Goal: Task Accomplishment & Management: Manage account settings

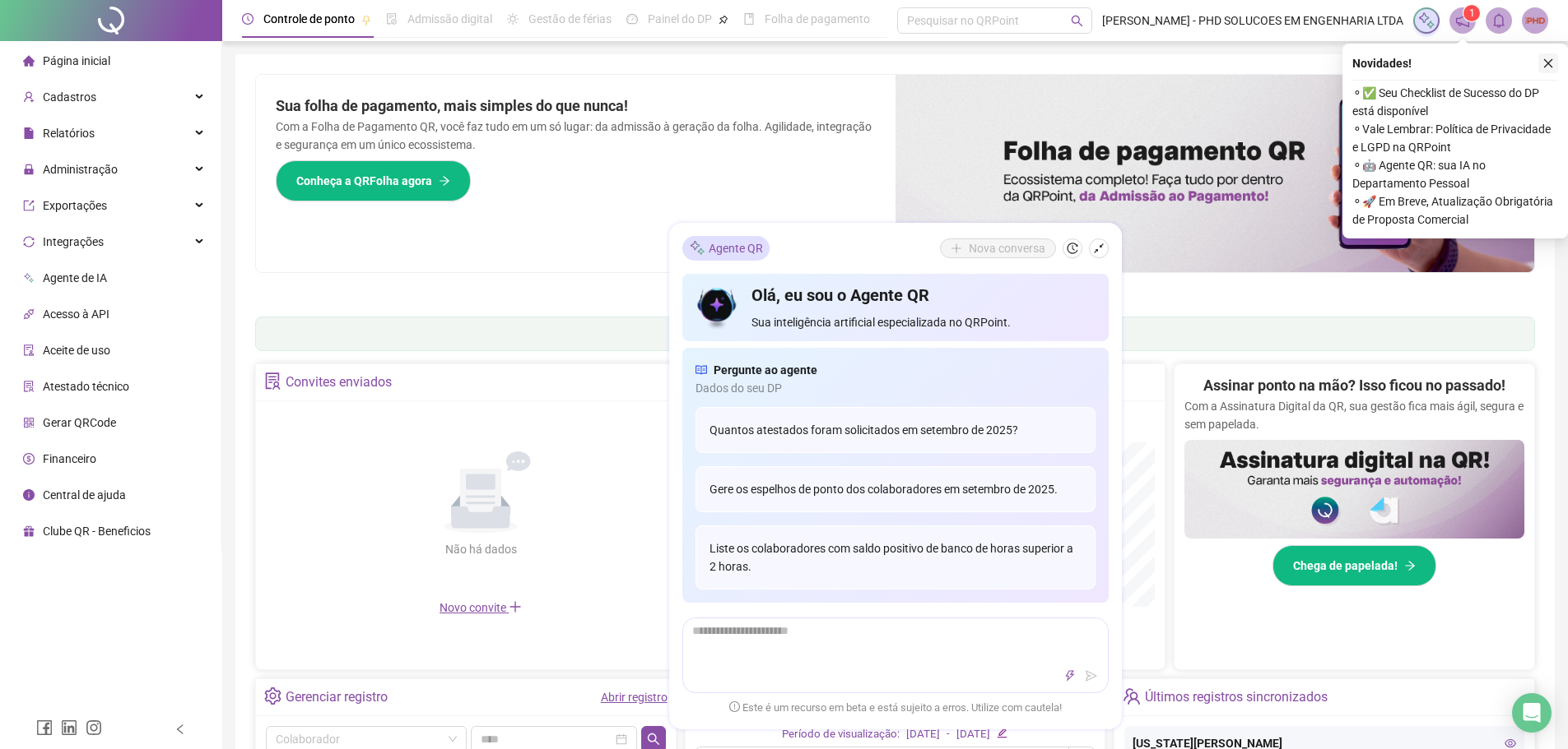
click at [1550, 63] on icon "close" at bounding box center [1548, 63] width 12 height 12
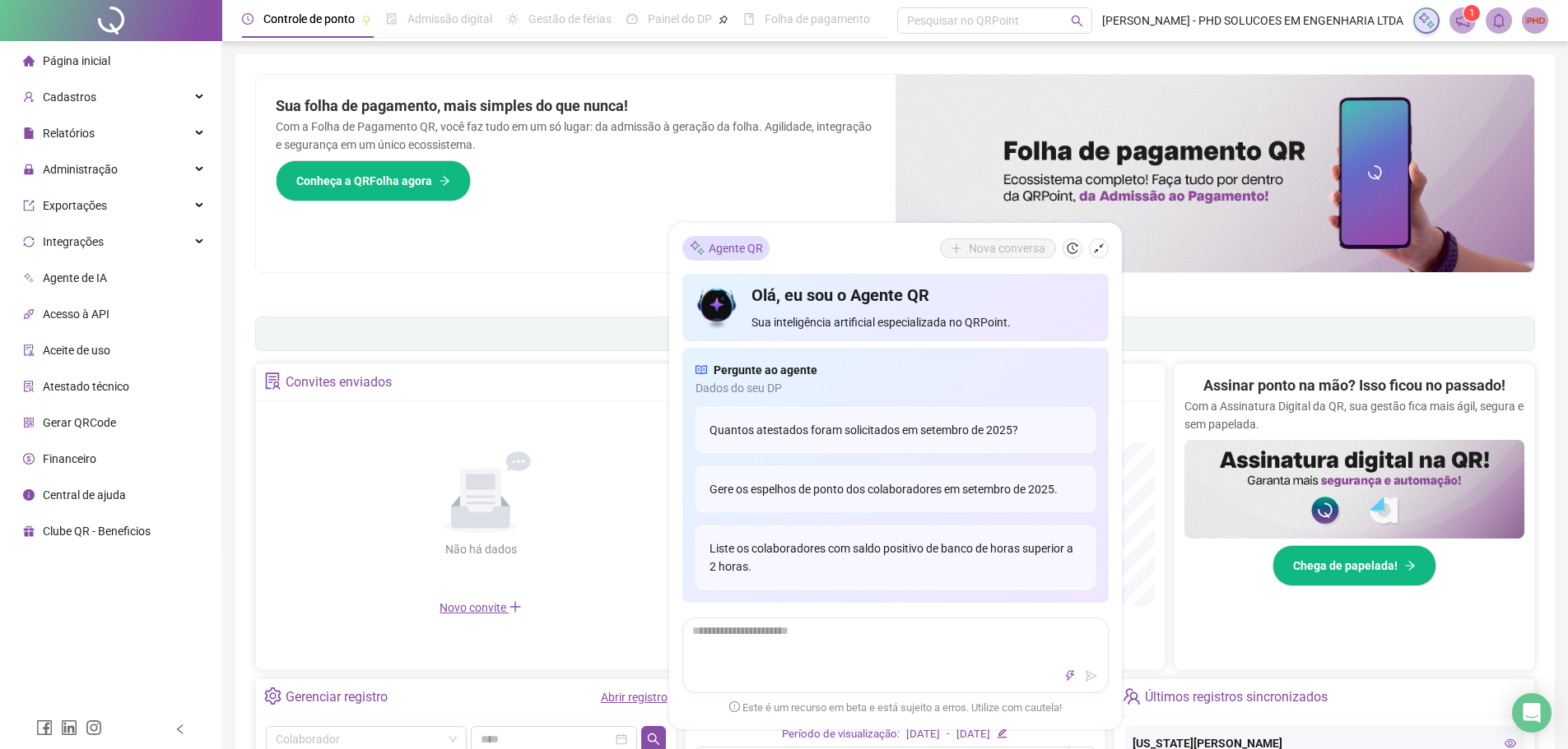
click at [575, 254] on div "Sua folha de pagamento, mais simples do que nunca! Com a Folha de Pagamento QR,…" at bounding box center [575, 173] width 639 height 197
click at [128, 164] on div "Administração" at bounding box center [111, 169] width 215 height 33
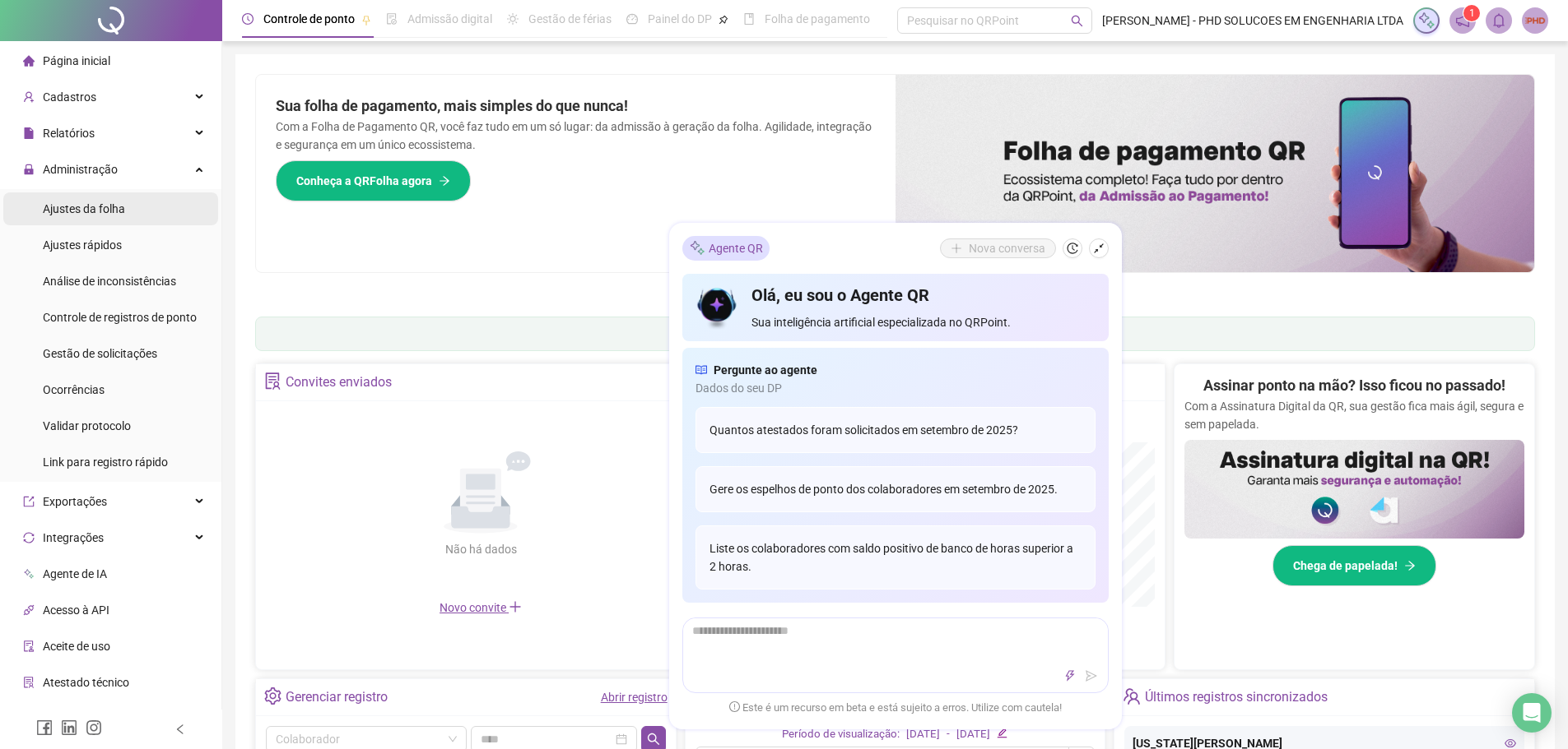
click at [98, 207] on span "Ajustes da folha" at bounding box center [84, 208] width 82 height 13
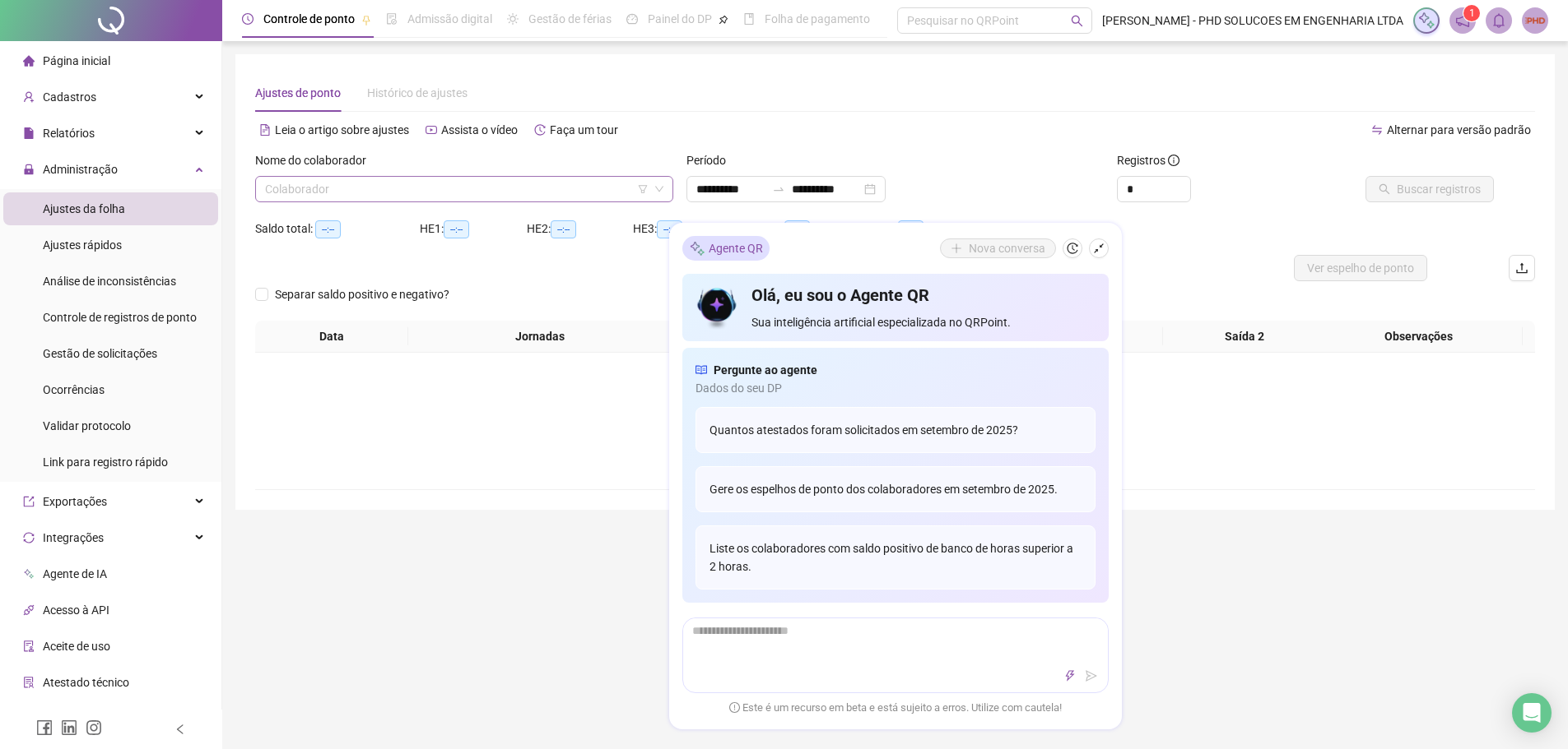
click at [443, 188] on input "search" at bounding box center [456, 188] width 383 height 25
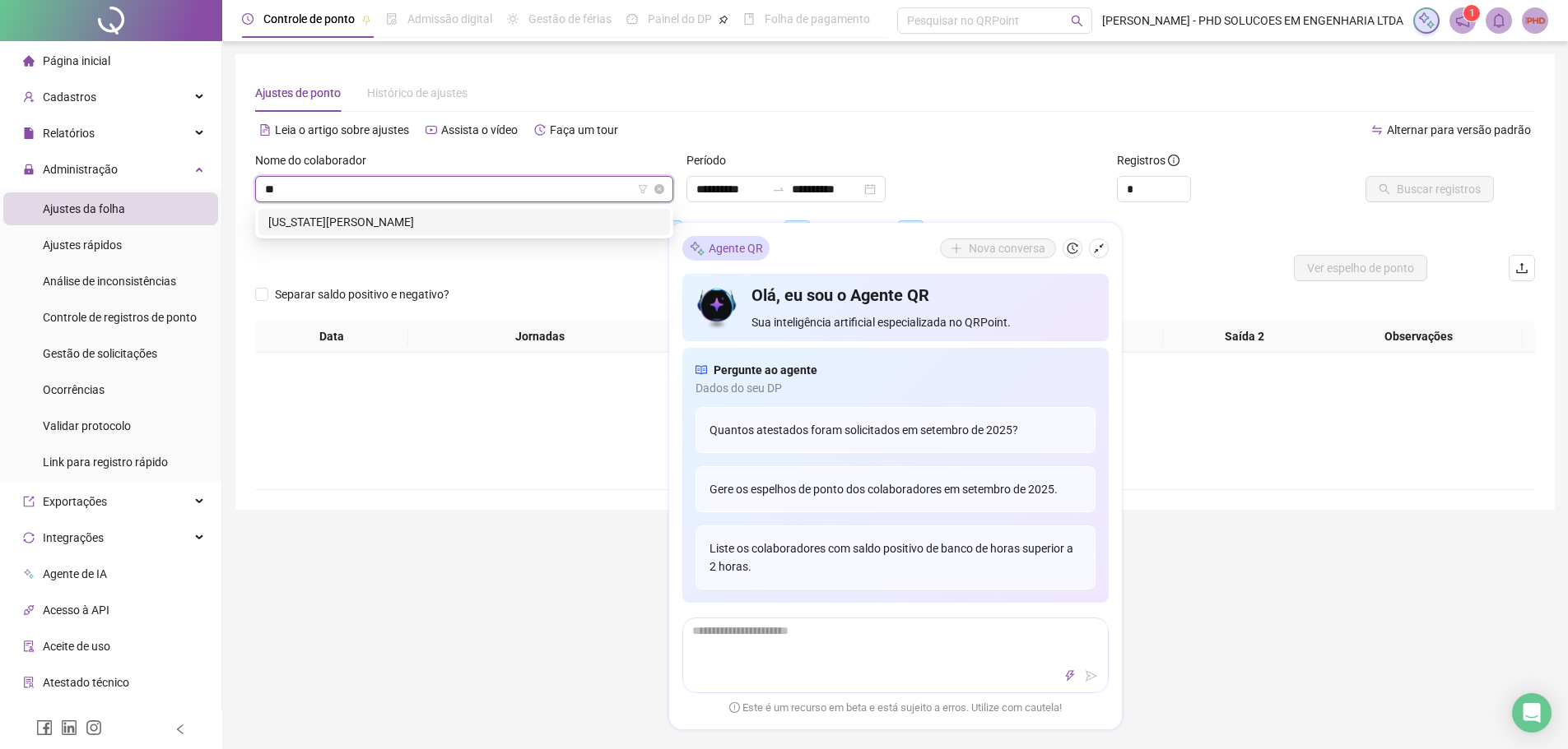
type input "***"
click at [428, 220] on div "[US_STATE][PERSON_NAME]" at bounding box center [464, 222] width 392 height 18
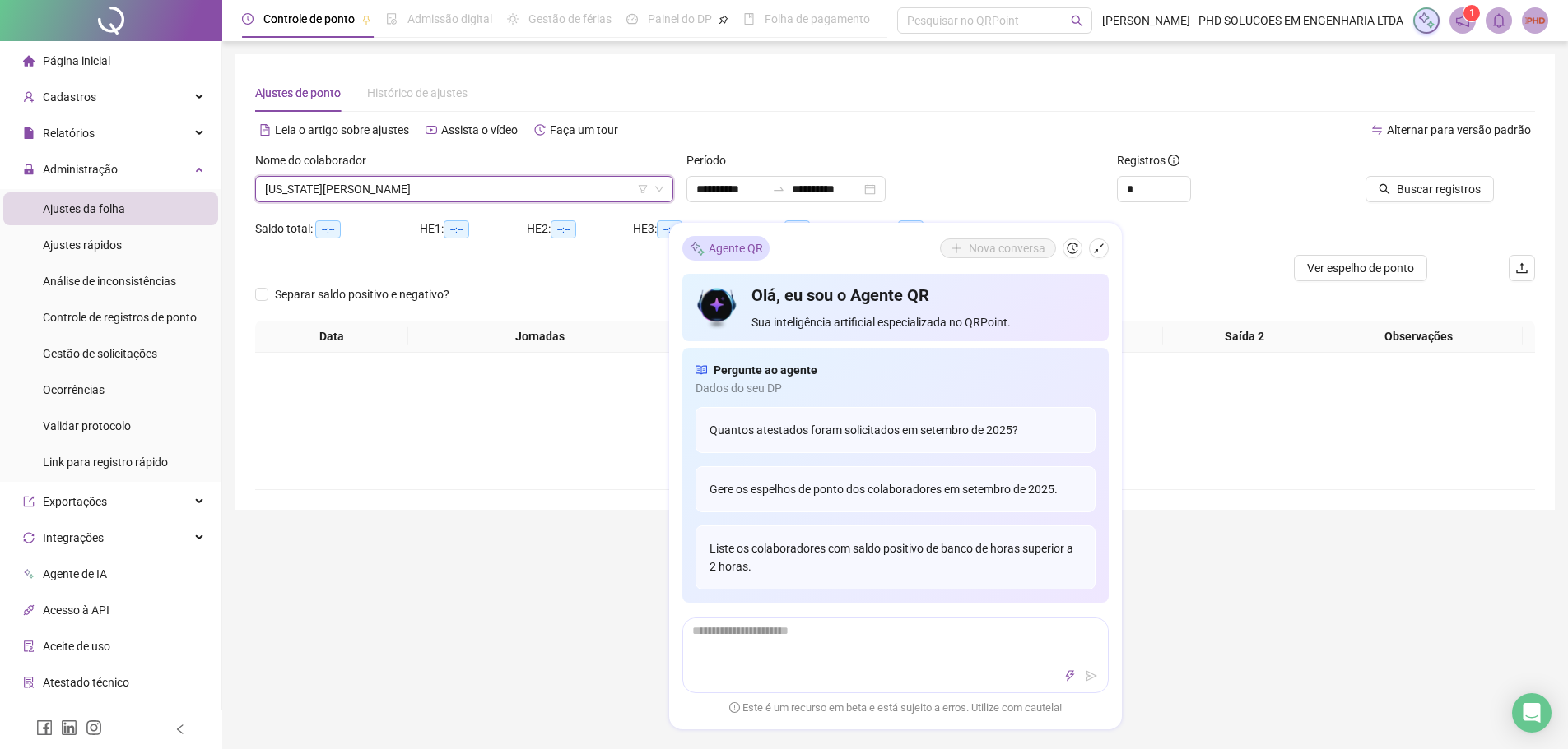
click at [1087, 126] on div "Alternar para versão padrão" at bounding box center [1215, 129] width 640 height 26
click at [1432, 183] on span "Buscar registros" at bounding box center [1439, 189] width 84 height 18
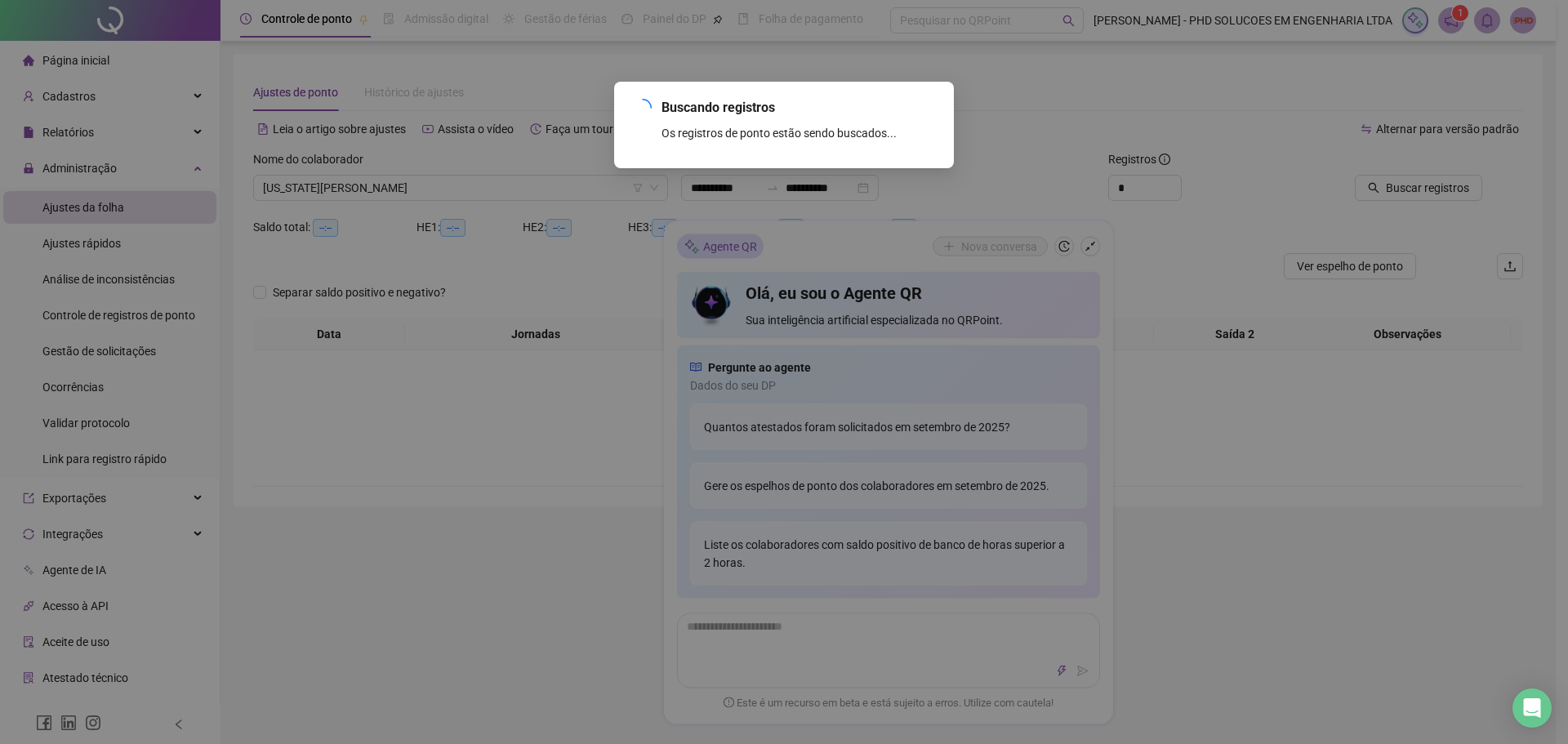
click at [1094, 244] on div "Buscando registros Os registros de ponto estão sendo buscados... OK" at bounding box center [784, 372] width 1568 height 744
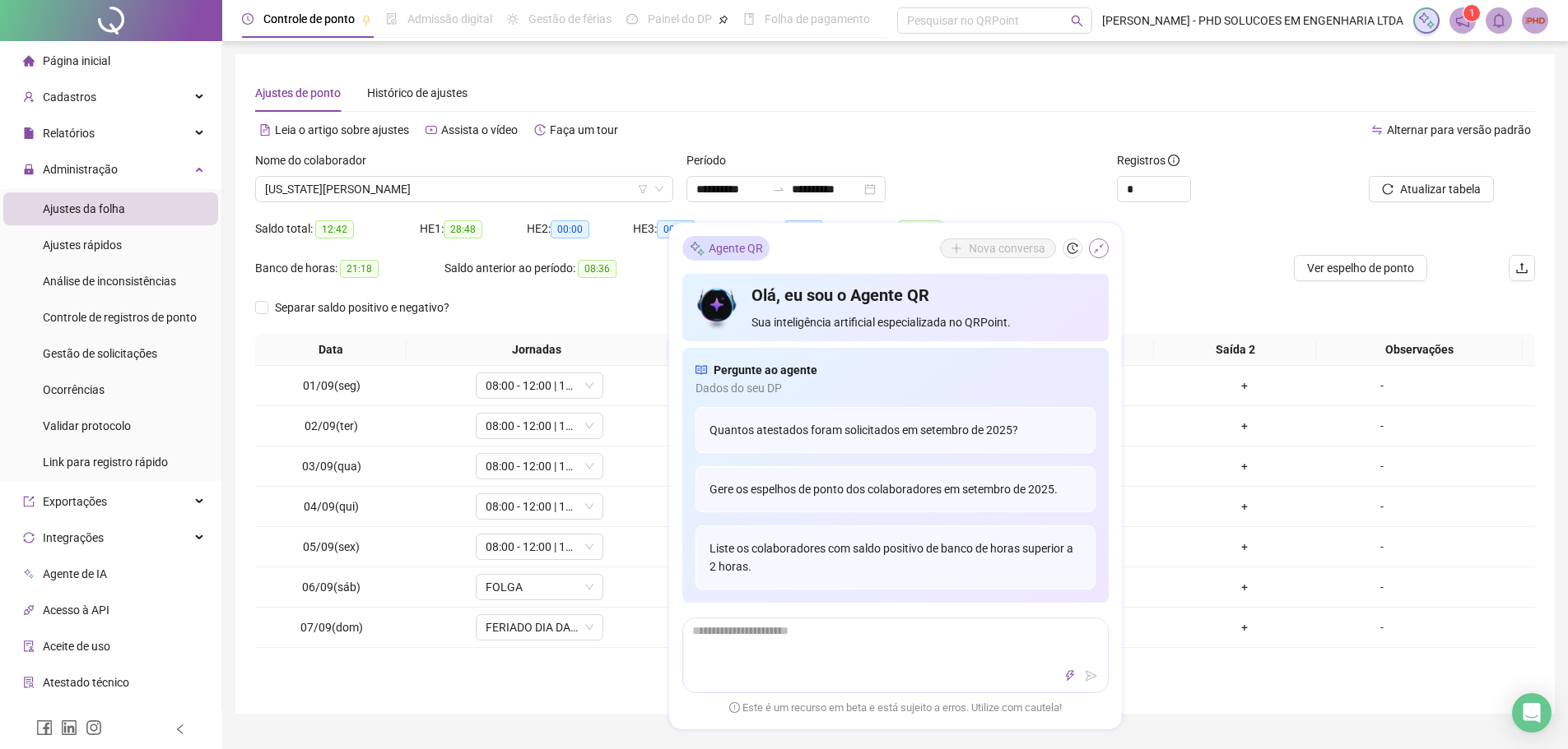
click at [1095, 245] on icon "shrink" at bounding box center [1098, 248] width 12 height 12
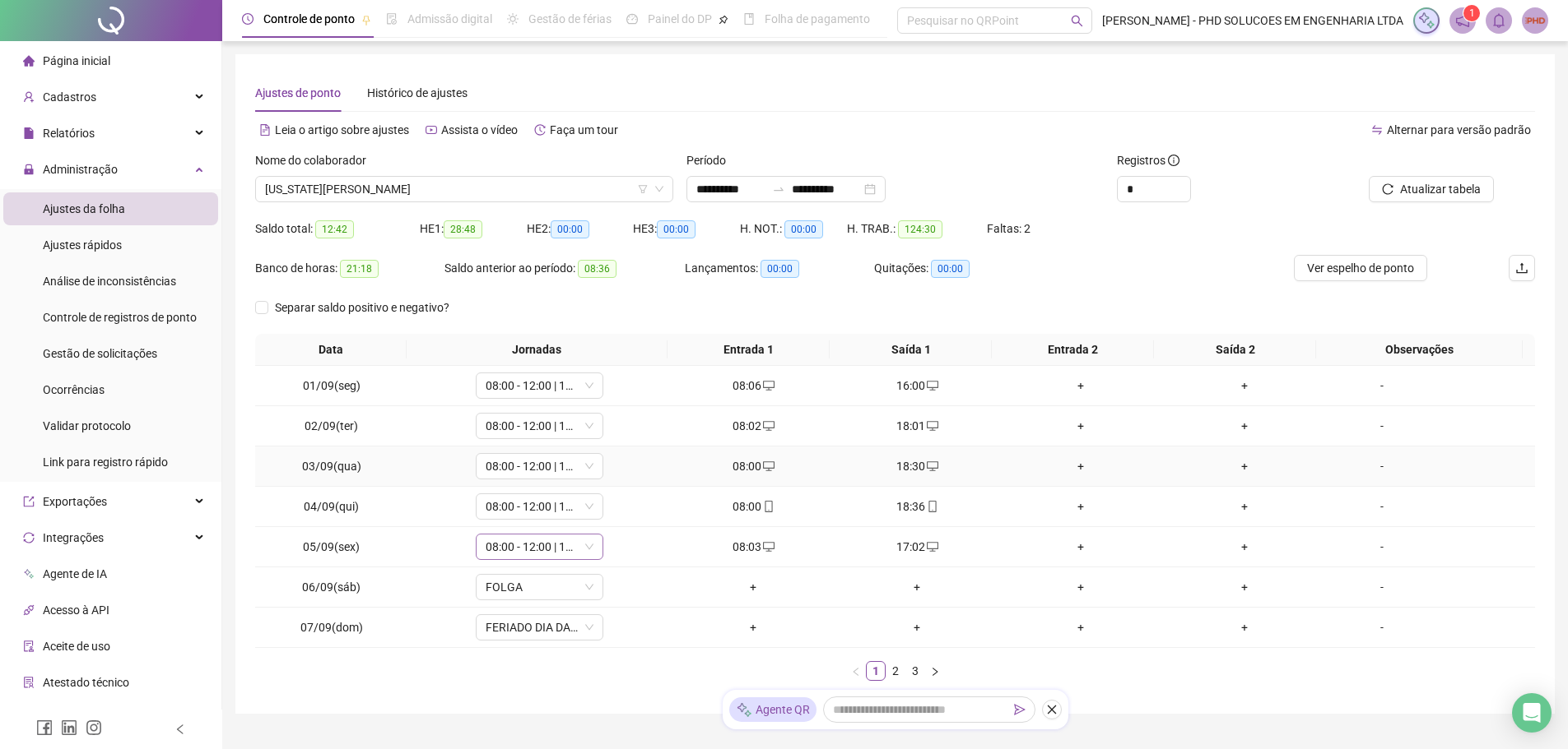
scroll to position [75, 0]
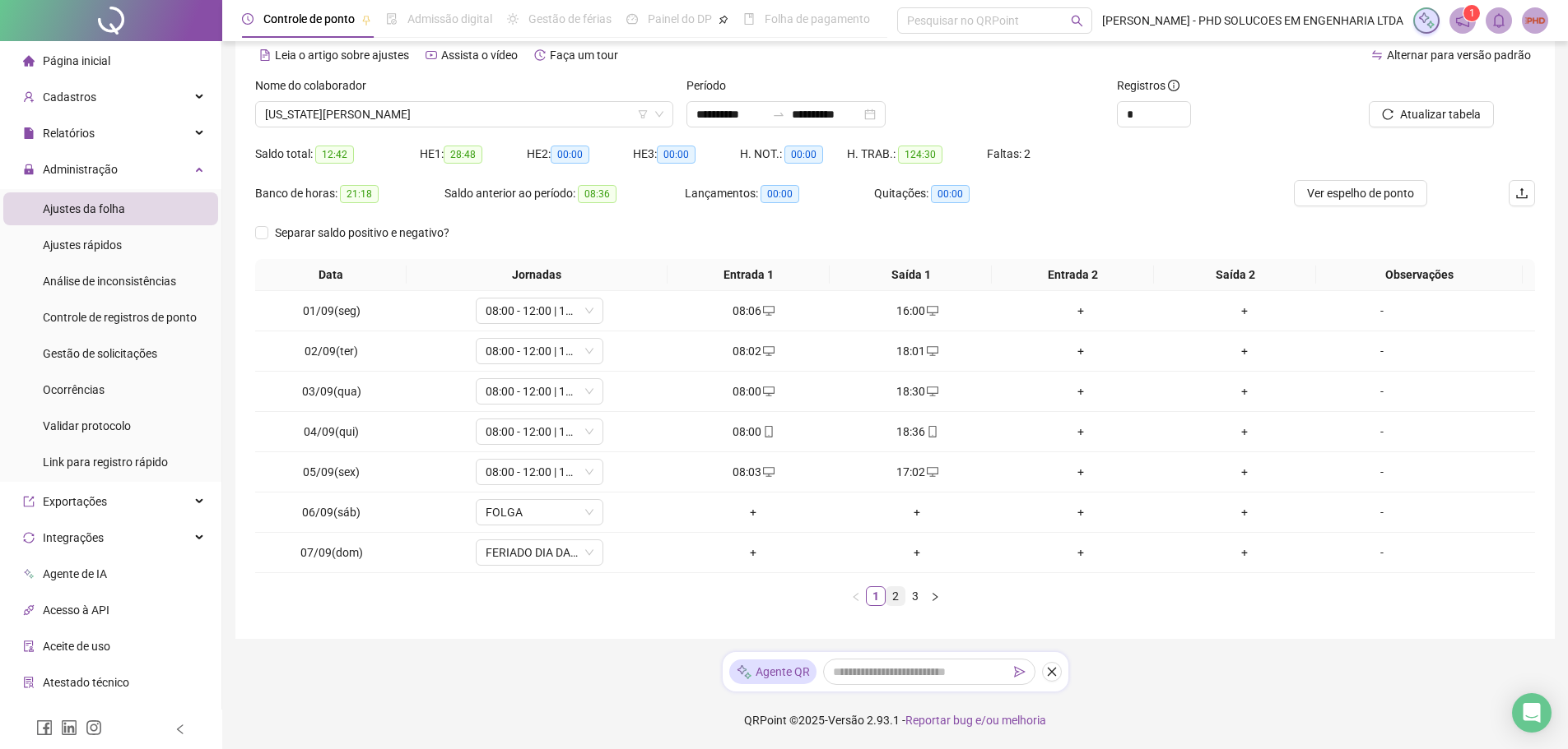
click at [898, 594] on link "2" at bounding box center [895, 596] width 18 height 18
click at [910, 595] on link "3" at bounding box center [915, 596] width 18 height 18
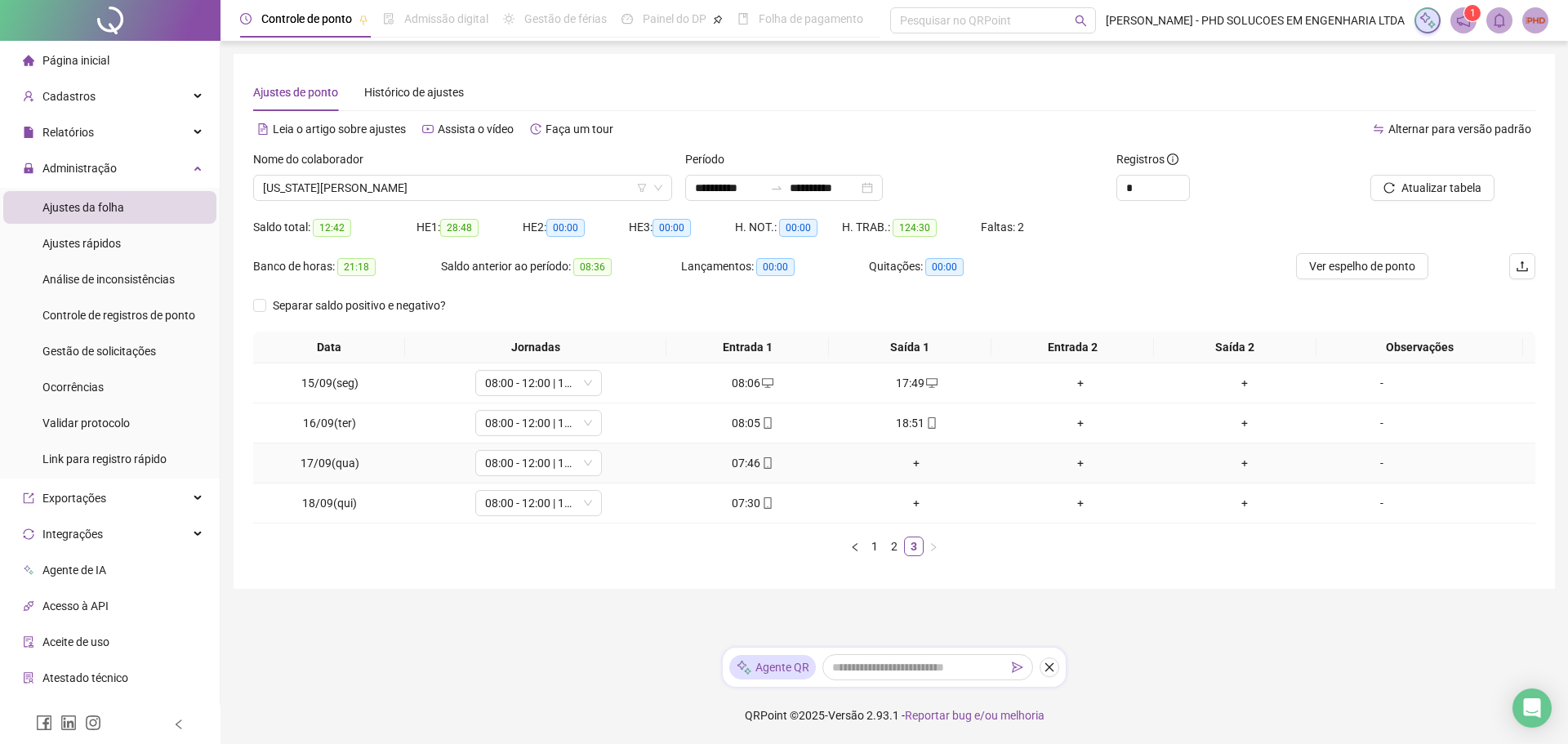
click at [912, 460] on div "+" at bounding box center [916, 463] width 151 height 18
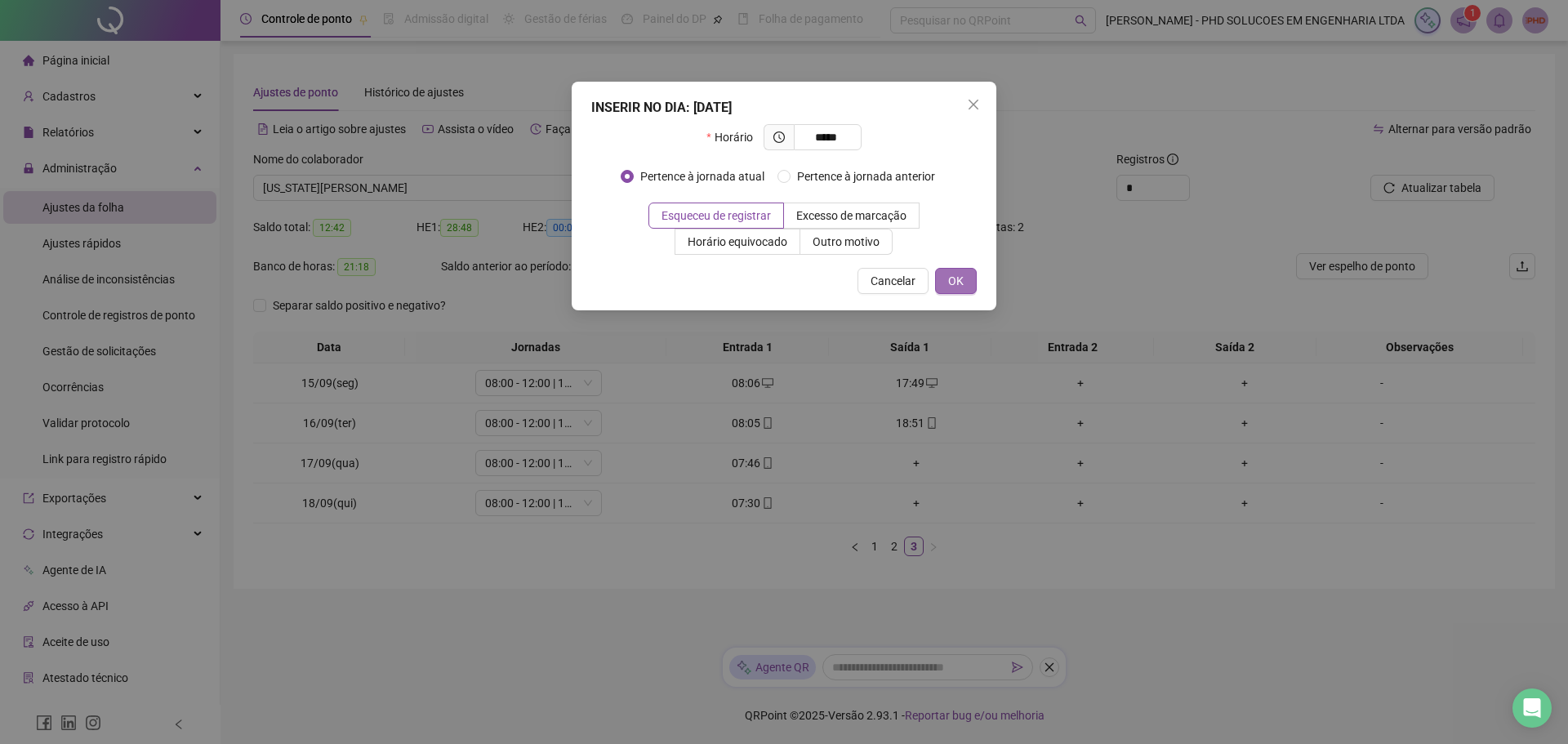
type input "*****"
click at [951, 283] on span "OK" at bounding box center [955, 281] width 15 height 18
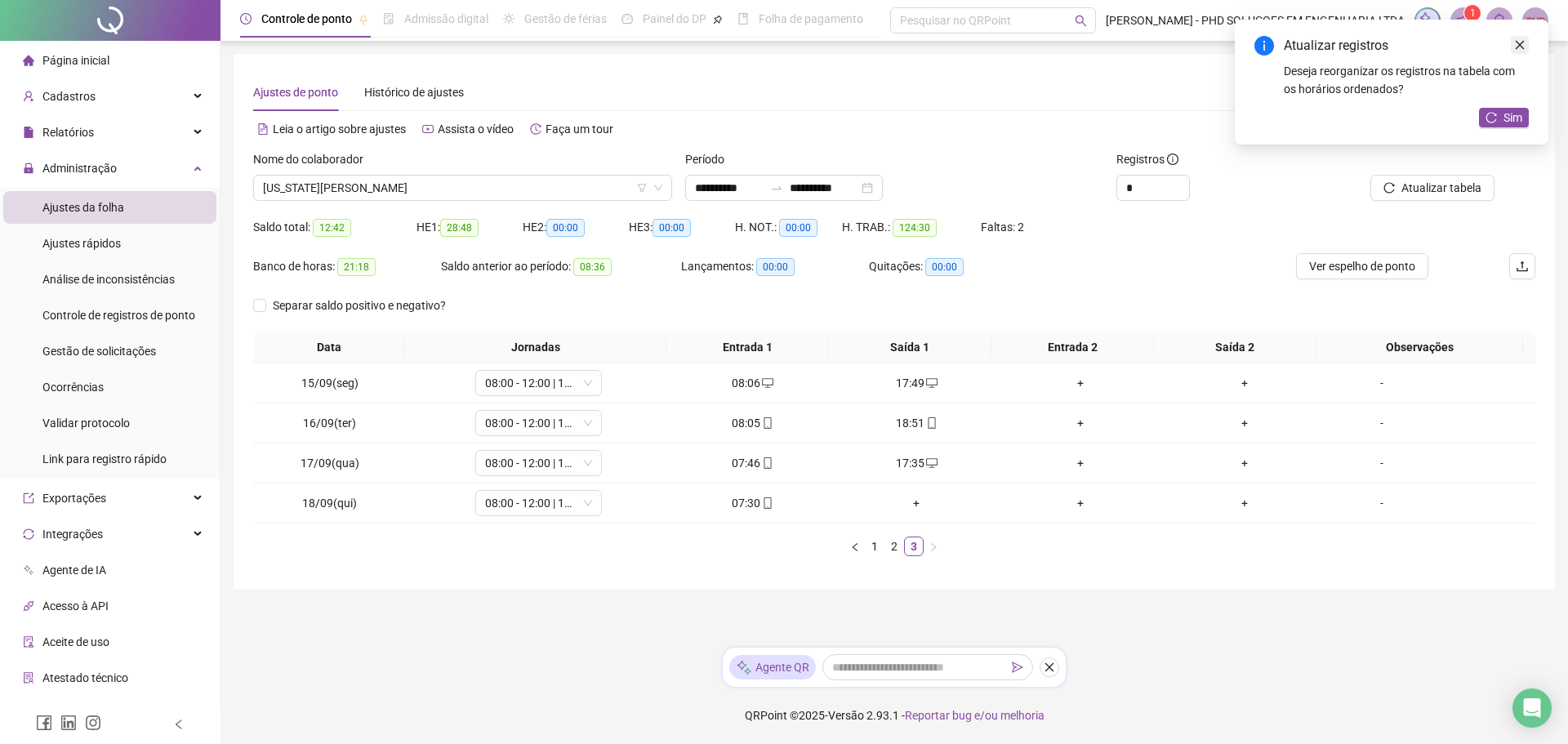
click at [1527, 45] on link "Close" at bounding box center [1520, 45] width 18 height 18
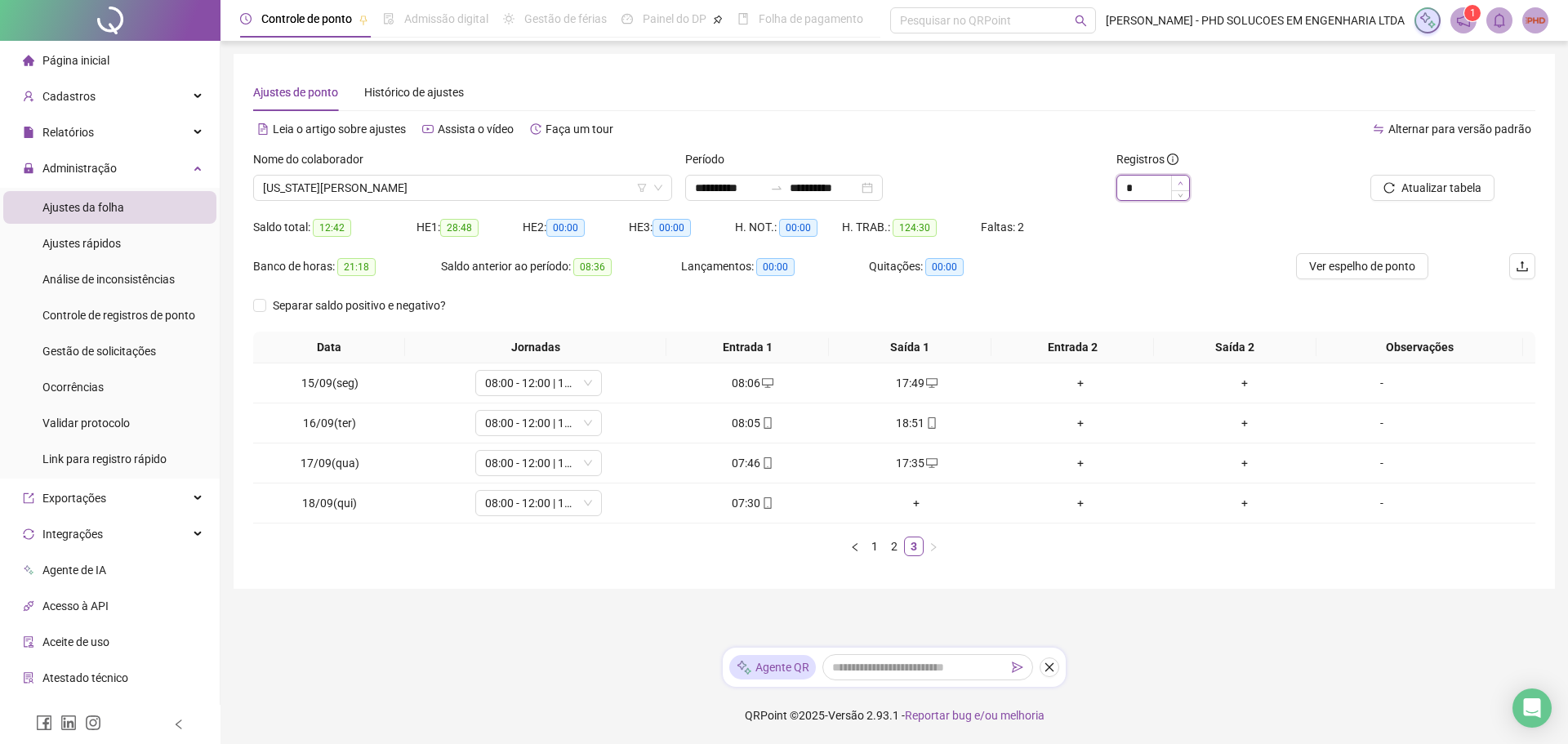
click at [1178, 178] on span "Increase Value" at bounding box center [1180, 183] width 18 height 14
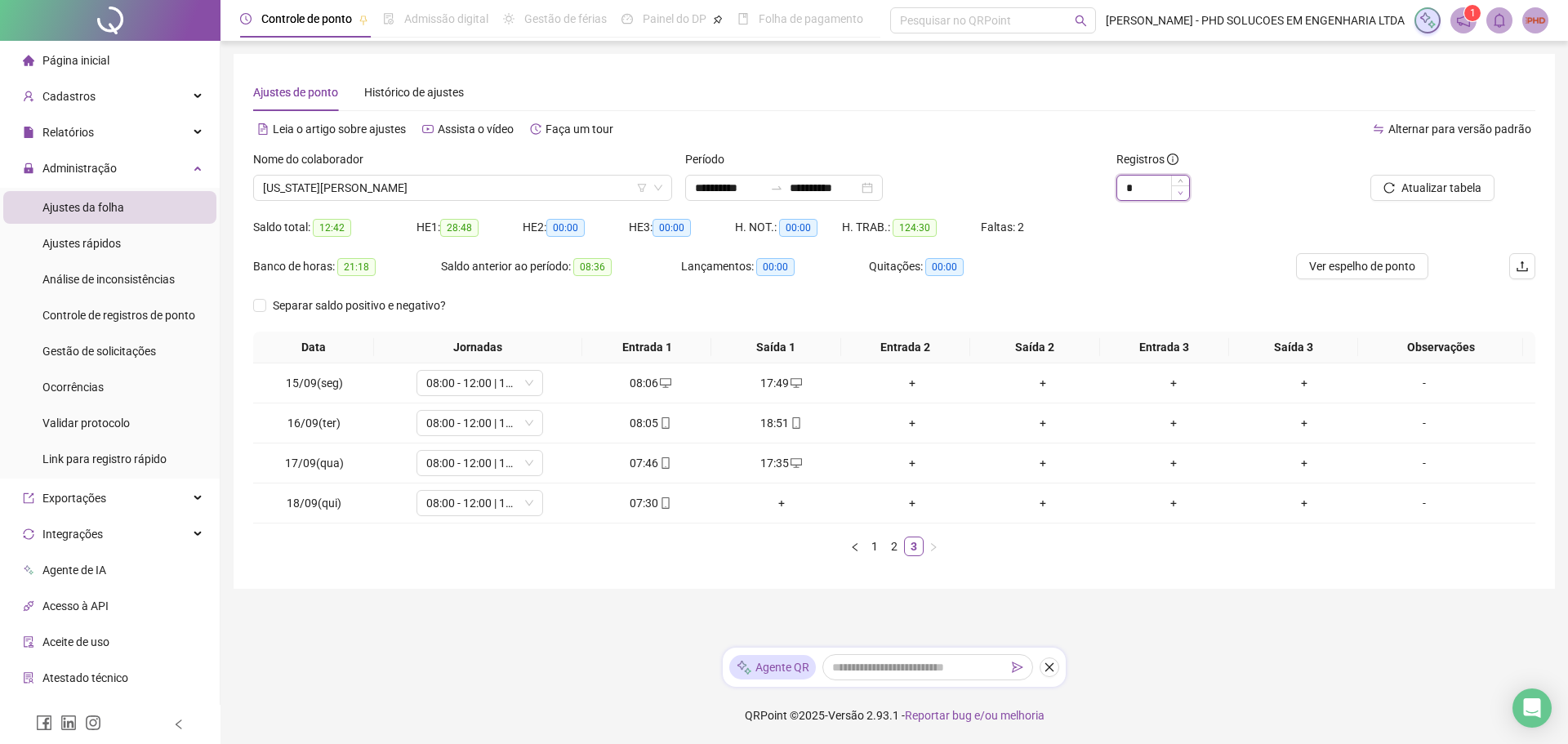
type input "*"
click at [1179, 194] on icon "down" at bounding box center [1180, 193] width 5 height 5
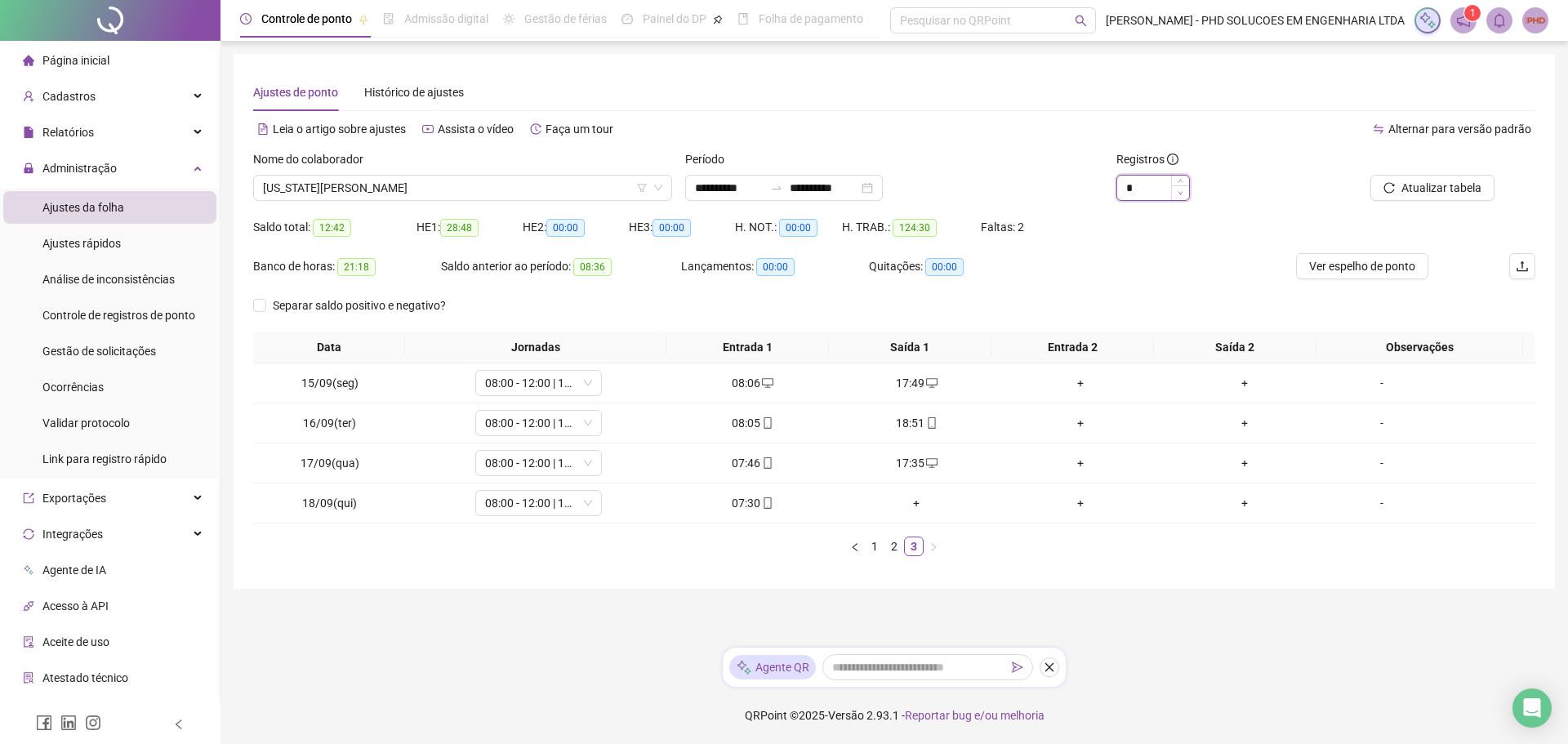
click at [1179, 194] on icon "down" at bounding box center [1180, 193] width 5 height 5
click at [1185, 194] on span "Decrease Value" at bounding box center [1180, 193] width 18 height 14
type input "*"
click at [1056, 148] on div "Alternar para versão padrão" at bounding box center [1215, 137] width 641 height 26
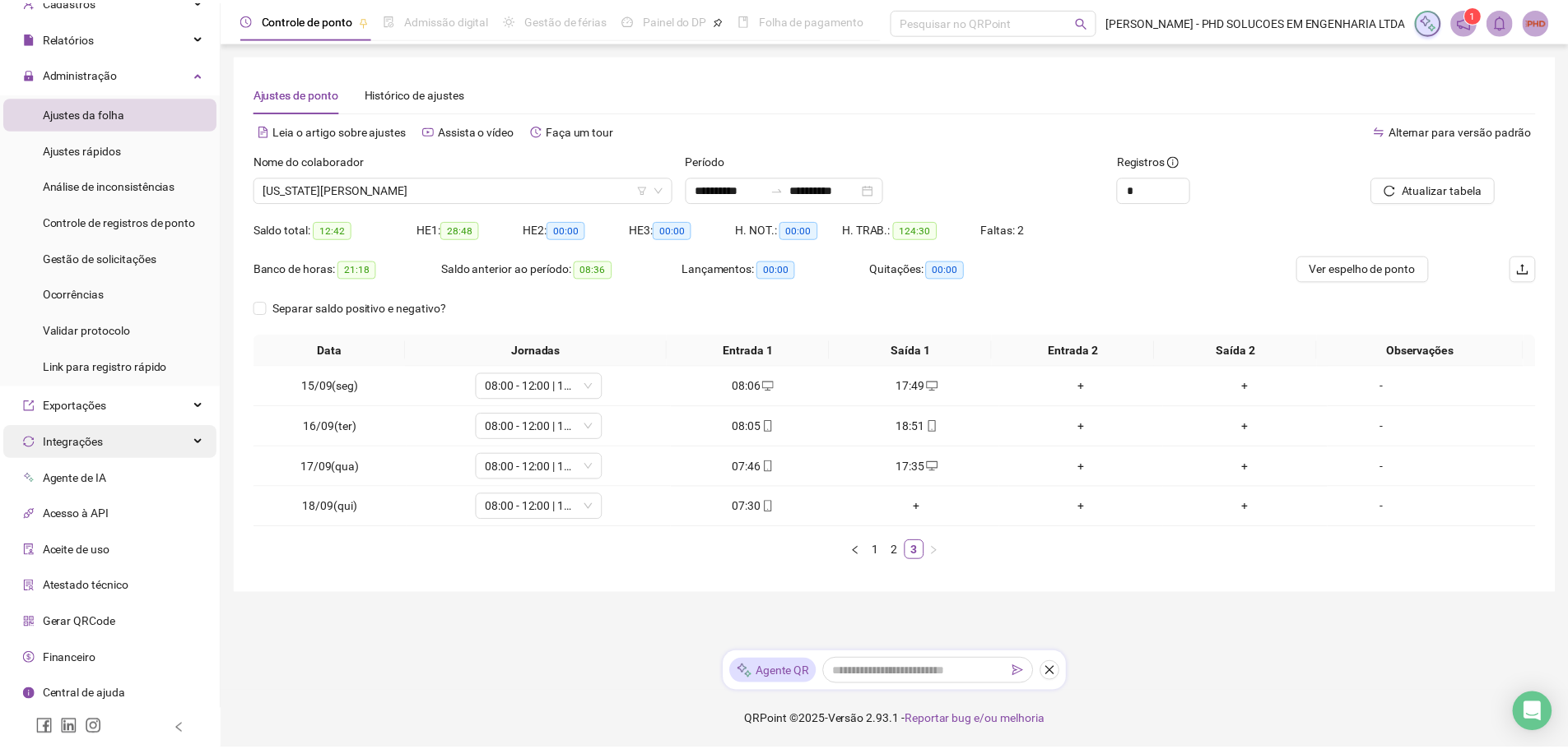
scroll to position [98, 0]
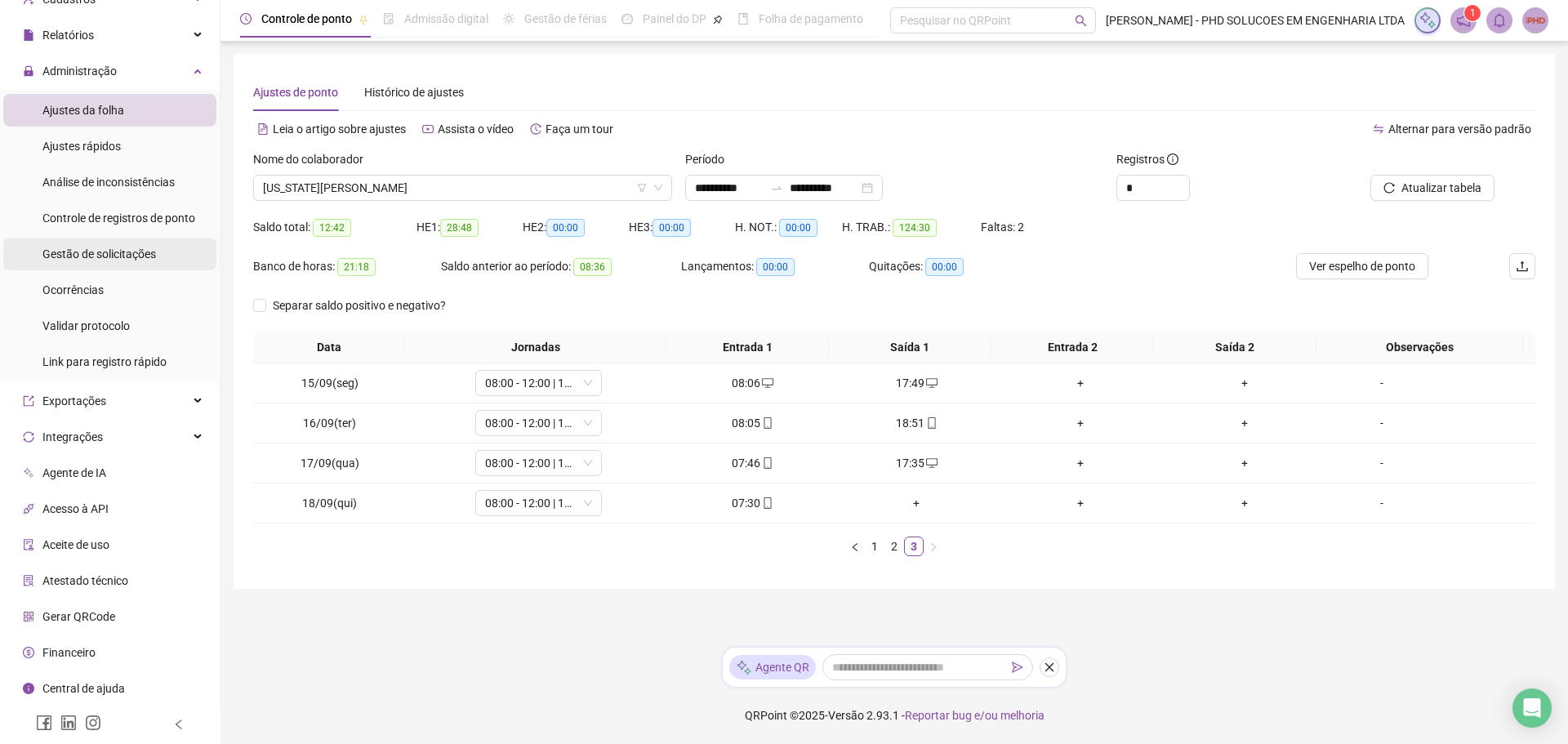
click at [125, 253] on span "Gestão de solicitações" at bounding box center [99, 254] width 114 height 13
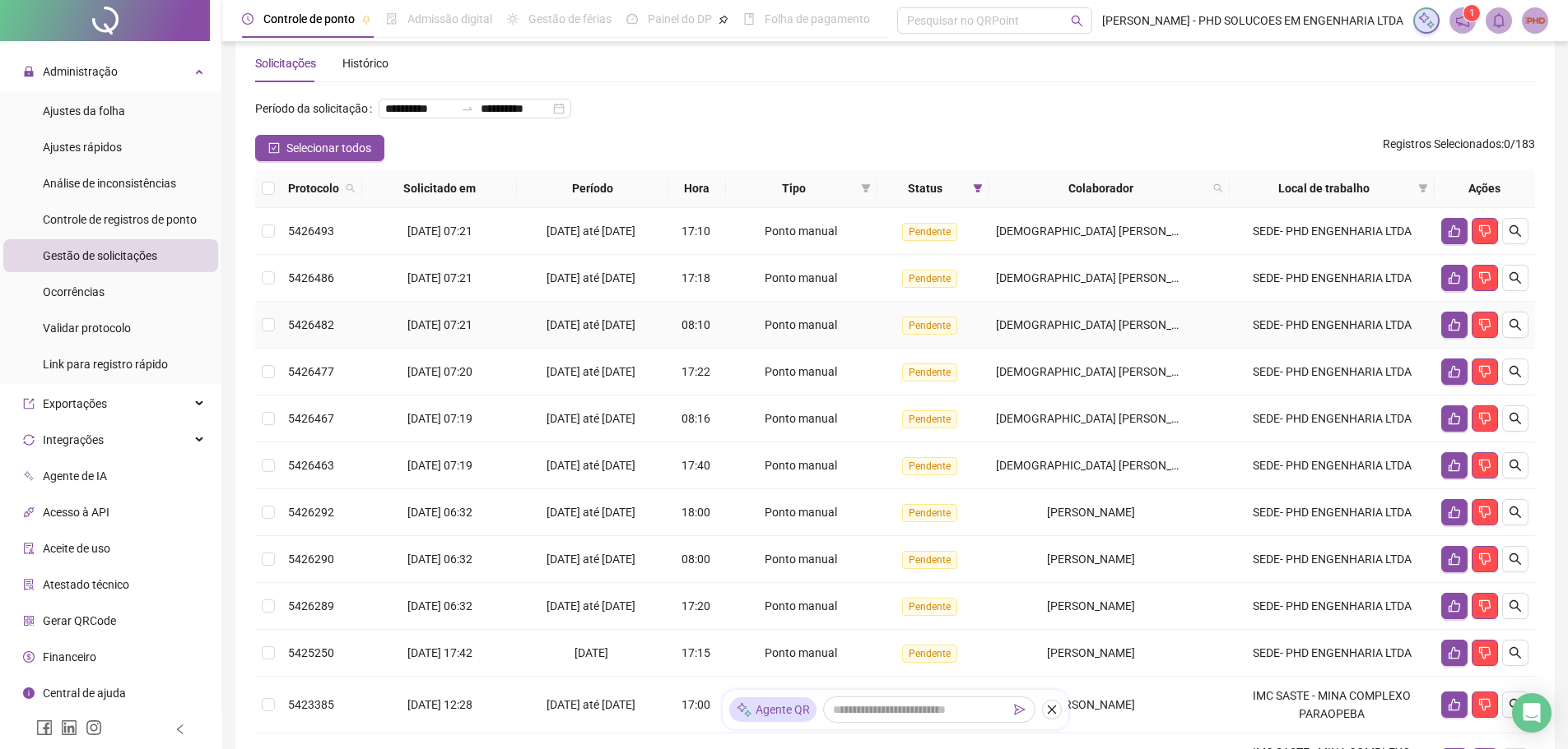
scroll to position [82, 0]
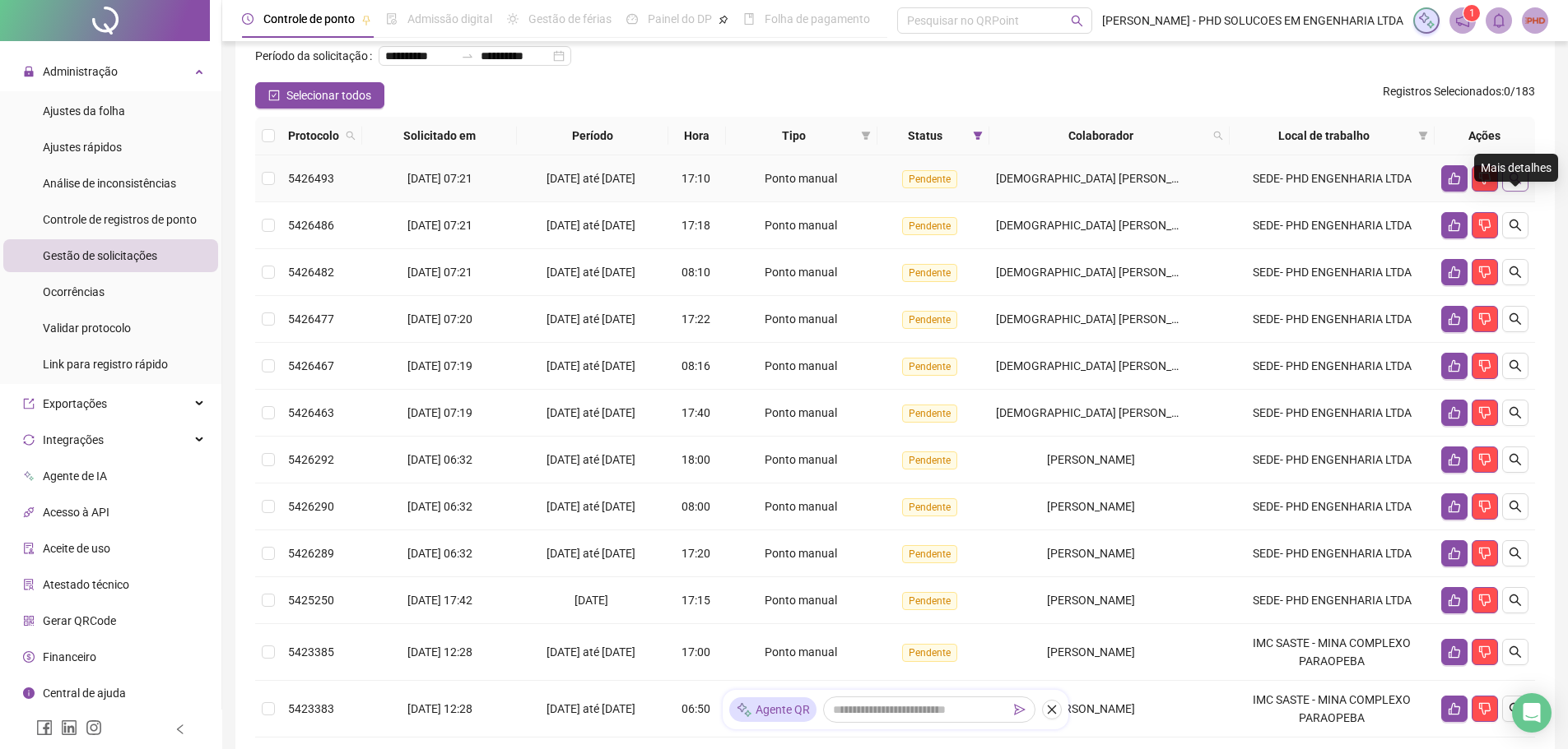
click at [1514, 185] on icon "search" at bounding box center [1515, 178] width 13 height 13
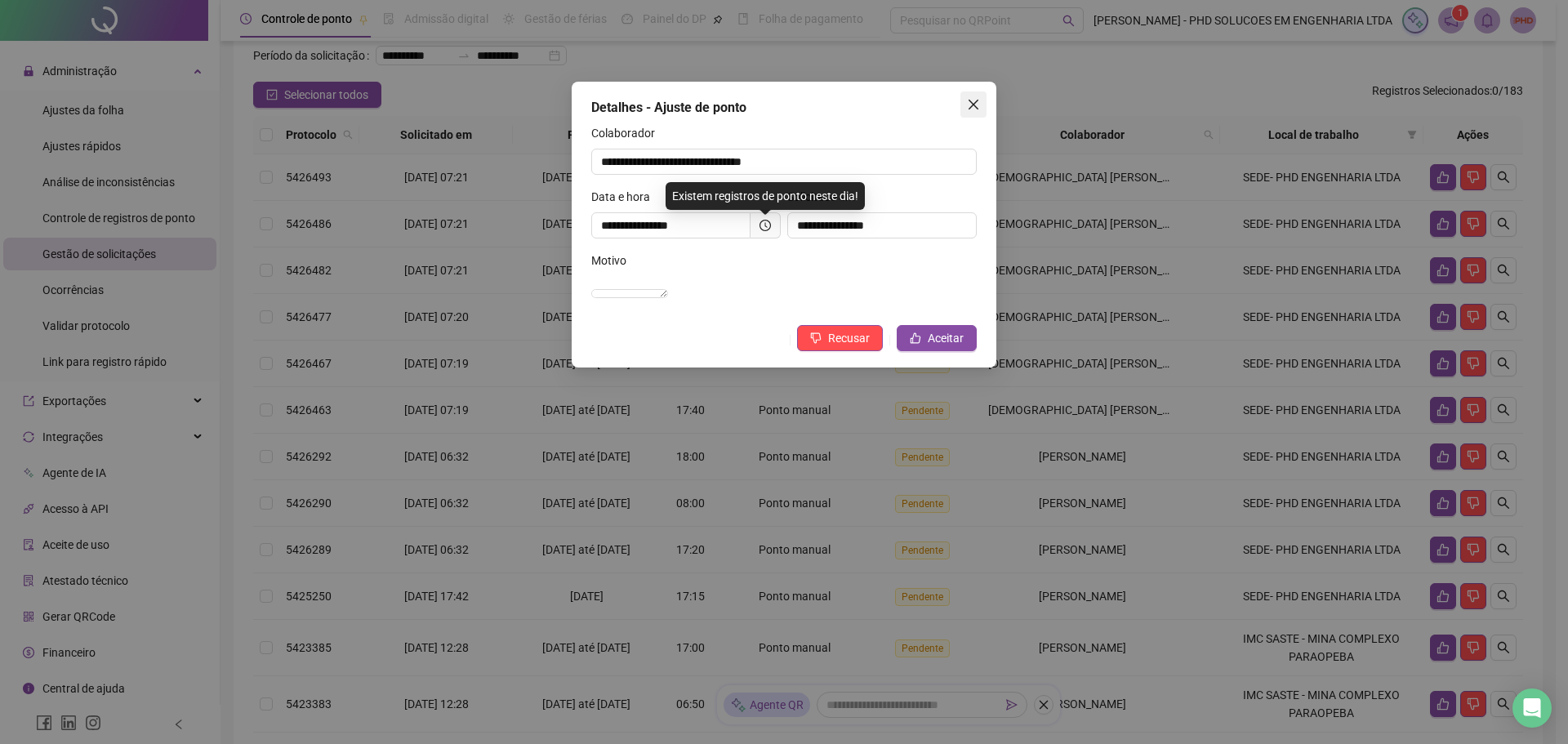
click at [970, 102] on icon "close" at bounding box center [973, 104] width 13 height 13
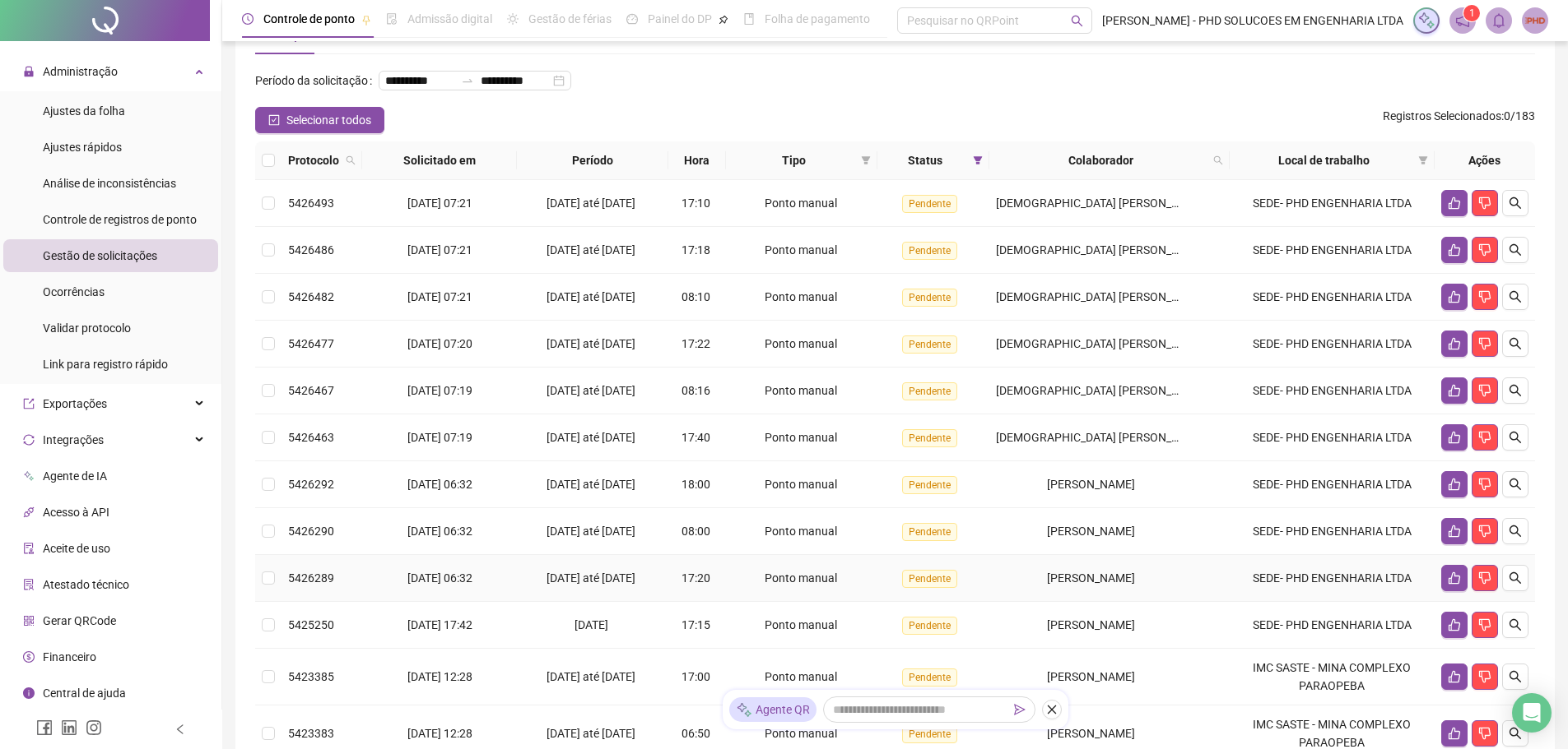
scroll to position [273, 0]
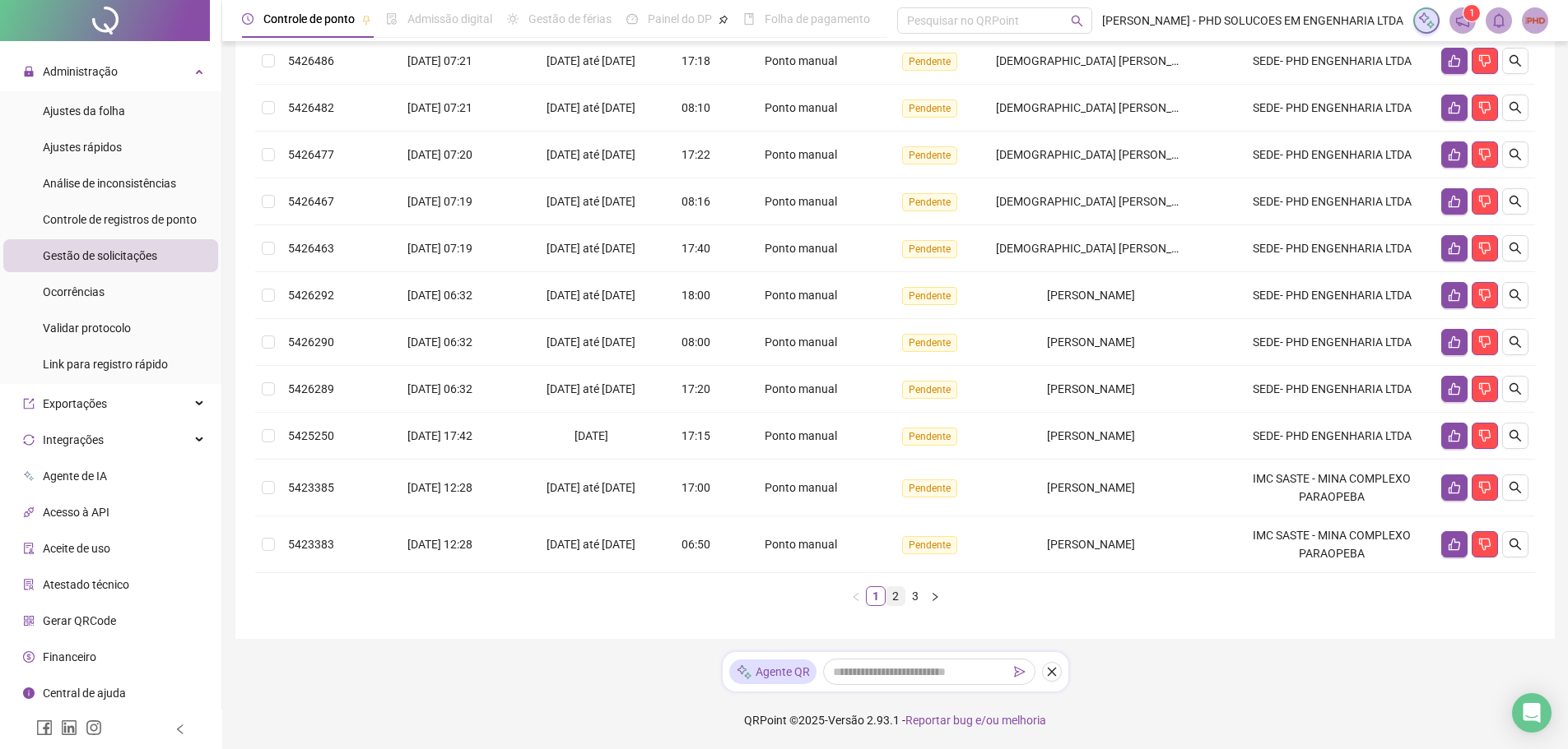
click at [895, 598] on link "2" at bounding box center [895, 596] width 18 height 18
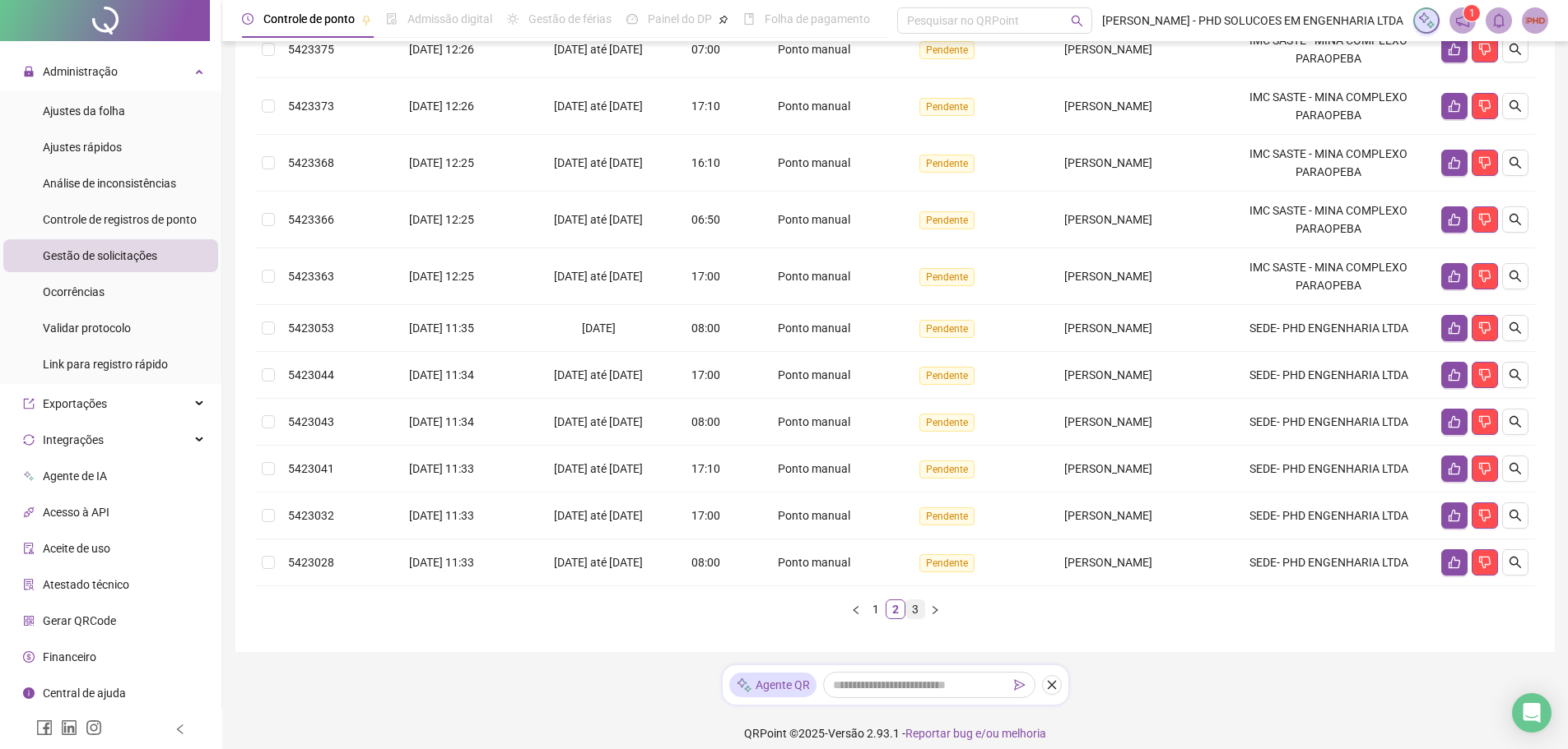
click at [919, 619] on link "3" at bounding box center [915, 610] width 18 height 18
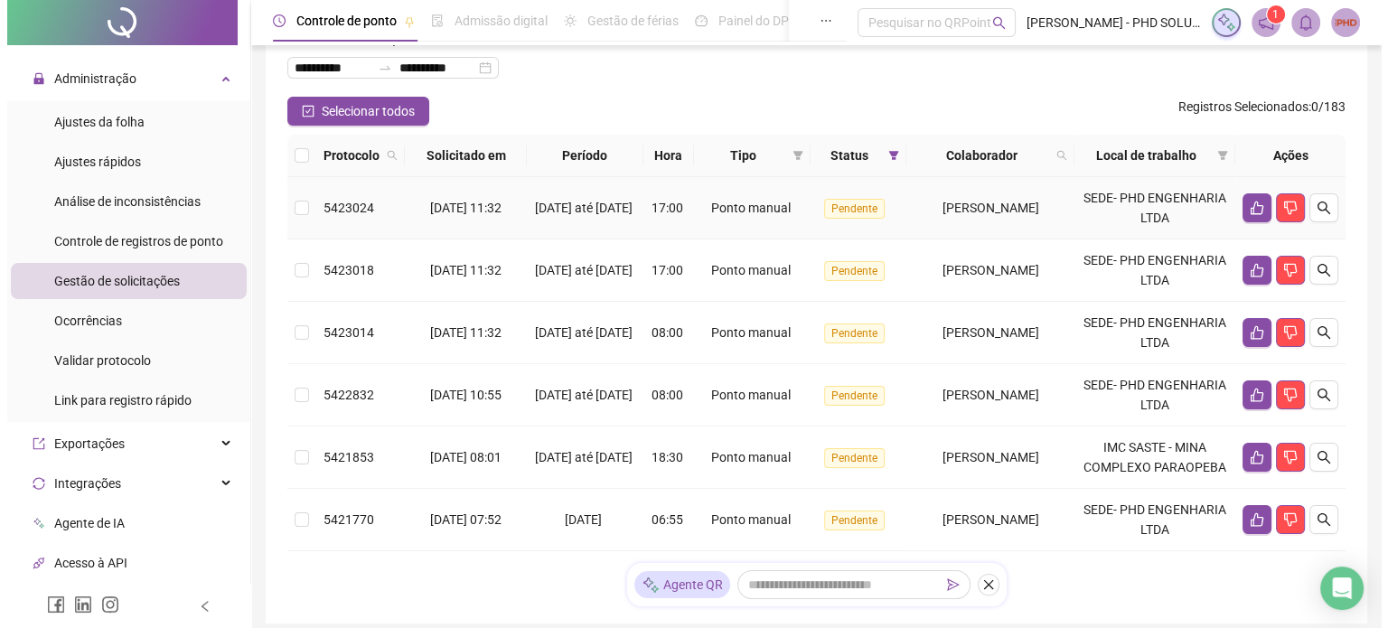
scroll to position [248, 0]
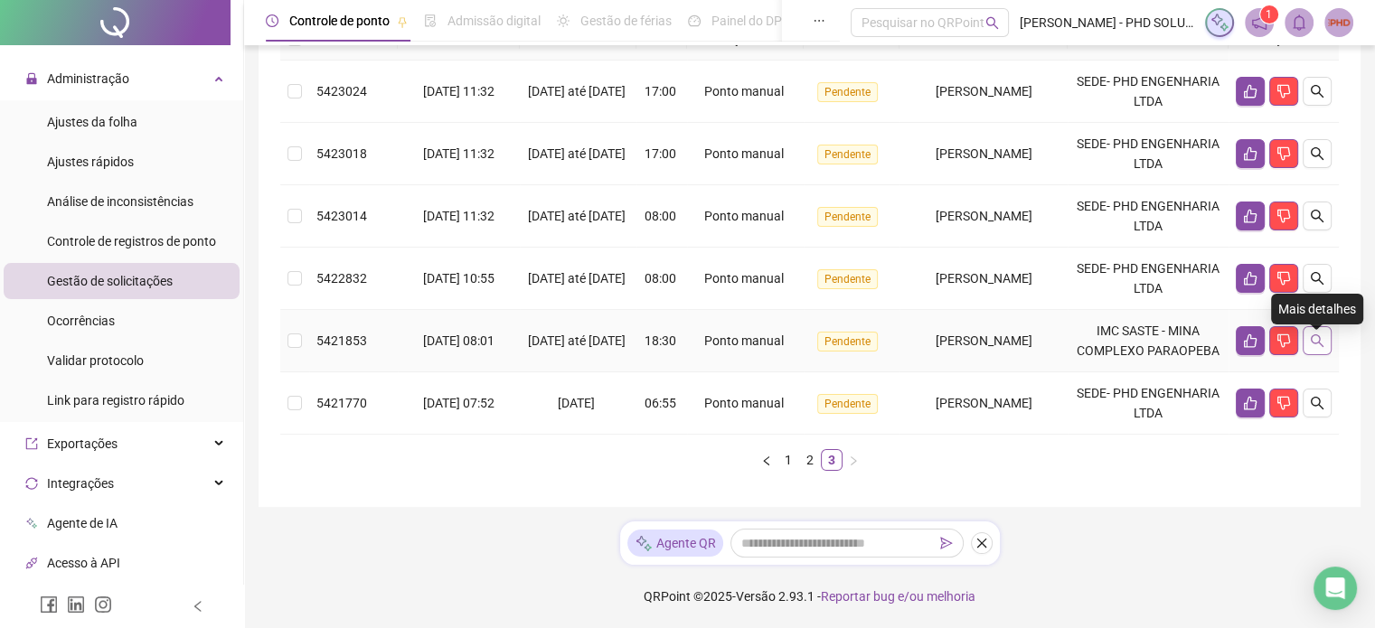
click at [1321, 333] on icon "search" at bounding box center [1317, 340] width 14 height 14
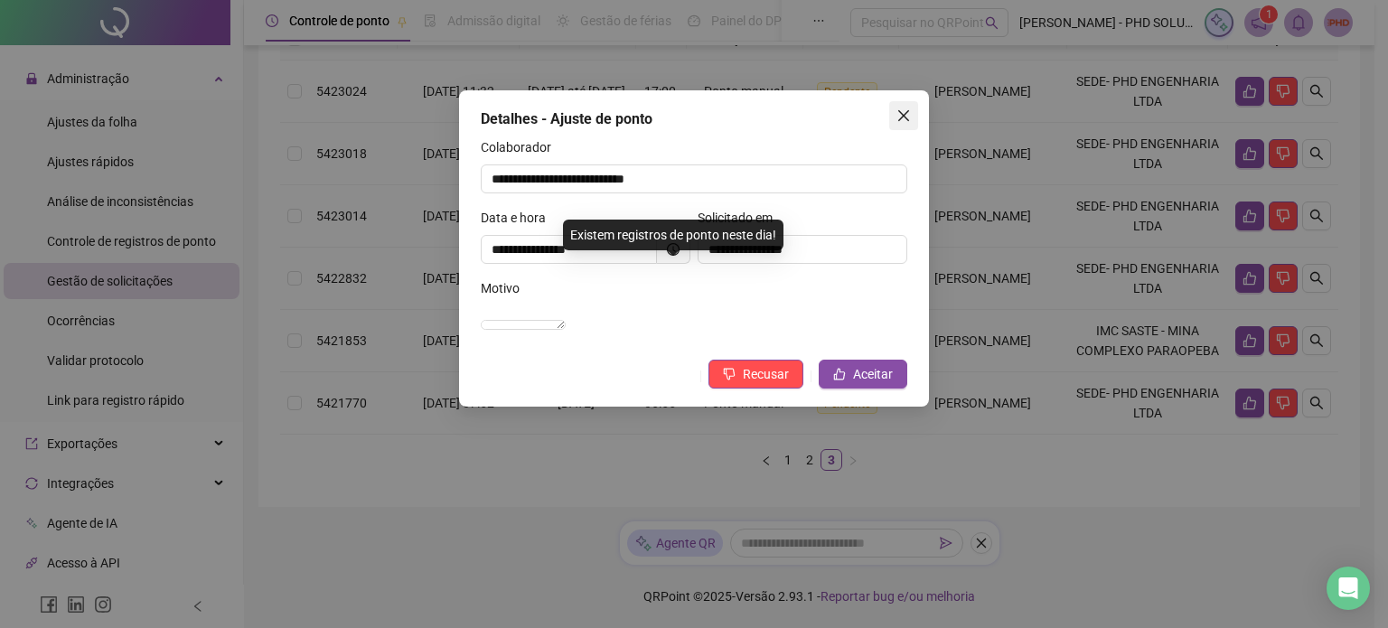
click at [911, 115] on span "Close" at bounding box center [903, 115] width 29 height 14
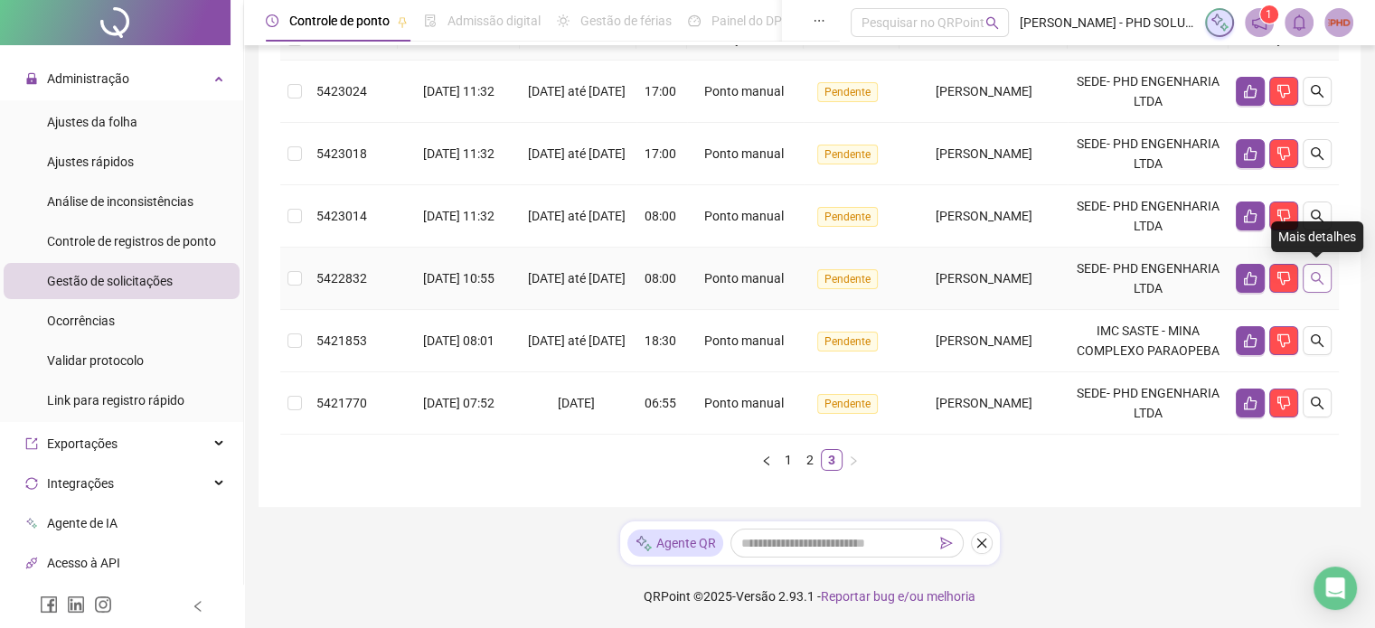
click at [1312, 271] on icon "search" at bounding box center [1317, 278] width 14 height 14
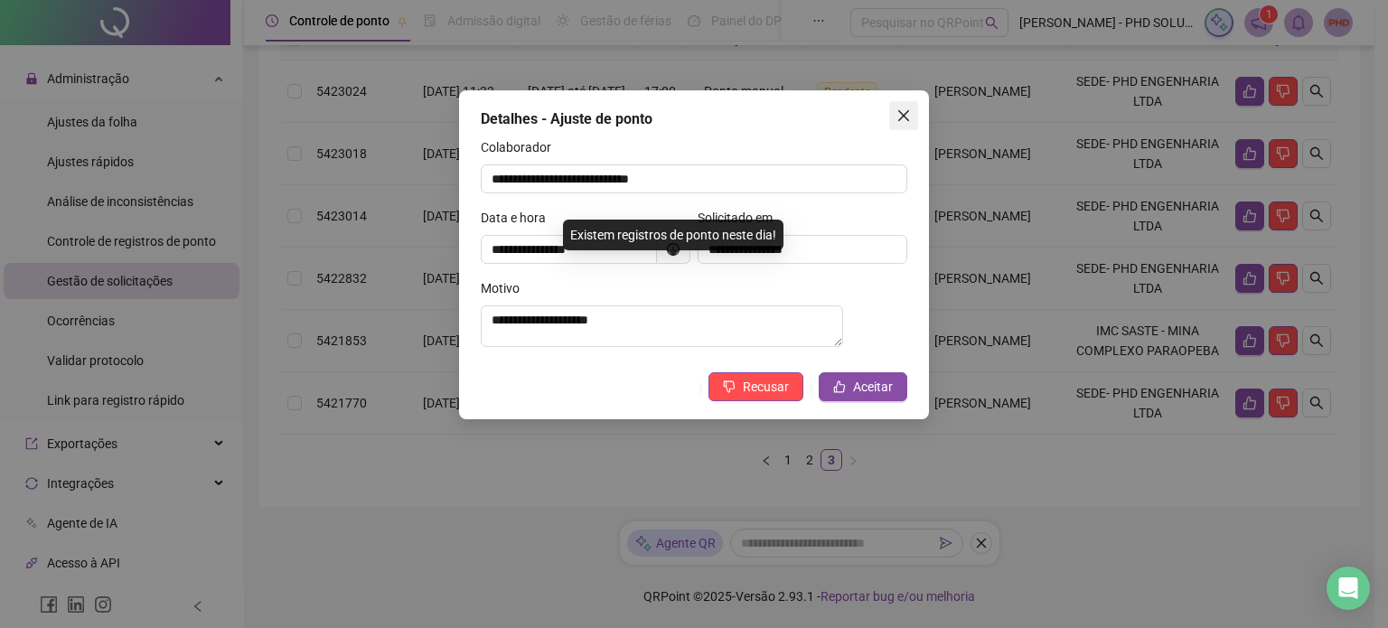
click at [911, 116] on span "Close" at bounding box center [903, 115] width 29 height 14
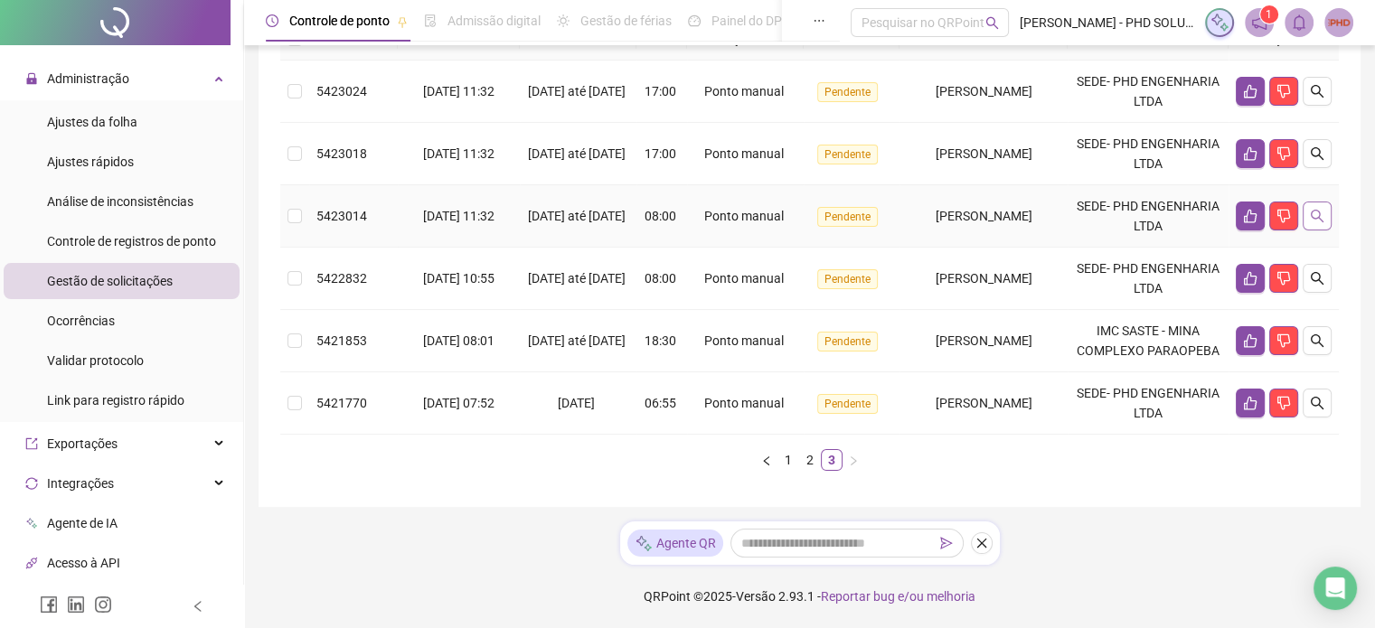
click at [1311, 209] on icon "search" at bounding box center [1317, 216] width 14 height 14
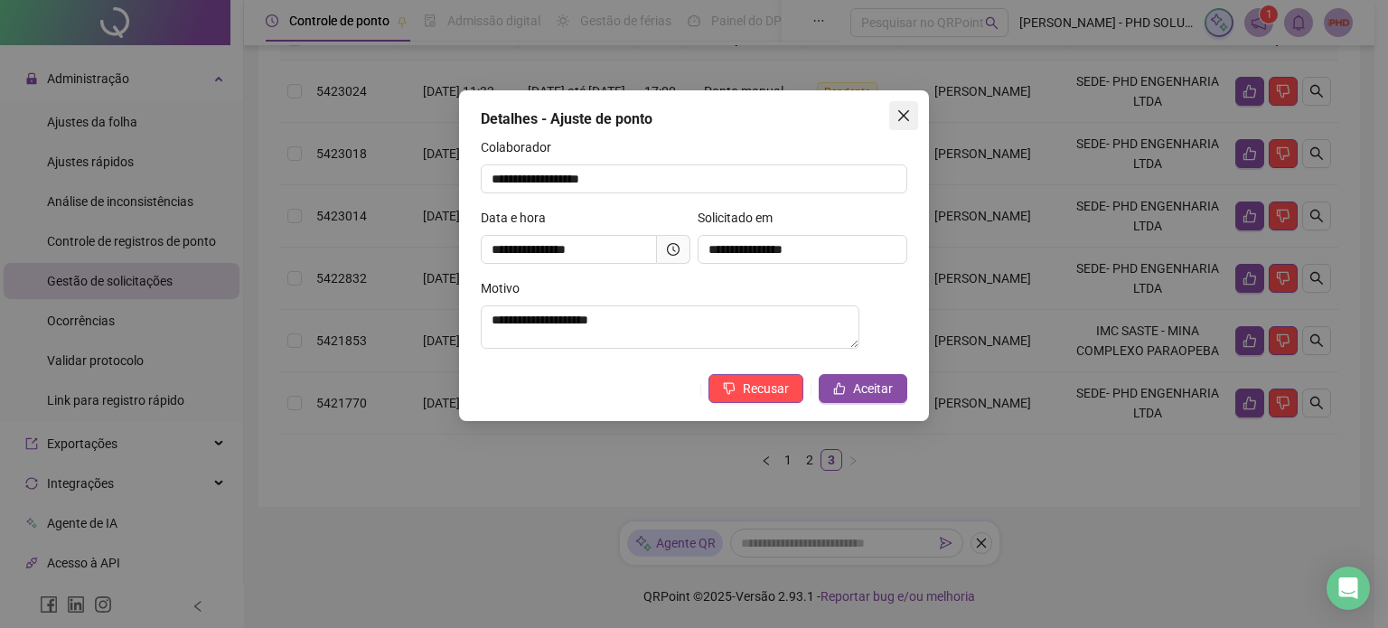
click at [912, 119] on span "Close" at bounding box center [903, 115] width 29 height 14
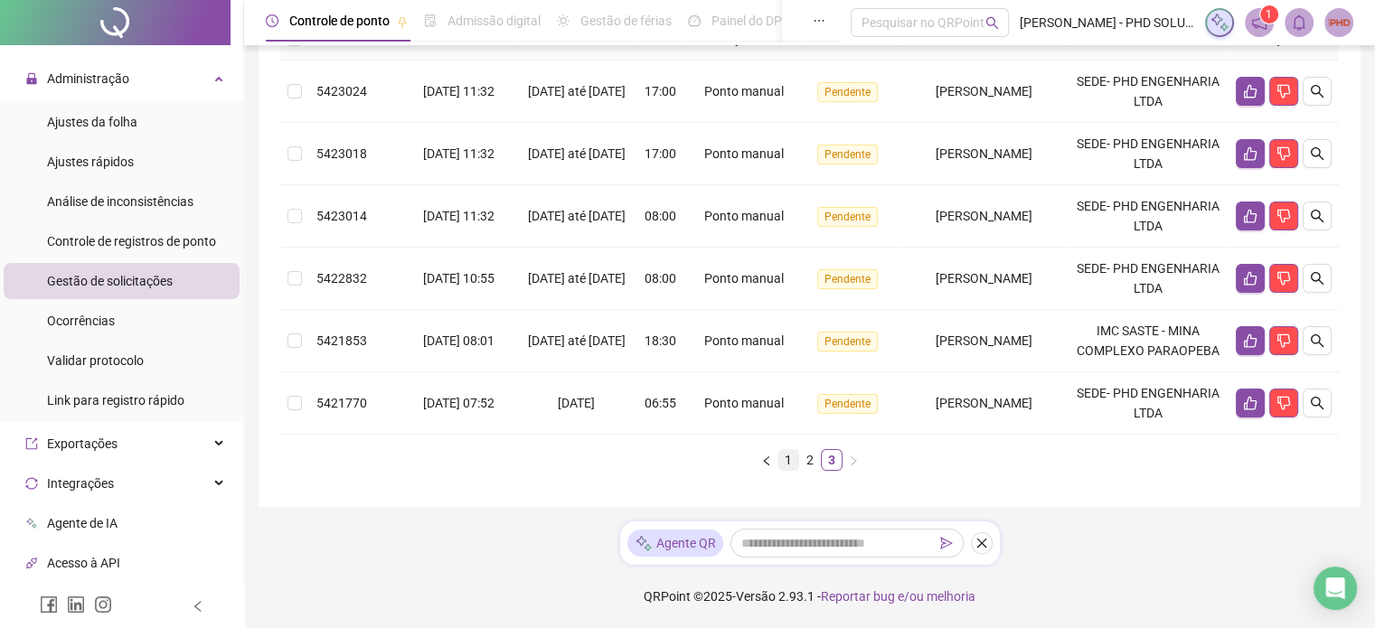
click at [786, 459] on link "1" at bounding box center [788, 460] width 20 height 20
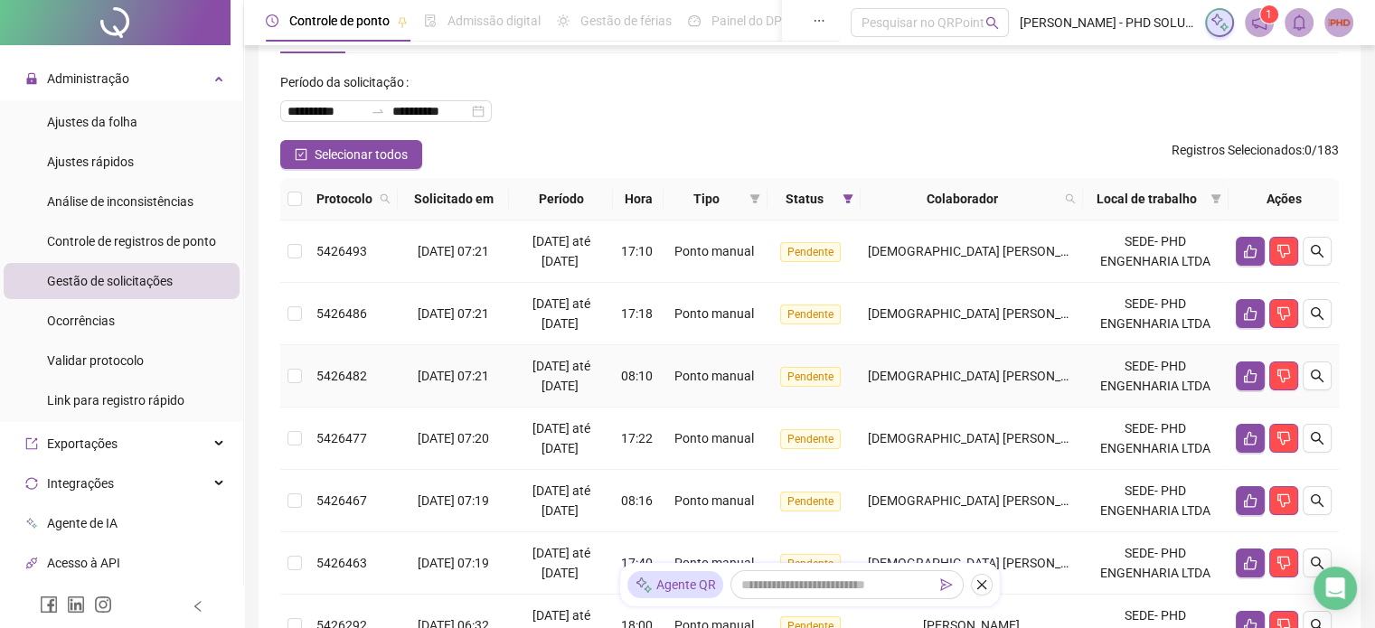
scroll to position [67, 0]
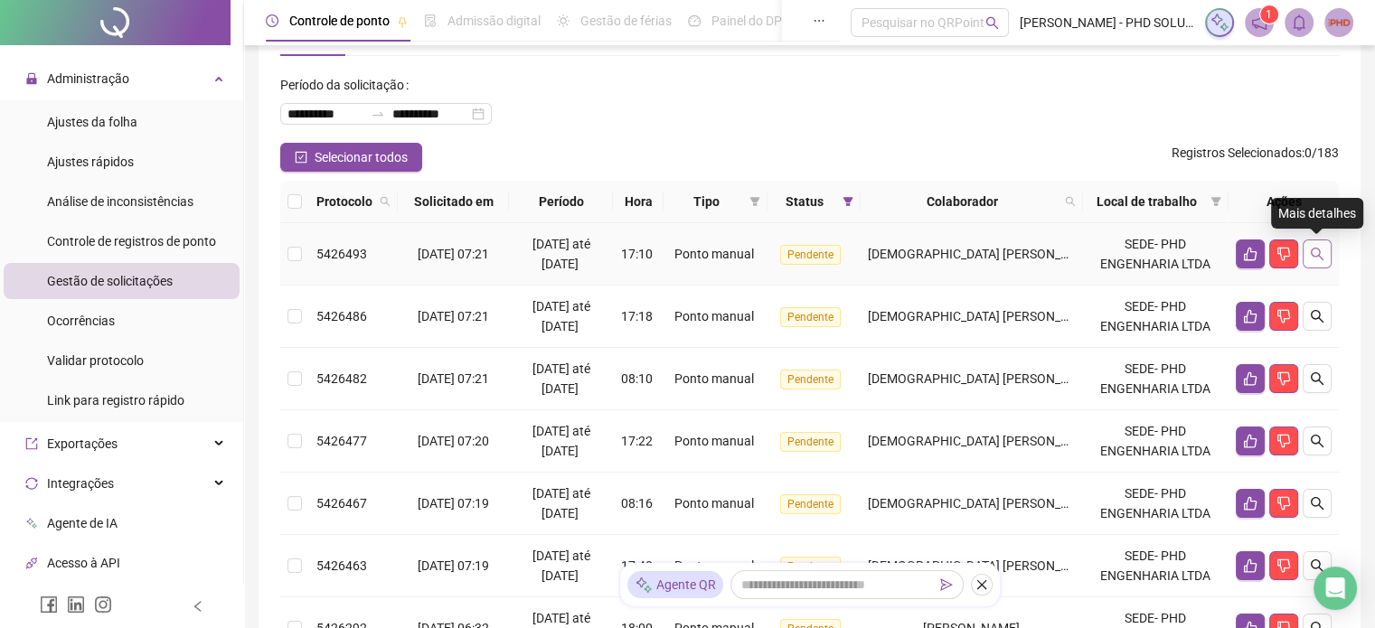
click at [1316, 254] on icon "search" at bounding box center [1317, 254] width 14 height 14
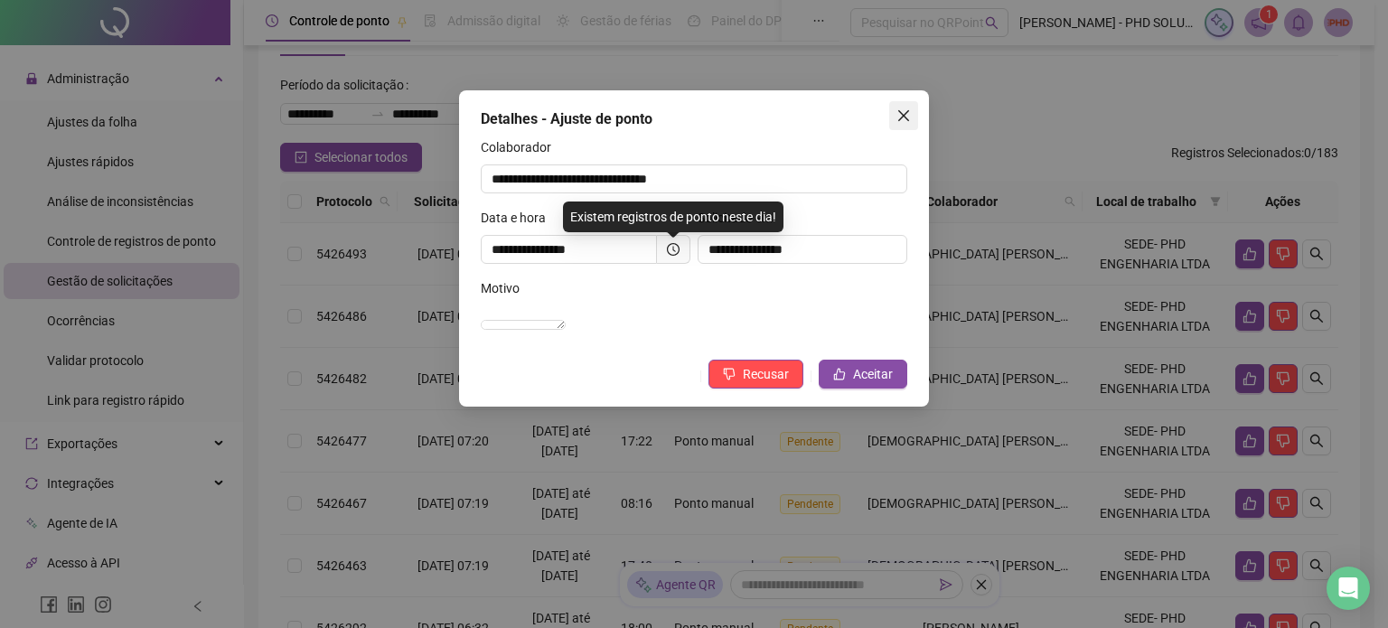
click at [904, 113] on icon "close" at bounding box center [904, 115] width 14 height 14
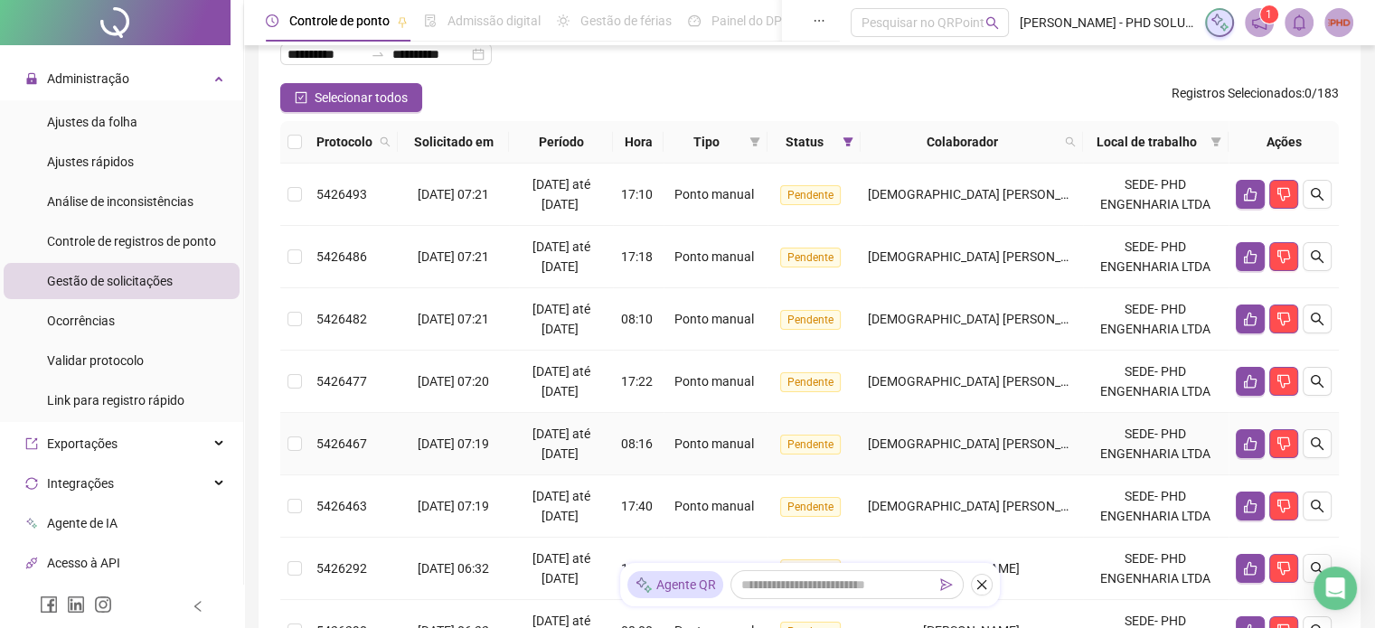
scroll to position [157, 0]
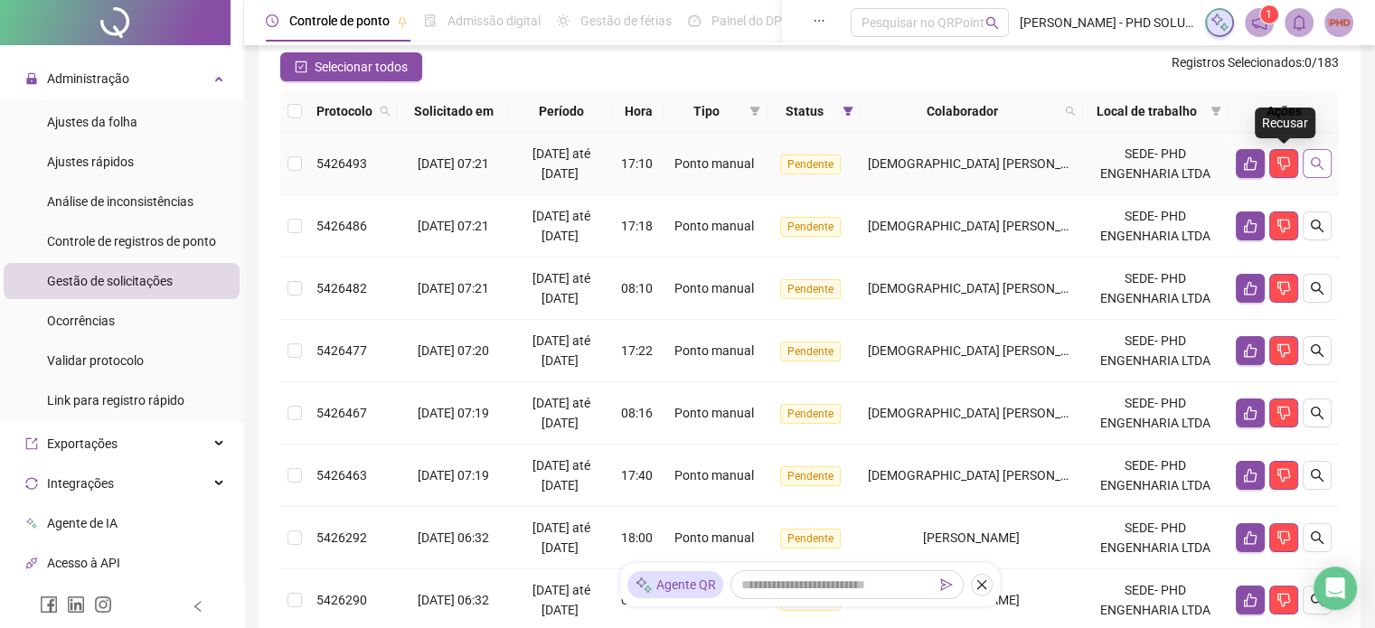
click at [1314, 163] on icon "search" at bounding box center [1317, 163] width 14 height 14
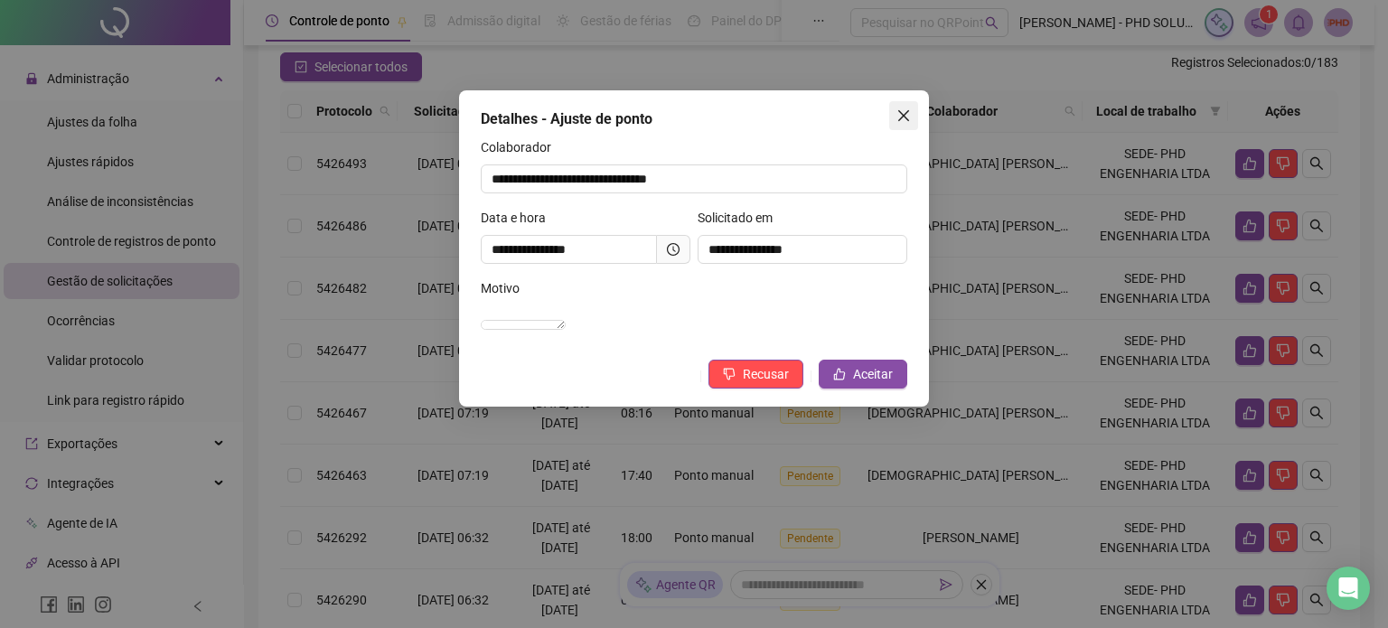
click at [910, 114] on icon "close" at bounding box center [904, 115] width 14 height 14
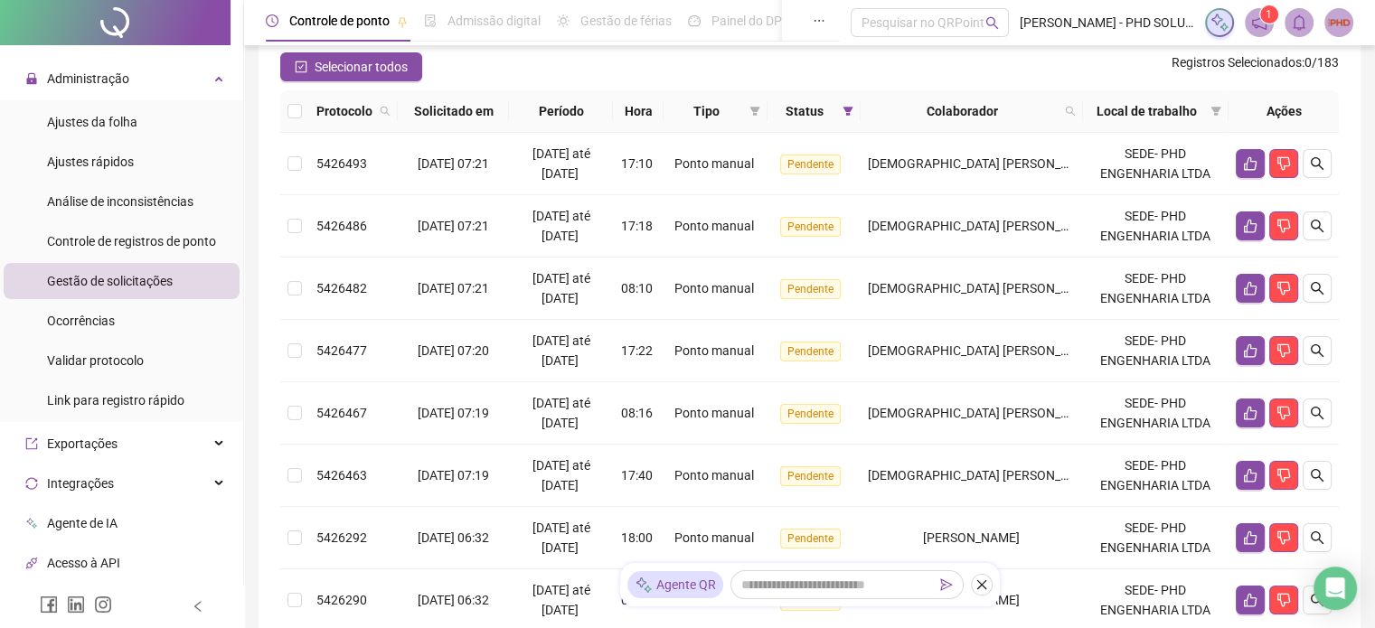
click at [974, 111] on span "Colaborador" at bounding box center [963, 111] width 190 height 20
click at [1075, 108] on icon "search" at bounding box center [1070, 112] width 10 height 10
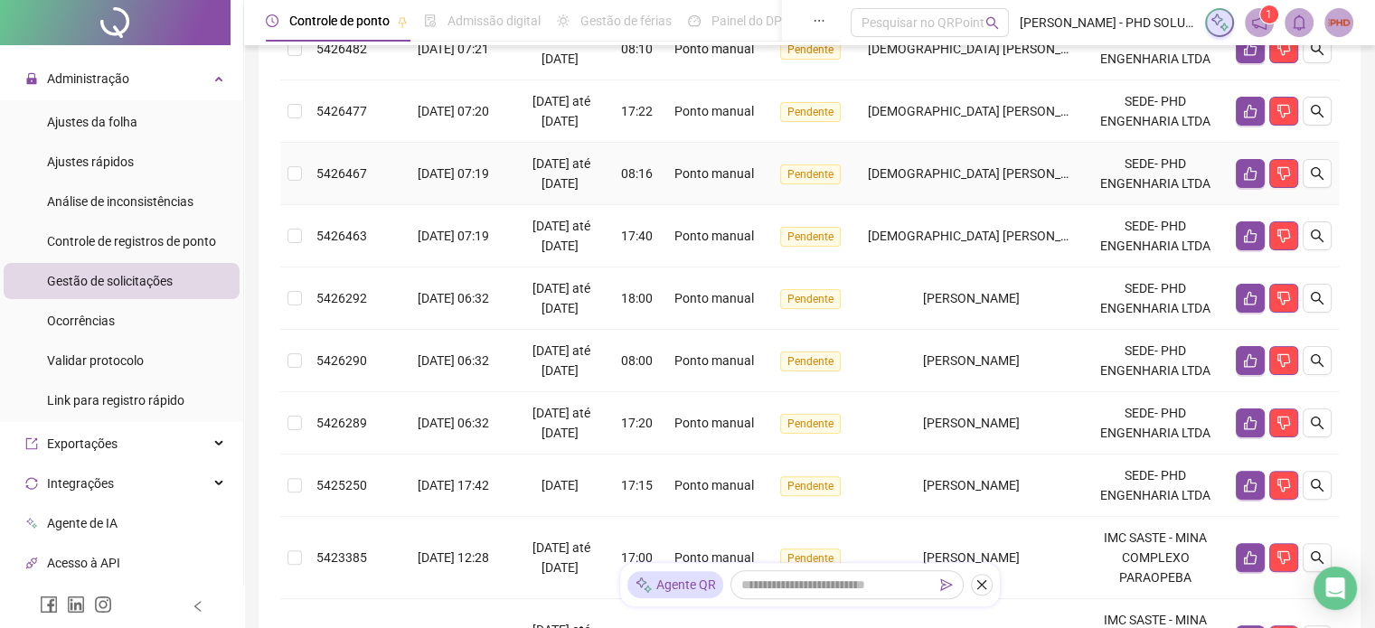
scroll to position [428, 0]
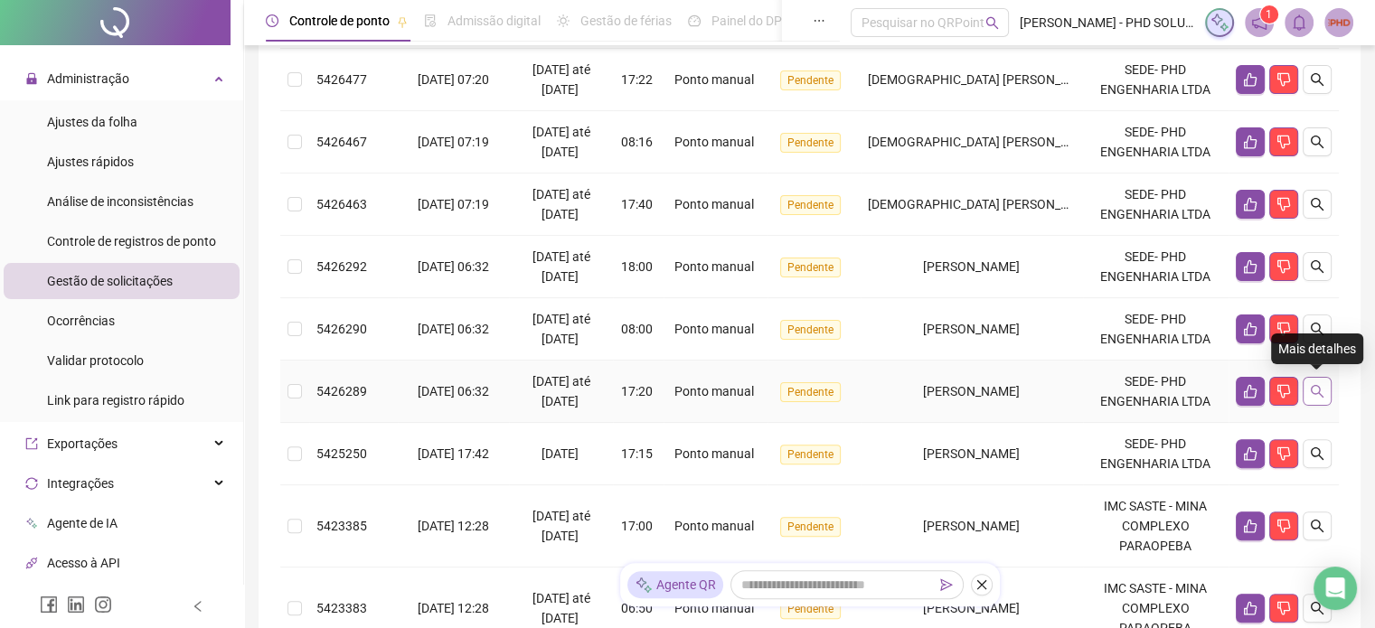
click at [1314, 390] on icon "search" at bounding box center [1317, 391] width 14 height 14
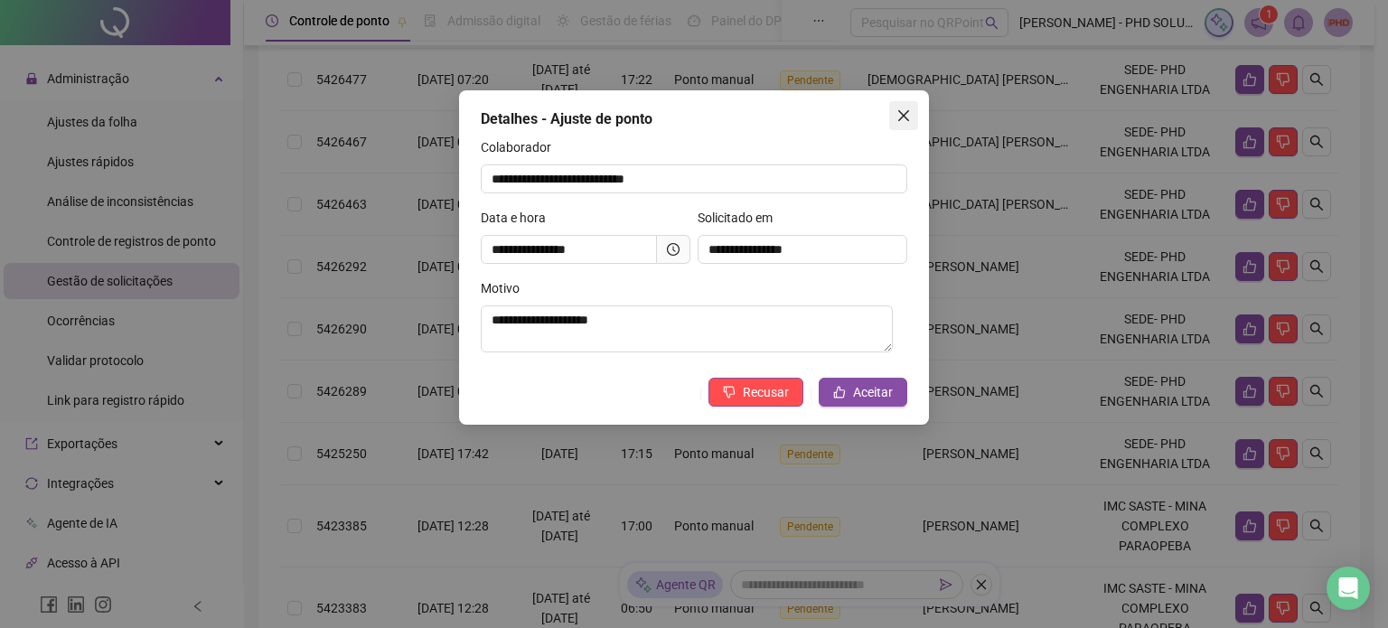
click at [901, 113] on icon "close" at bounding box center [903, 115] width 11 height 11
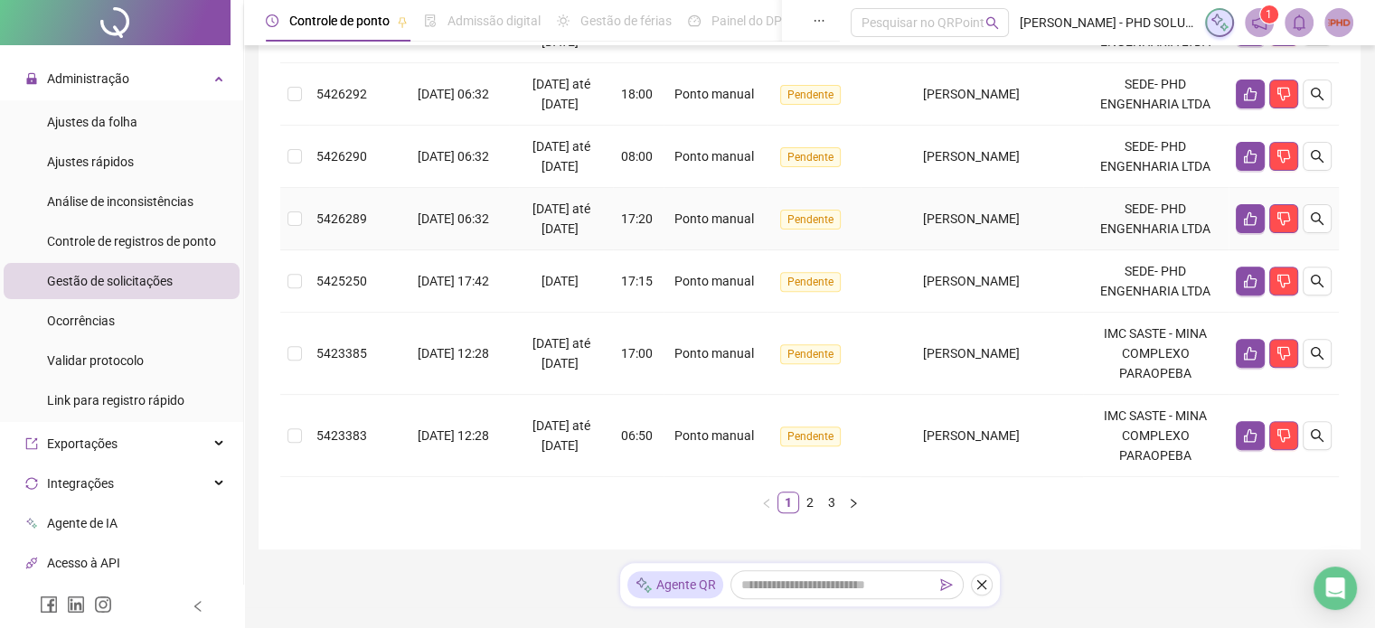
scroll to position [640, 0]
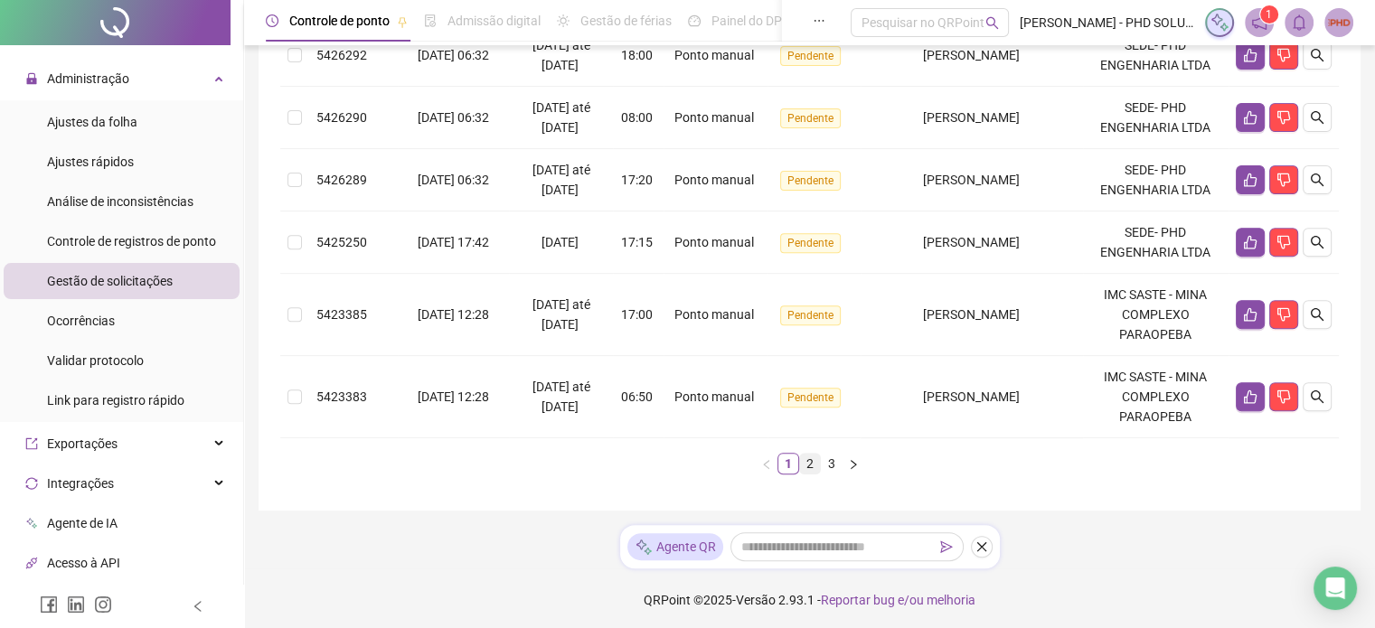
click at [807, 462] on link "2" at bounding box center [810, 464] width 20 height 20
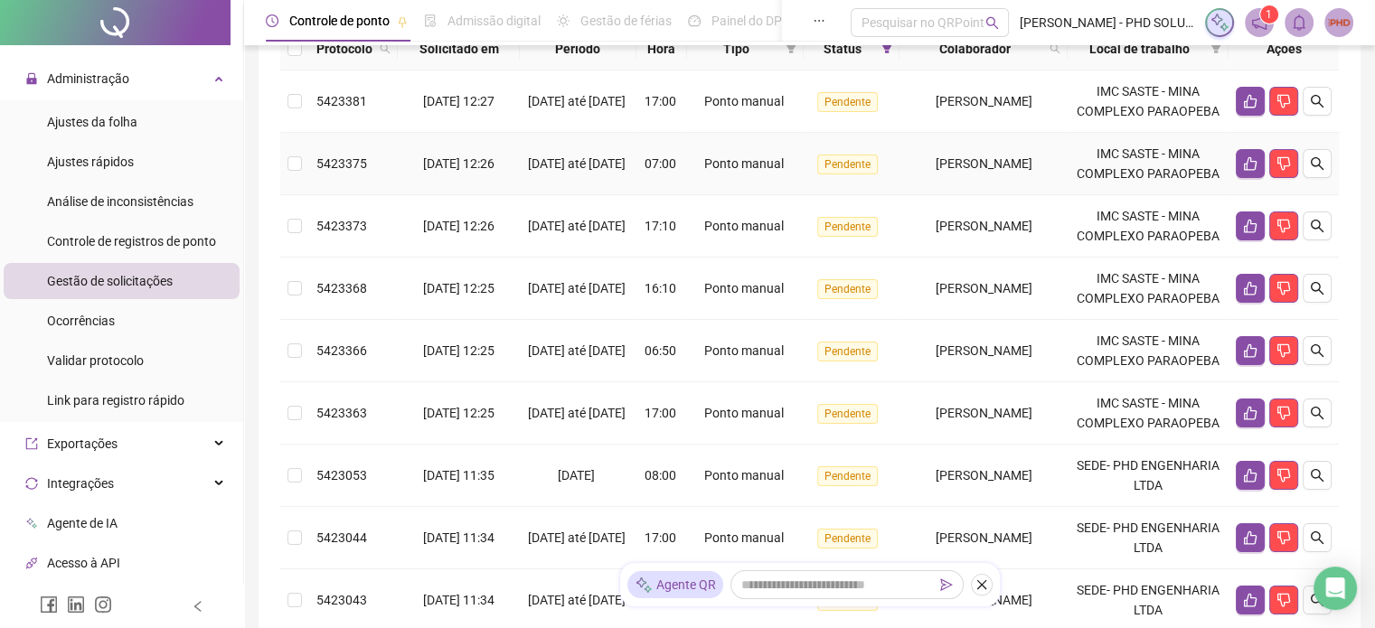
scroll to position [188, 0]
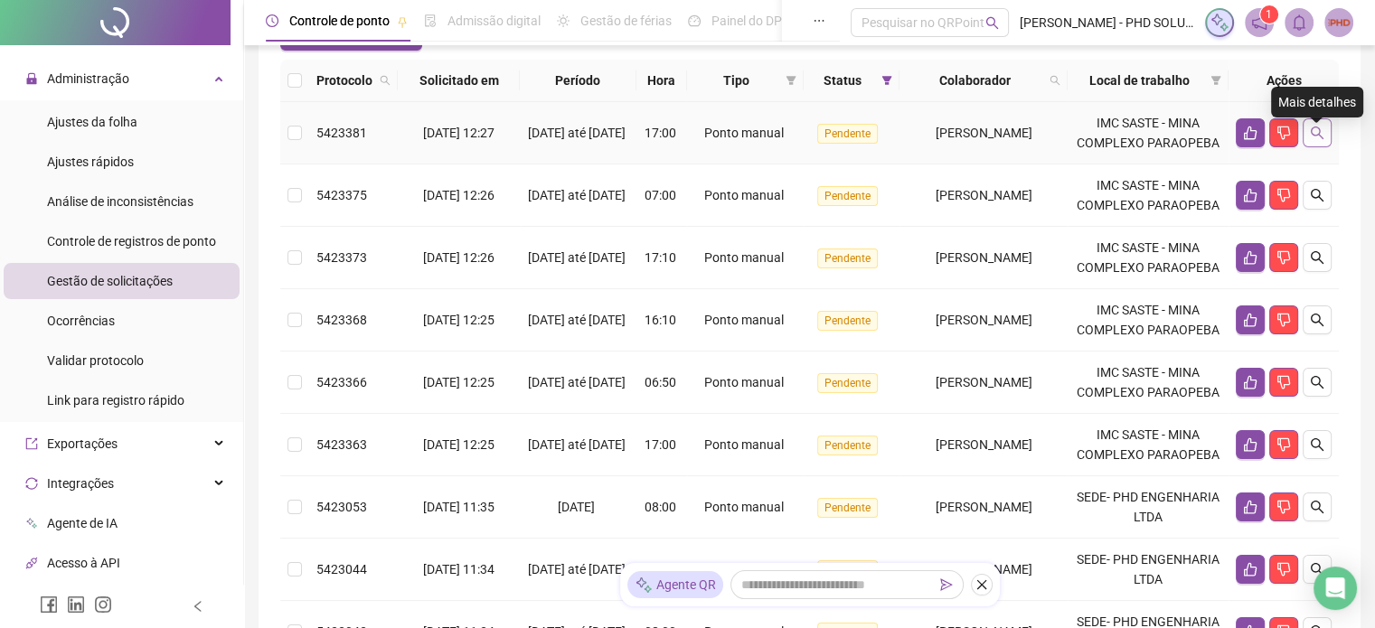
click at [1314, 140] on icon "search" at bounding box center [1317, 133] width 14 height 14
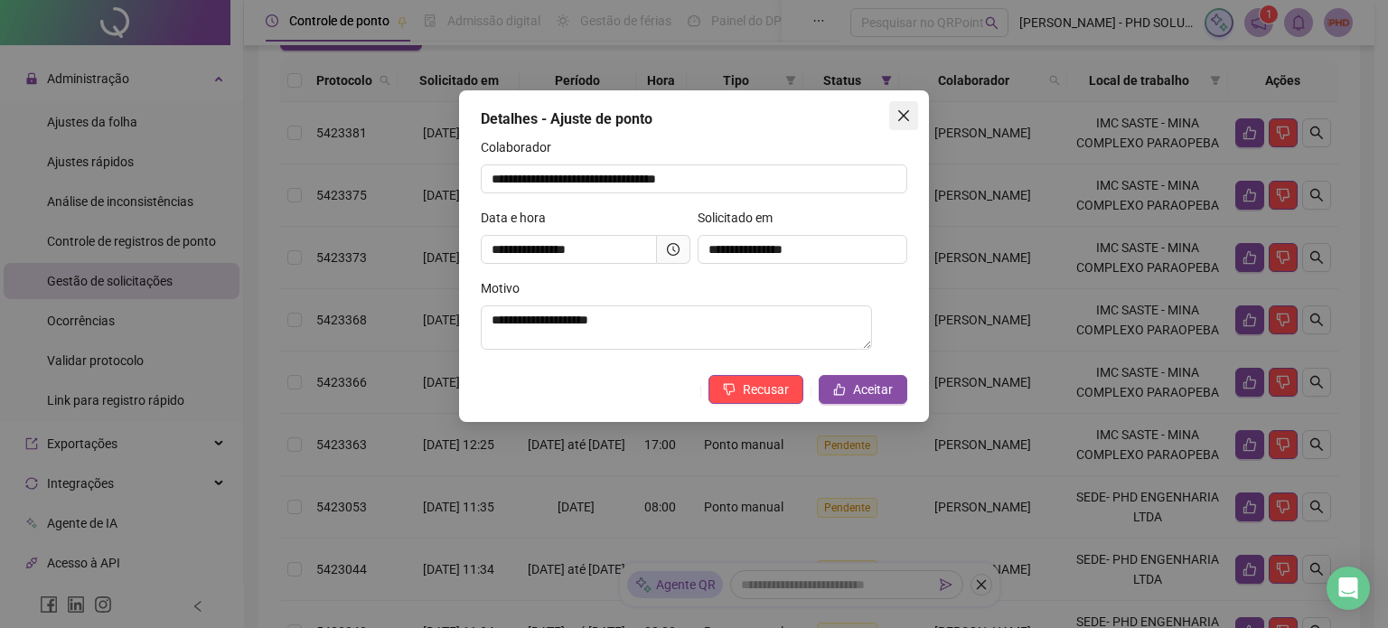
click at [904, 115] on icon "close" at bounding box center [903, 115] width 11 height 11
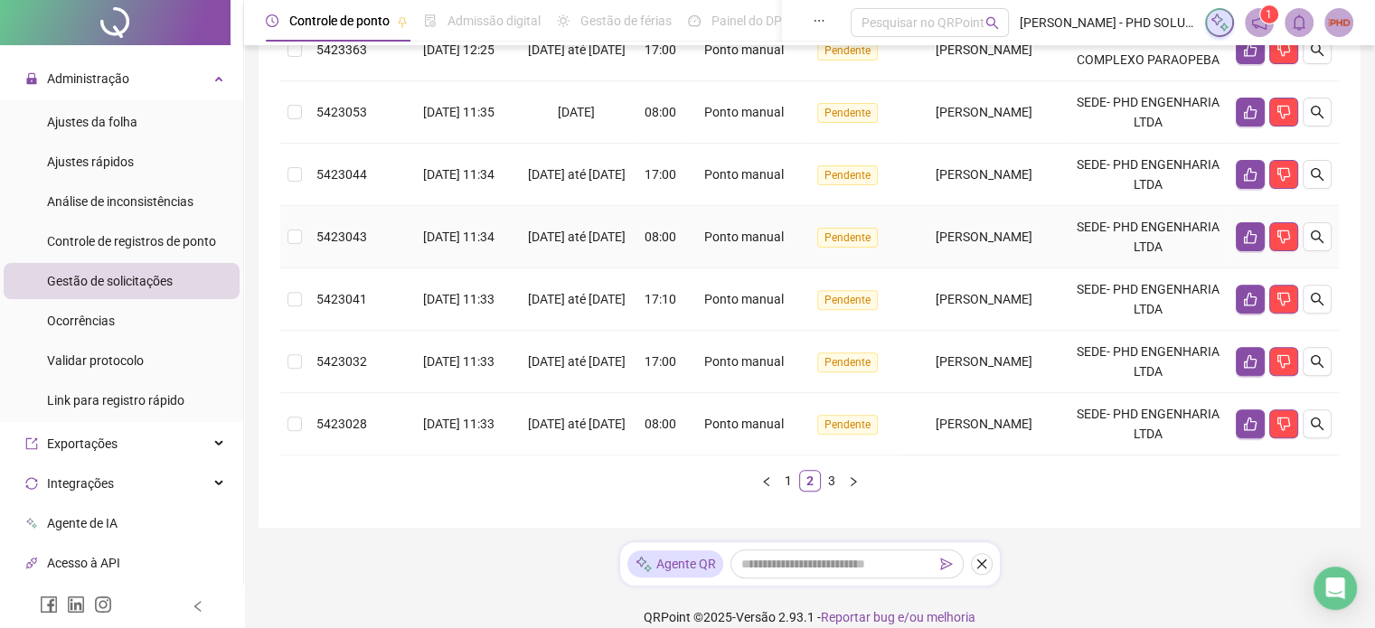
scroll to position [640, 0]
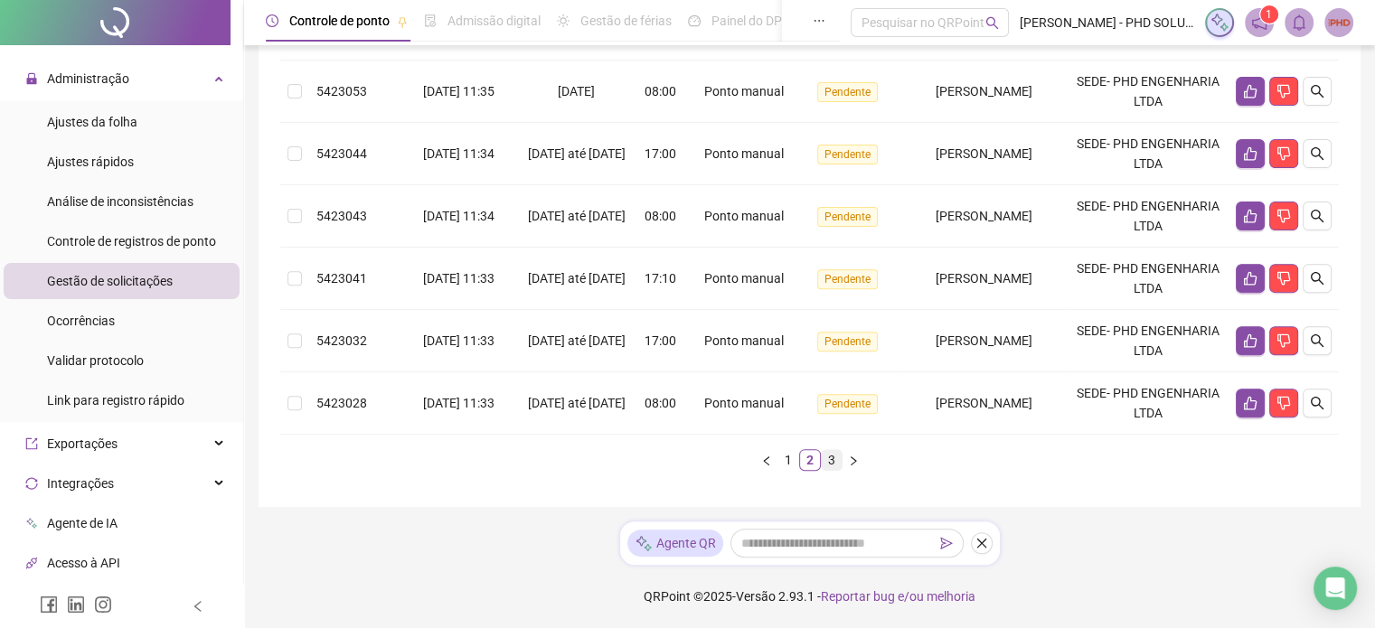
click at [835, 470] on link "3" at bounding box center [832, 460] width 20 height 20
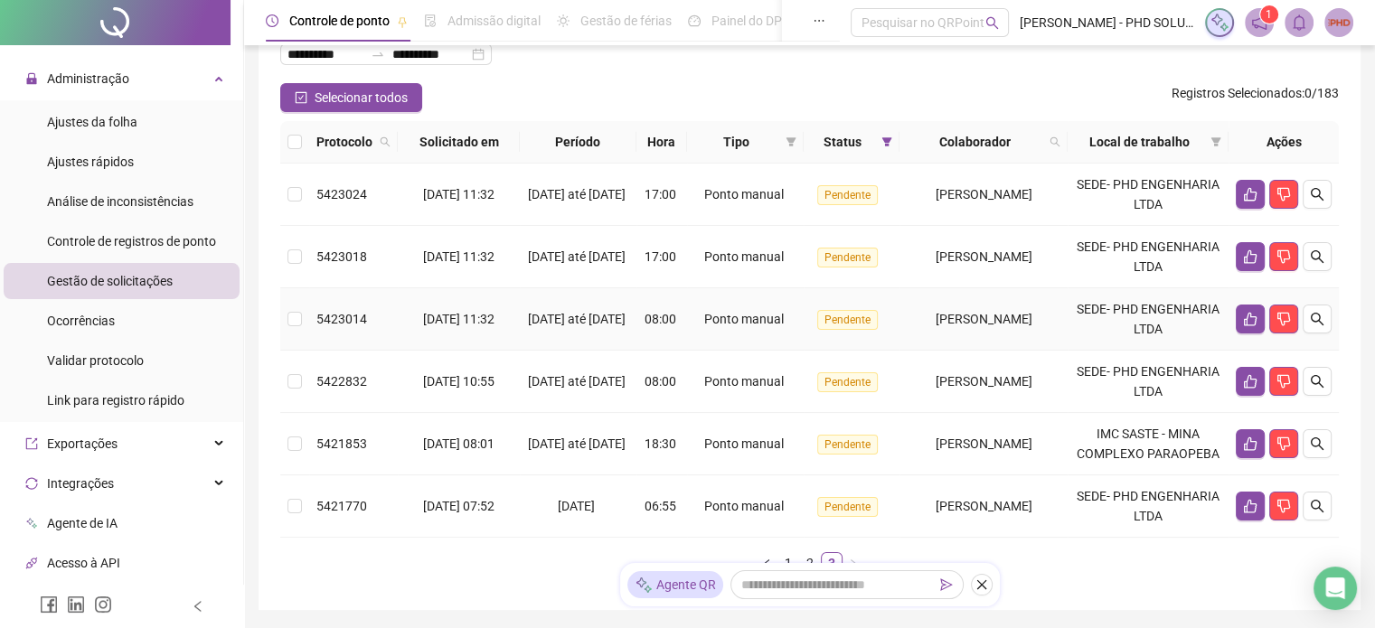
scroll to position [157, 0]
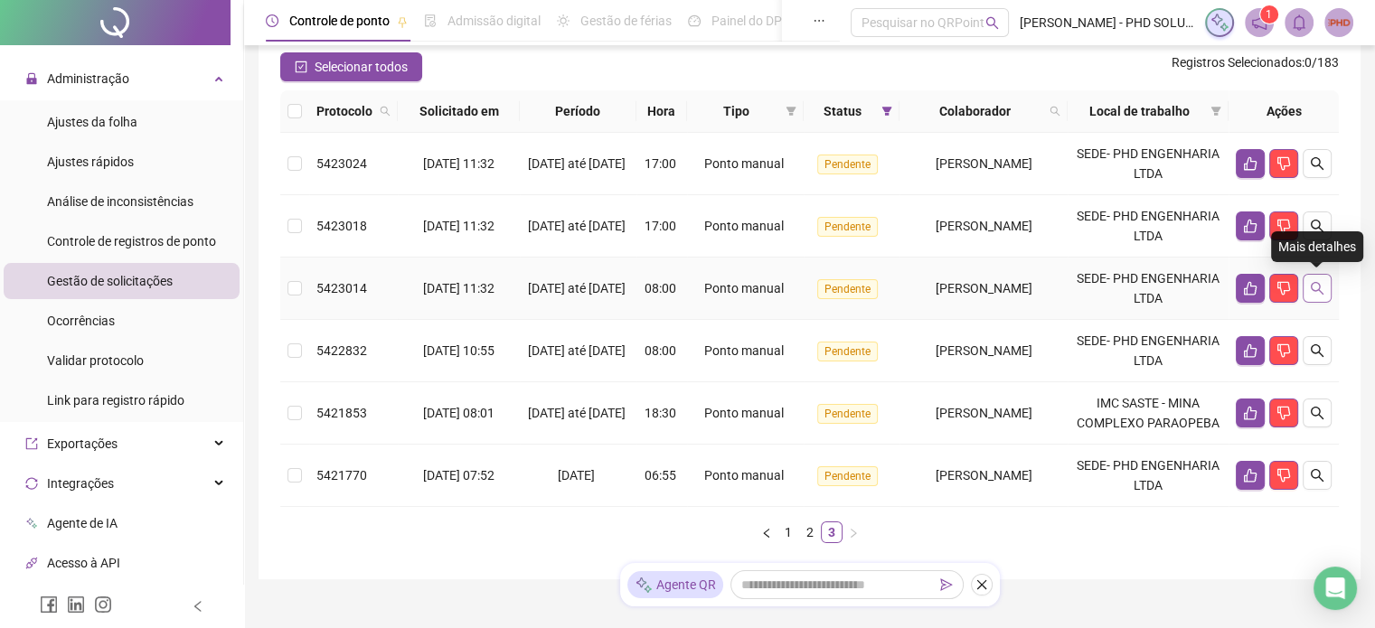
click at [1319, 286] on icon "search" at bounding box center [1316, 288] width 13 height 13
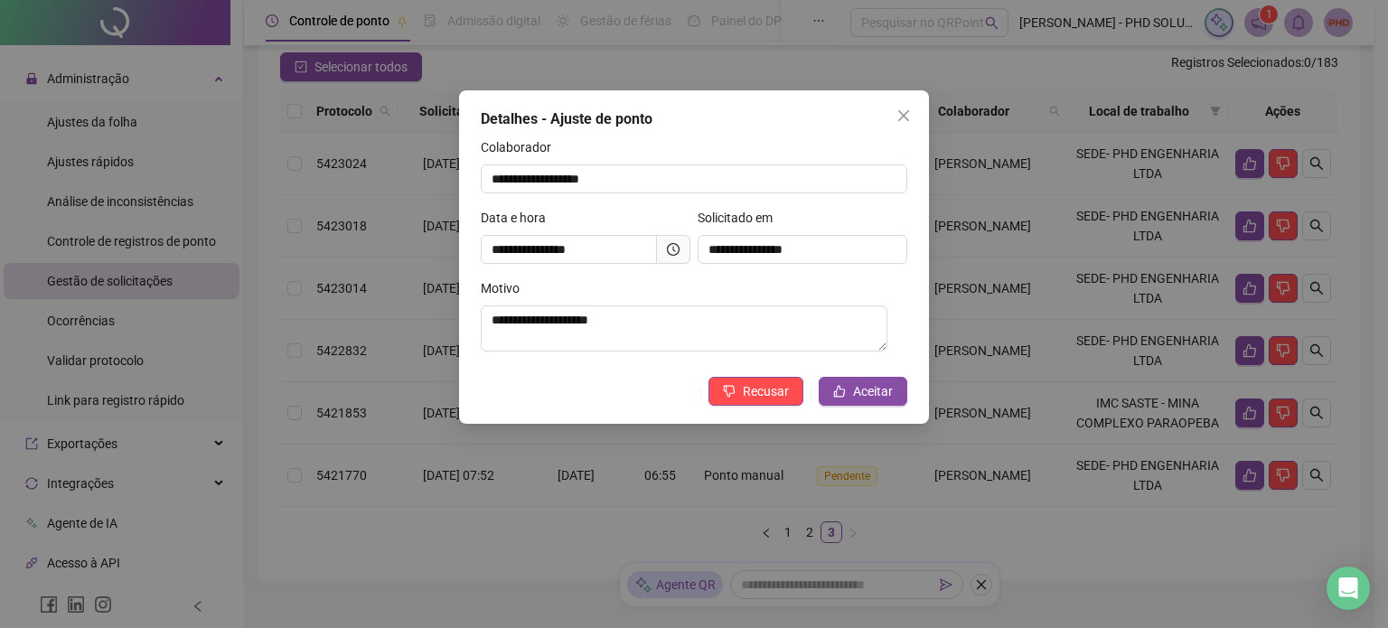
click at [926, 424] on div "**********" at bounding box center [694, 256] width 470 height 333
click at [899, 118] on icon "close" at bounding box center [904, 115] width 14 height 14
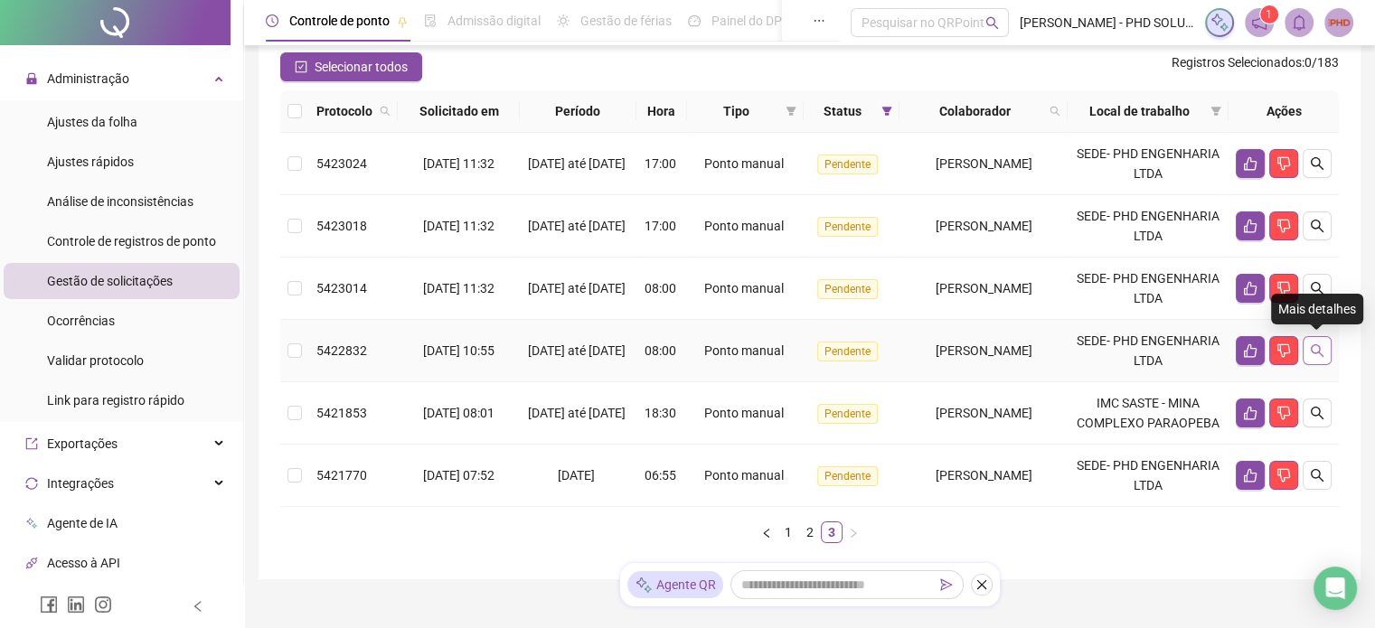
click at [1314, 348] on icon "search" at bounding box center [1317, 350] width 14 height 14
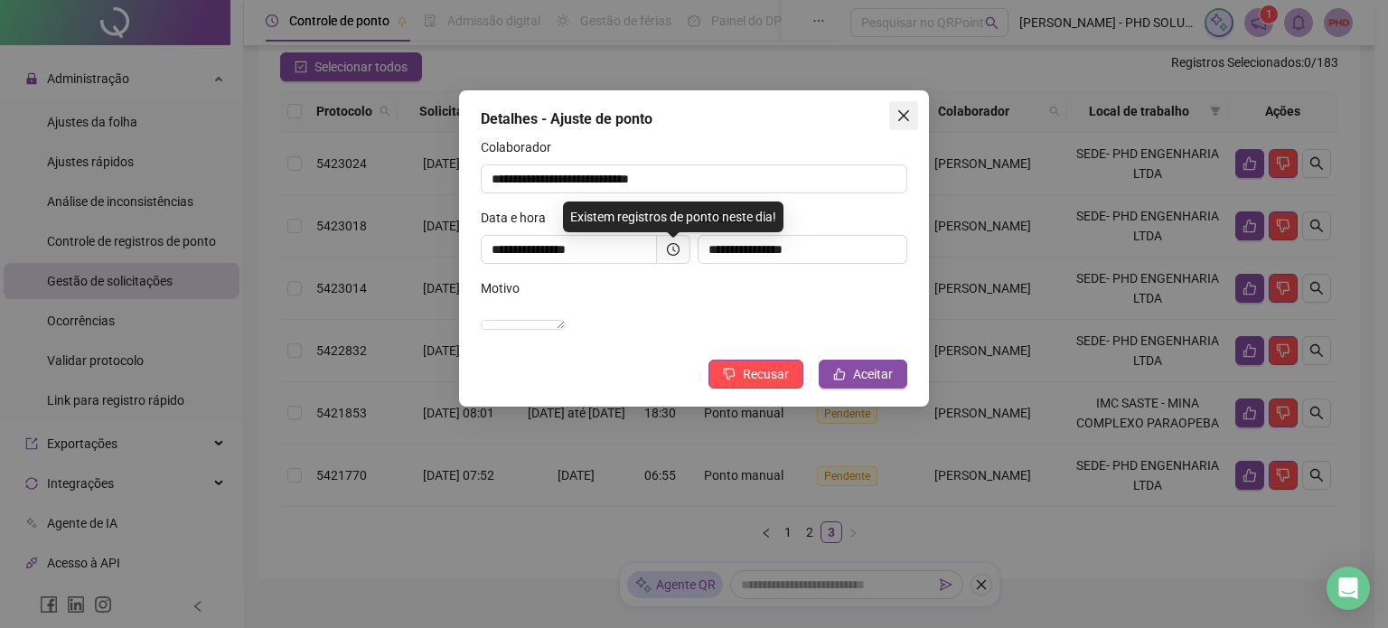
click at [904, 114] on icon "close" at bounding box center [903, 115] width 11 height 11
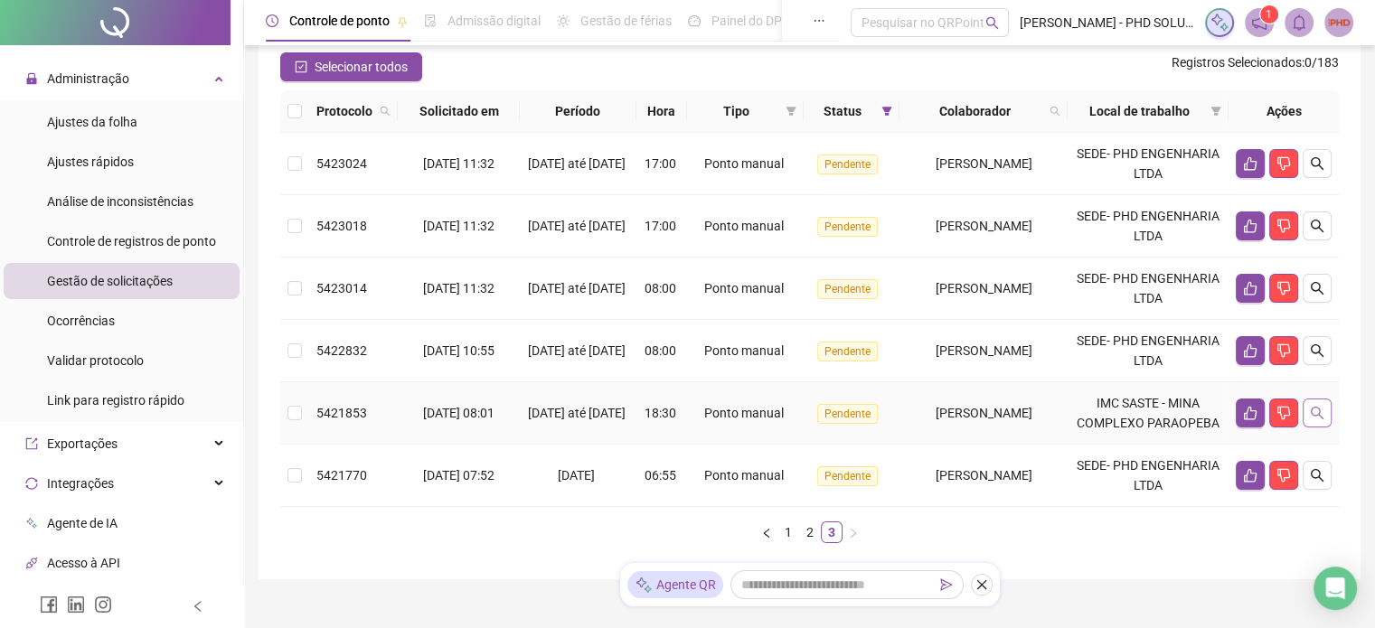
click at [1313, 427] on button "button" at bounding box center [1316, 413] width 29 height 29
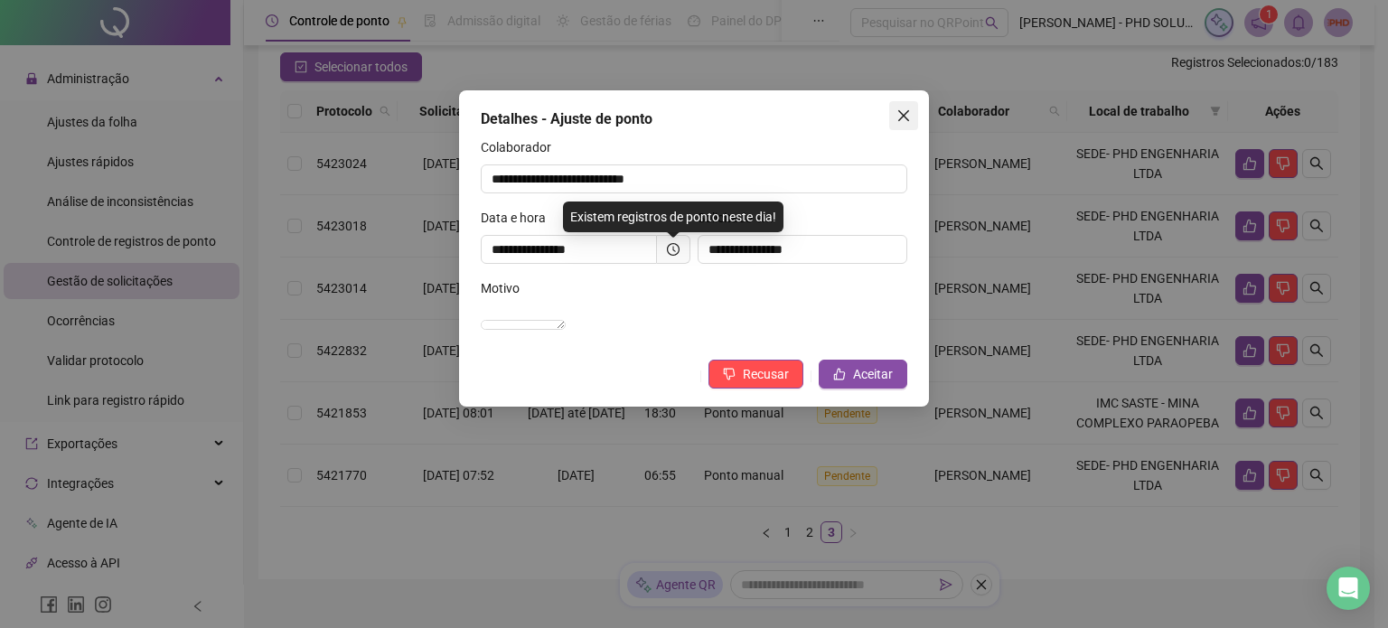
click at [893, 123] on button "Close" at bounding box center [903, 115] width 29 height 29
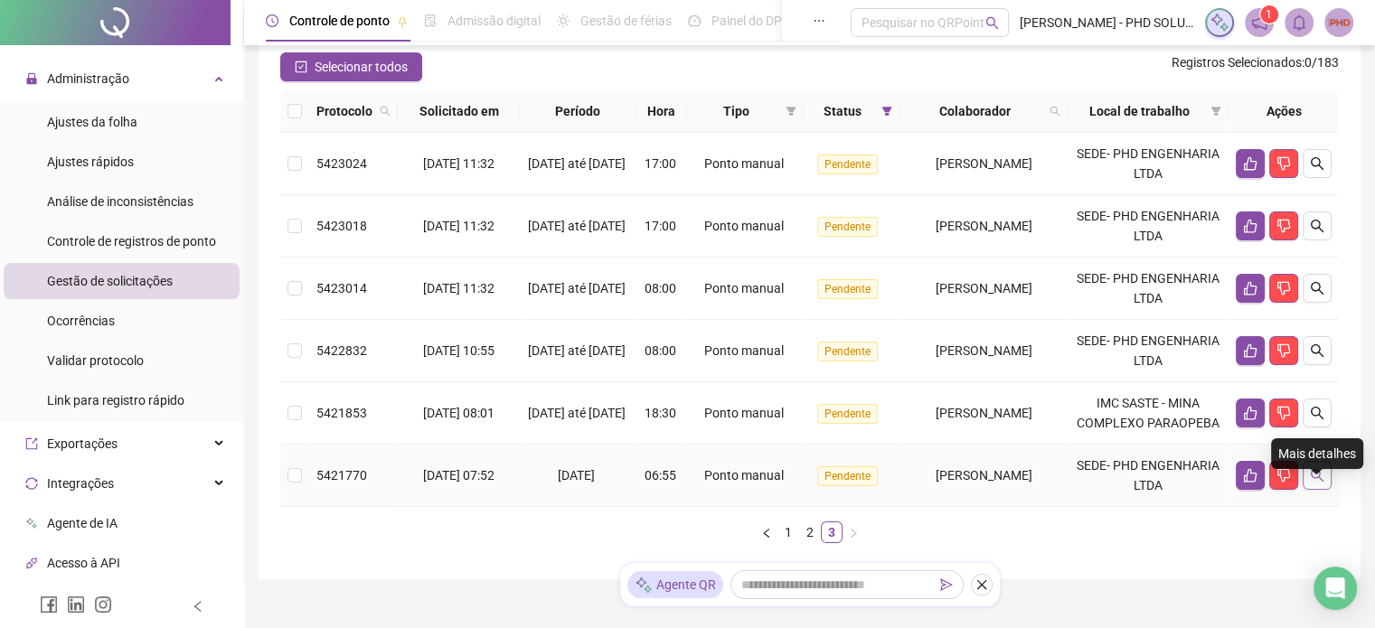
click at [1319, 482] on icon "search" at bounding box center [1316, 475] width 13 height 13
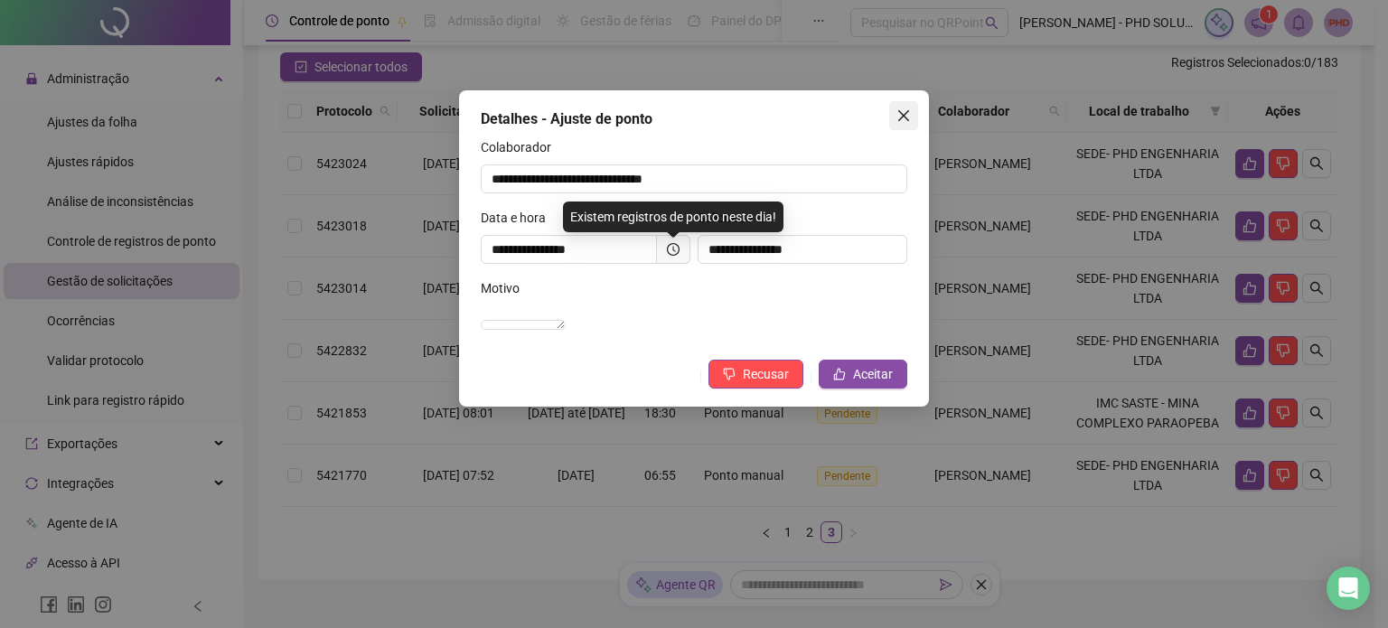
click at [904, 122] on icon "close" at bounding box center [904, 115] width 14 height 14
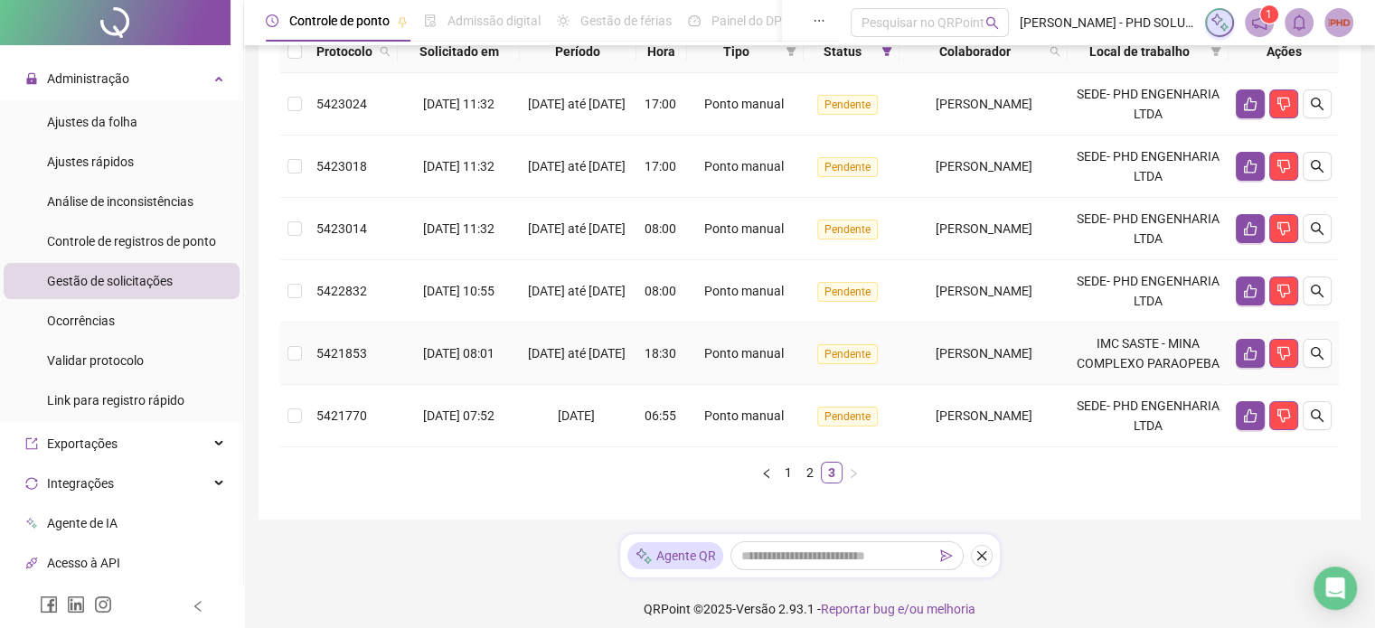
scroll to position [248, 0]
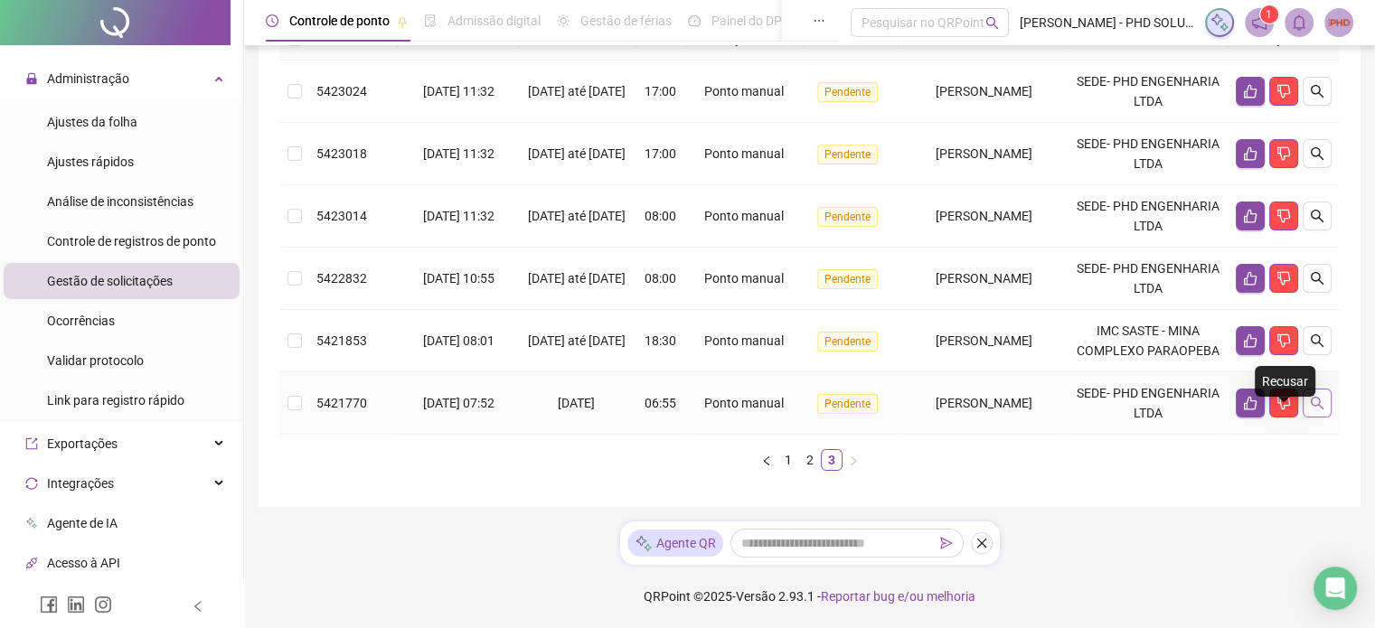
click at [1312, 401] on icon "search" at bounding box center [1317, 403] width 14 height 14
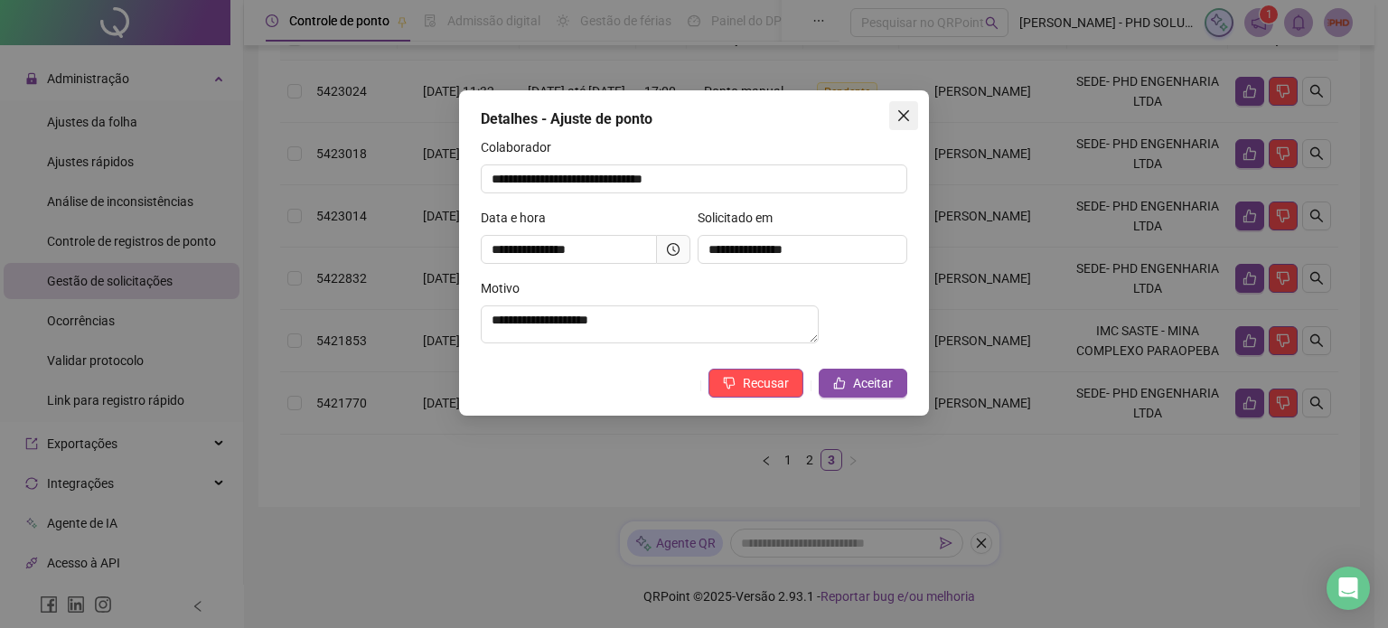
click at [897, 108] on icon "close" at bounding box center [904, 115] width 14 height 14
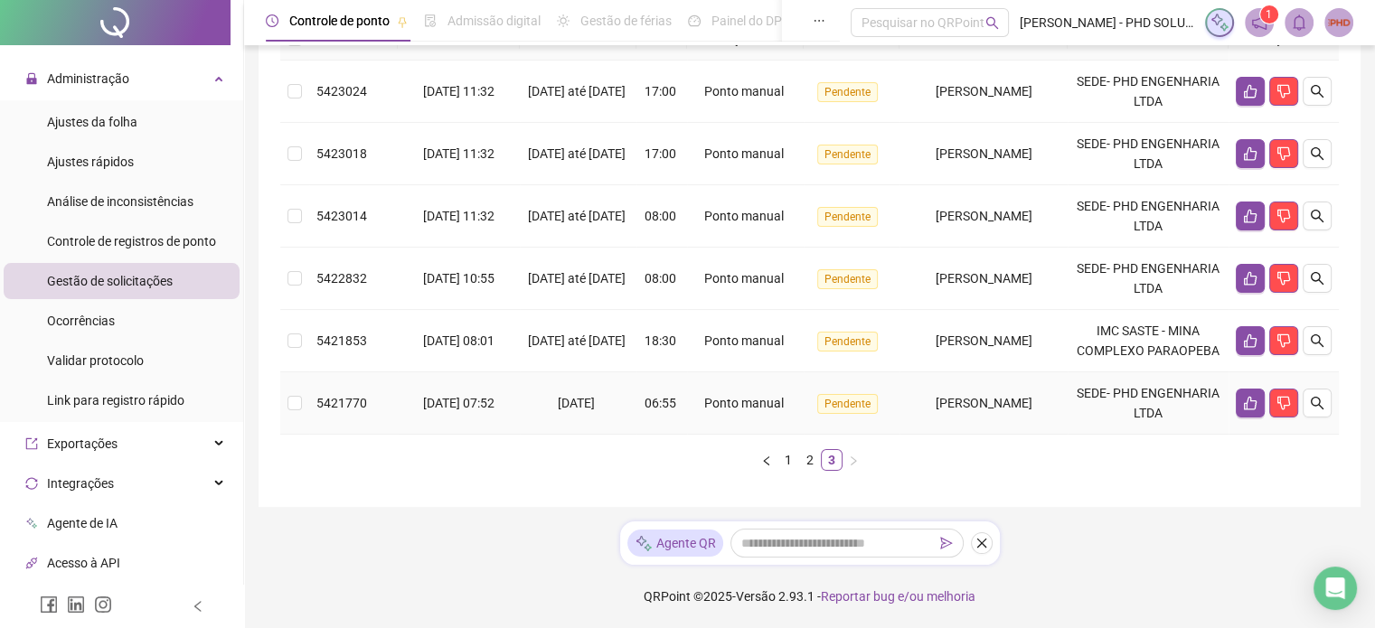
click at [339, 404] on span "5421770" at bounding box center [341, 403] width 51 height 14
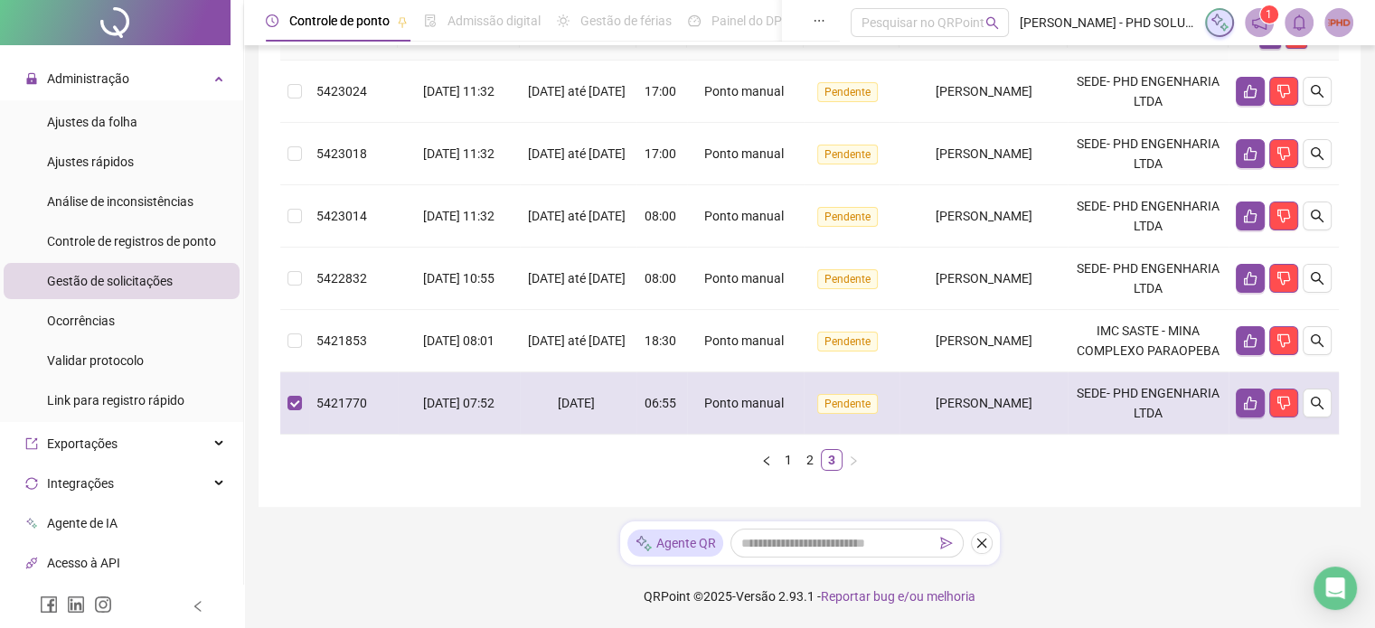
click at [558, 397] on span "[DATE]" at bounding box center [576, 403] width 37 height 14
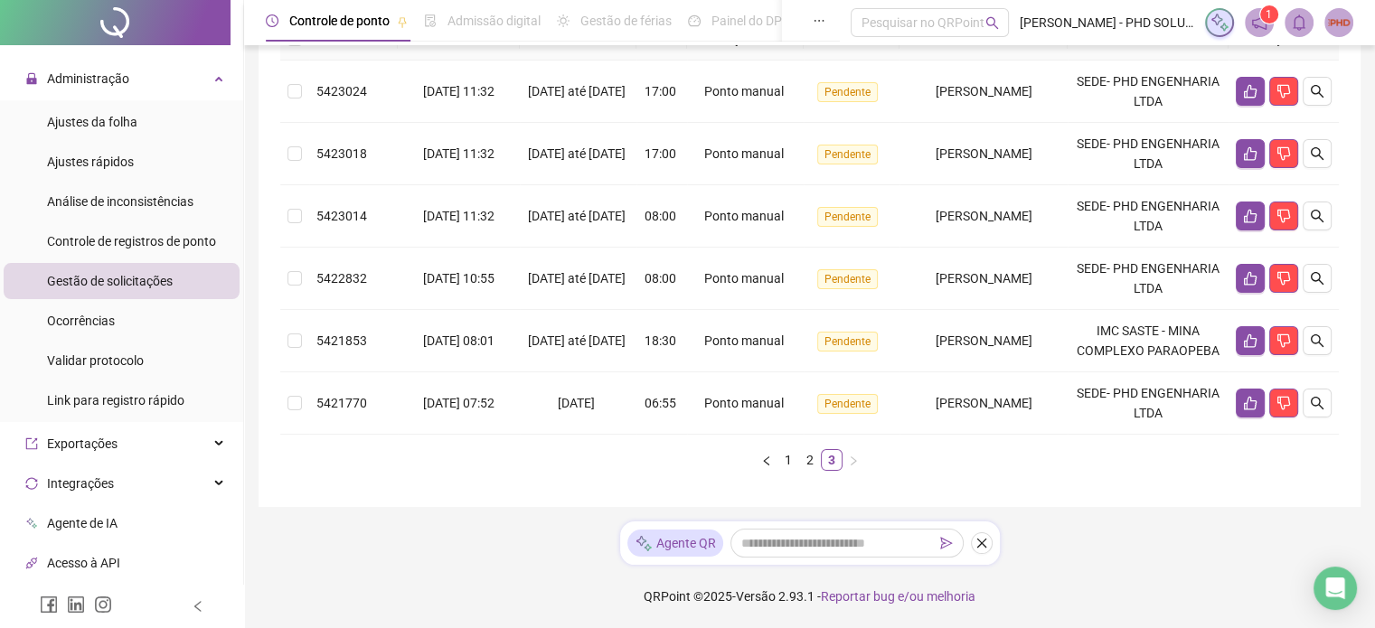
scroll to position [108, 0]
click at [506, 471] on div "Protocolo Solicitado em Período Hora Tipo Status Colaborador Local de trabalho …" at bounding box center [809, 251] width 1058 height 467
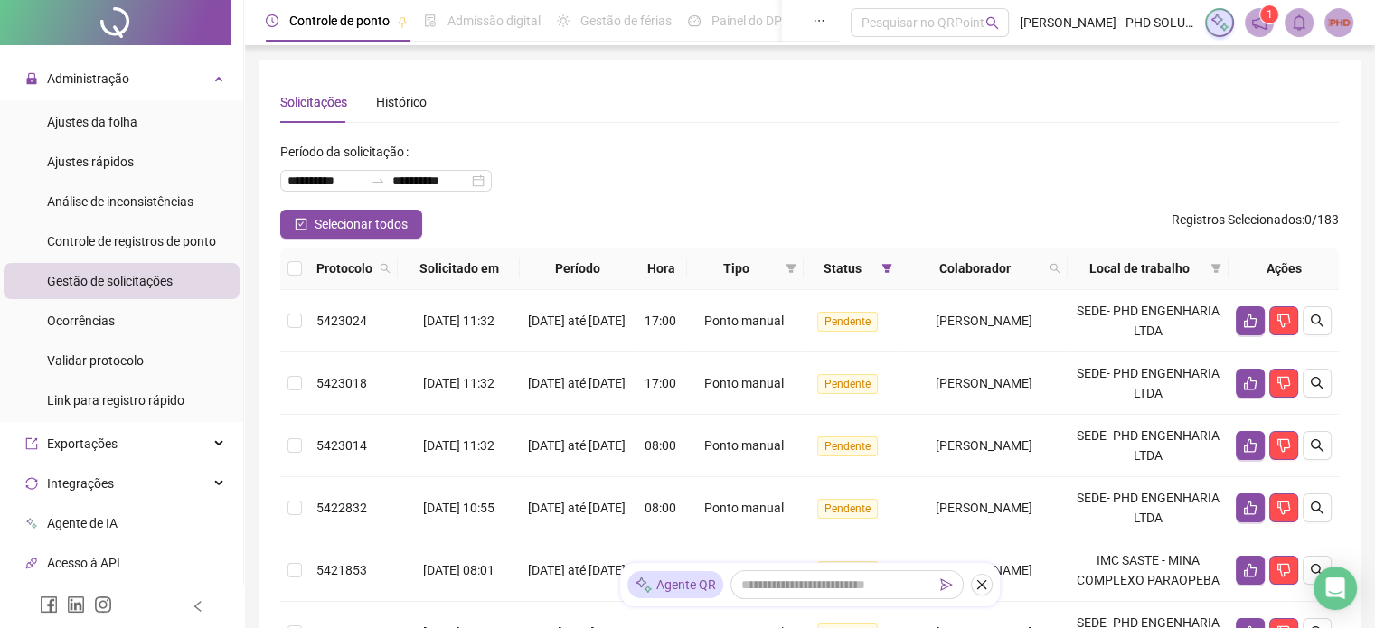
click at [105, 285] on span "Gestão de solicitações" at bounding box center [110, 281] width 126 height 14
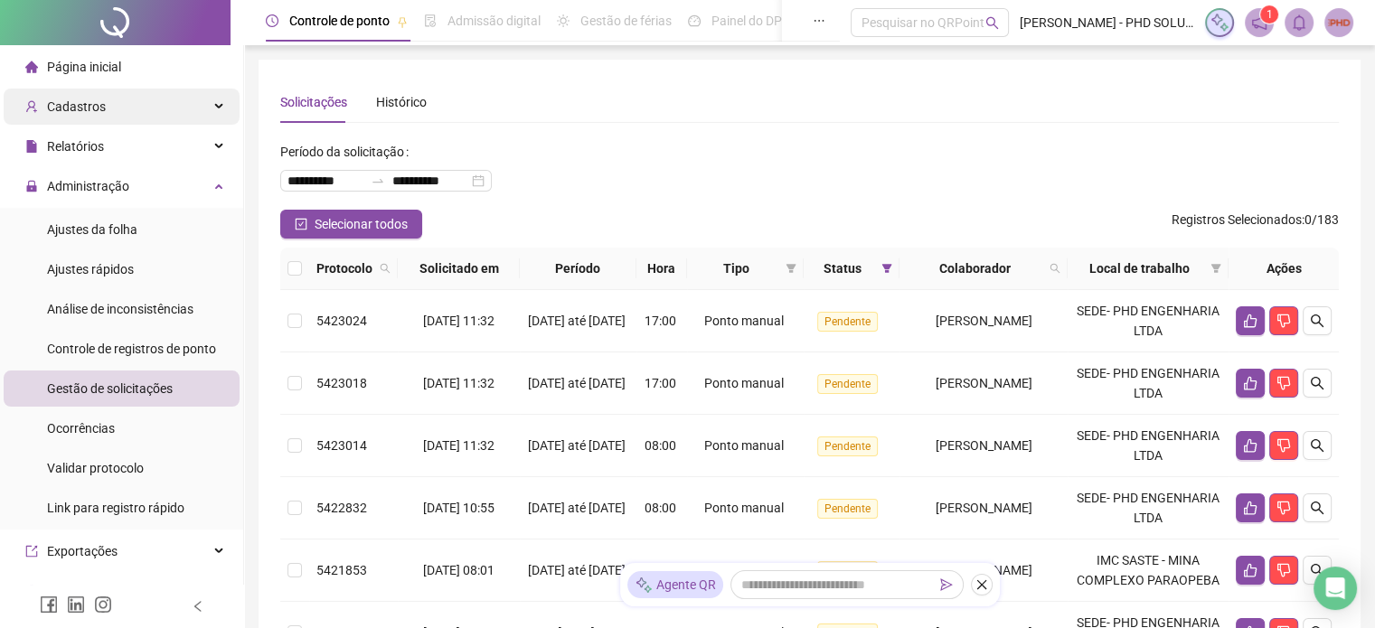
click at [73, 105] on span "Cadastros" at bounding box center [76, 106] width 59 height 14
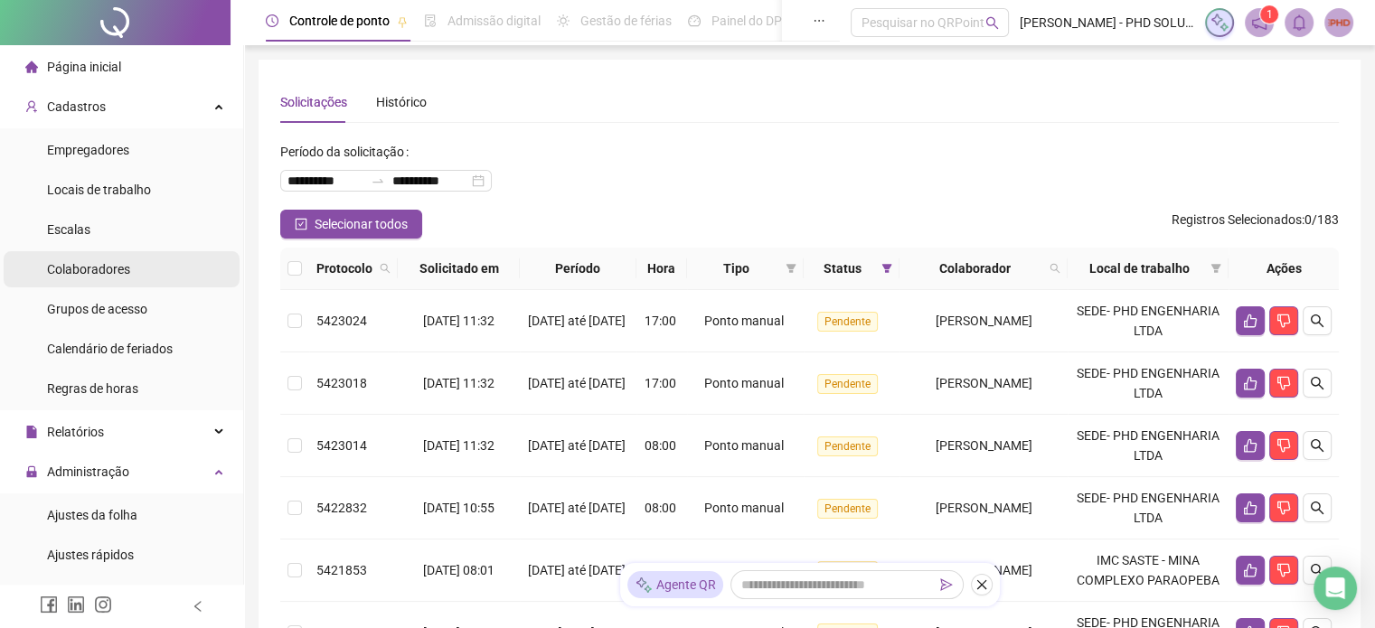
click at [93, 274] on span "Colaboradores" at bounding box center [88, 269] width 83 height 14
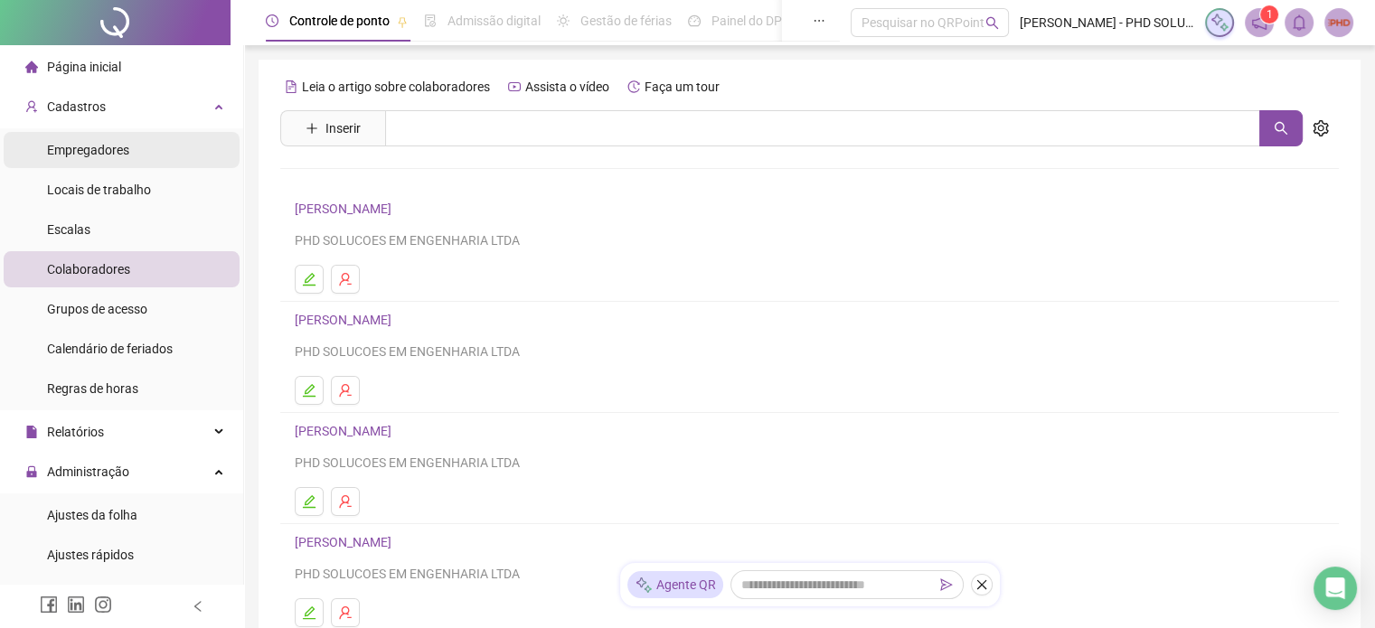
click at [89, 155] on span "Empregadores" at bounding box center [88, 150] width 82 height 14
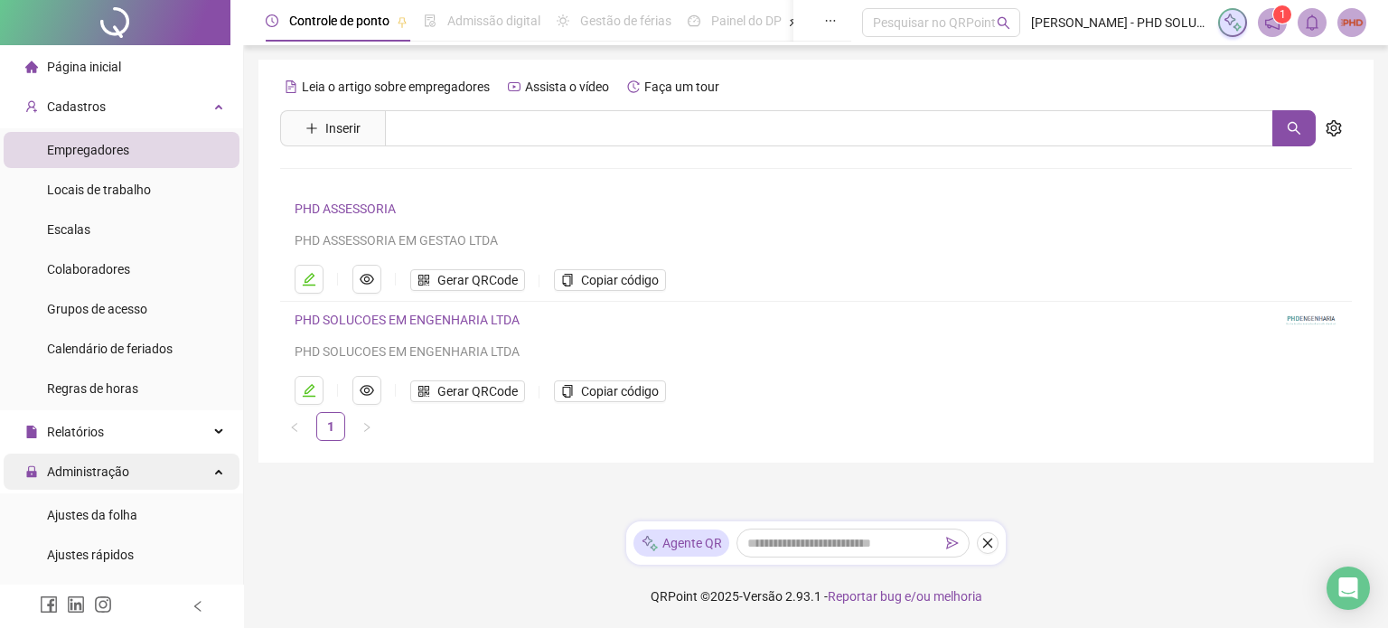
click at [107, 465] on span "Administração" at bounding box center [88, 472] width 82 height 14
click at [114, 466] on span "Administração" at bounding box center [88, 472] width 82 height 14
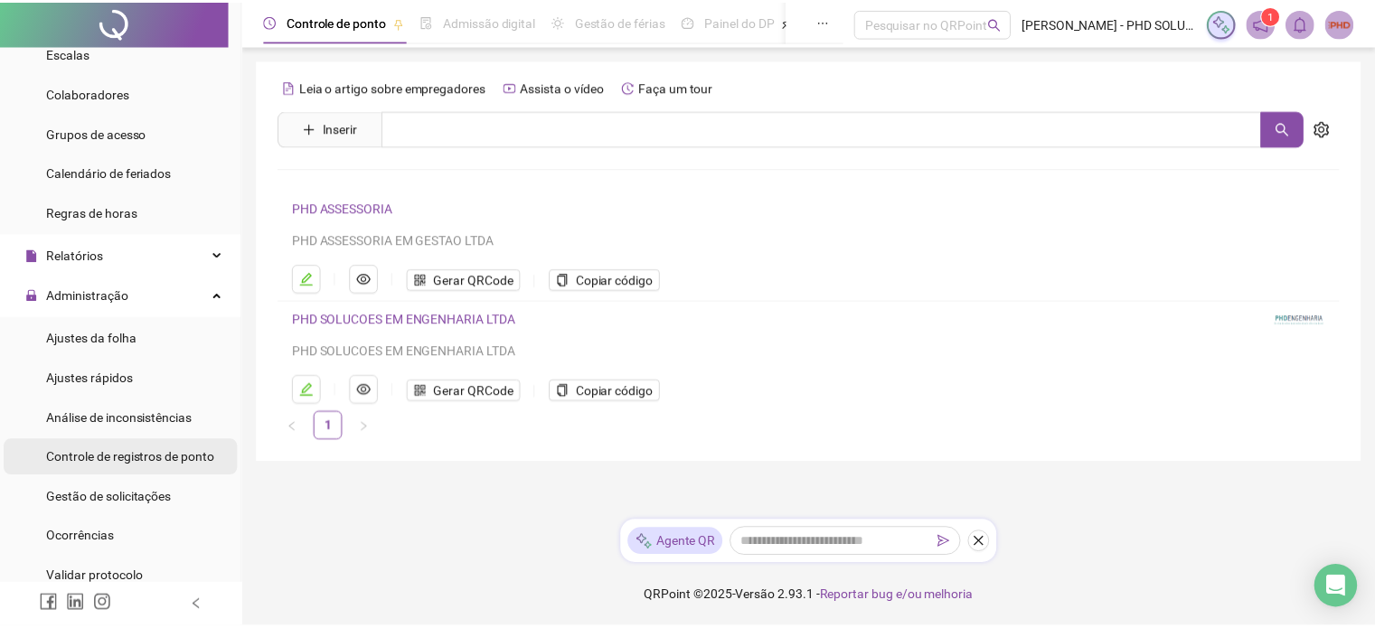
scroll to position [181, 0]
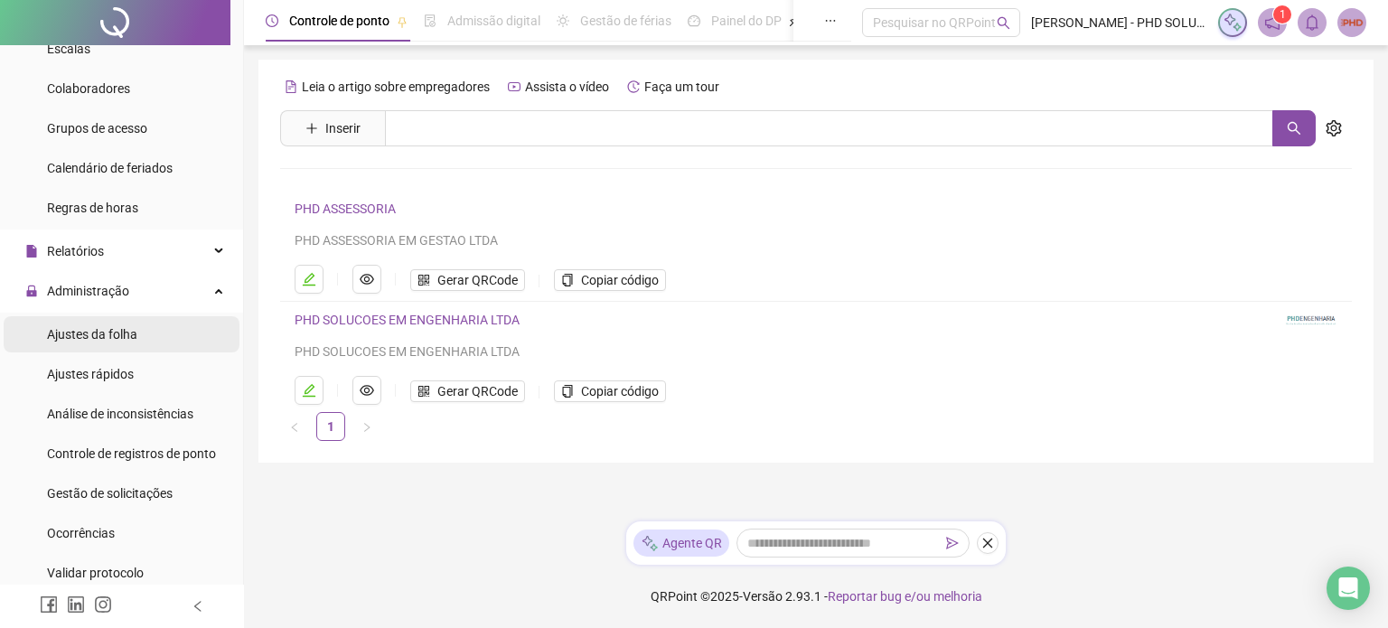
click at [116, 332] on span "Ajustes da folha" at bounding box center [92, 334] width 90 height 14
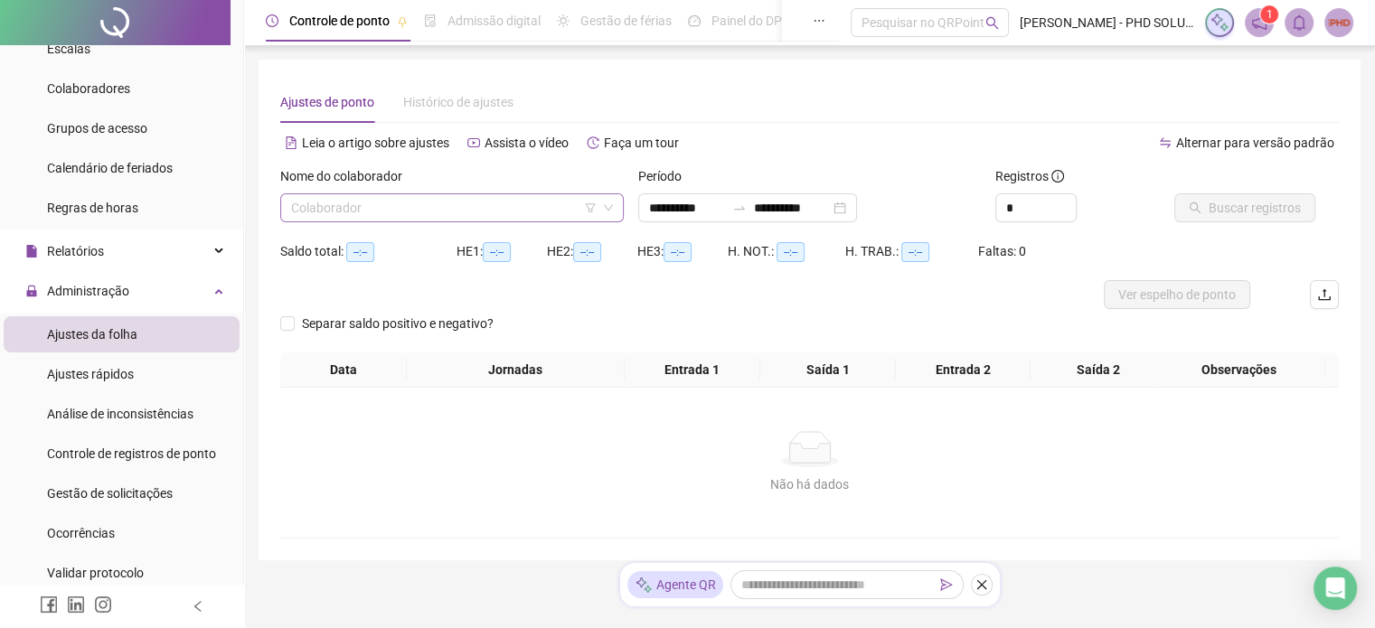
click at [380, 211] on input "search" at bounding box center [443, 207] width 305 height 27
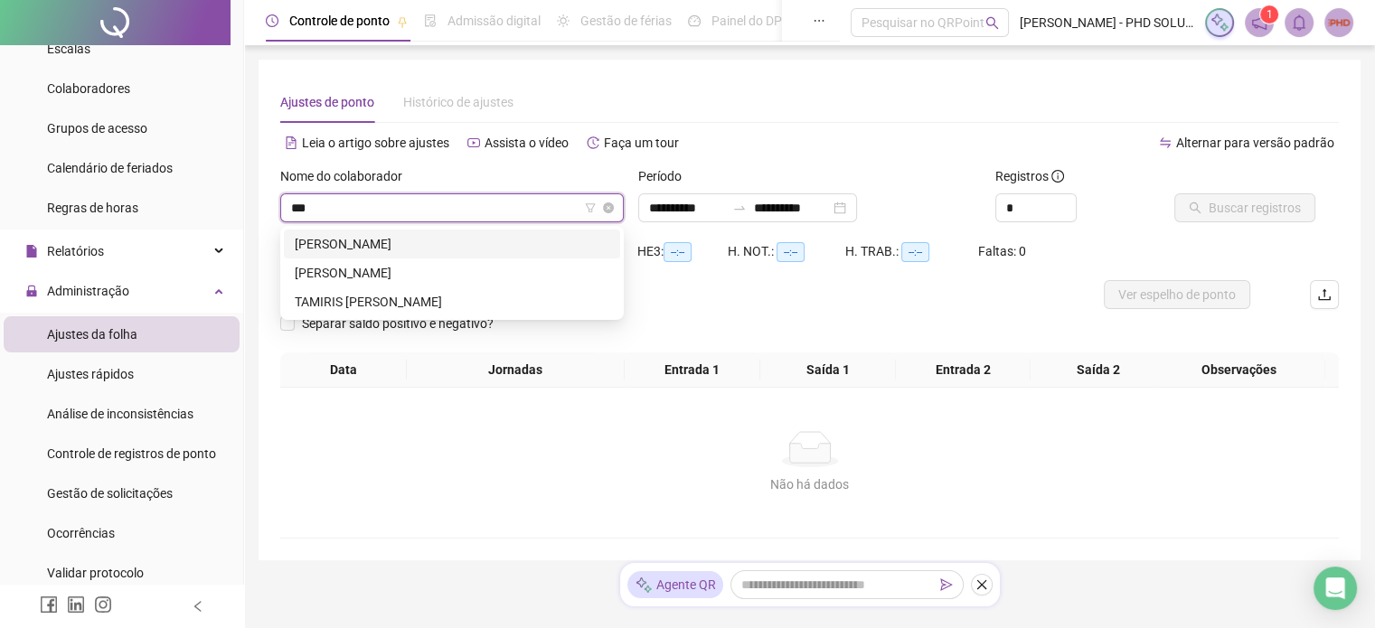
type input "****"
click at [427, 247] on div "[PERSON_NAME]" at bounding box center [452, 244] width 315 height 20
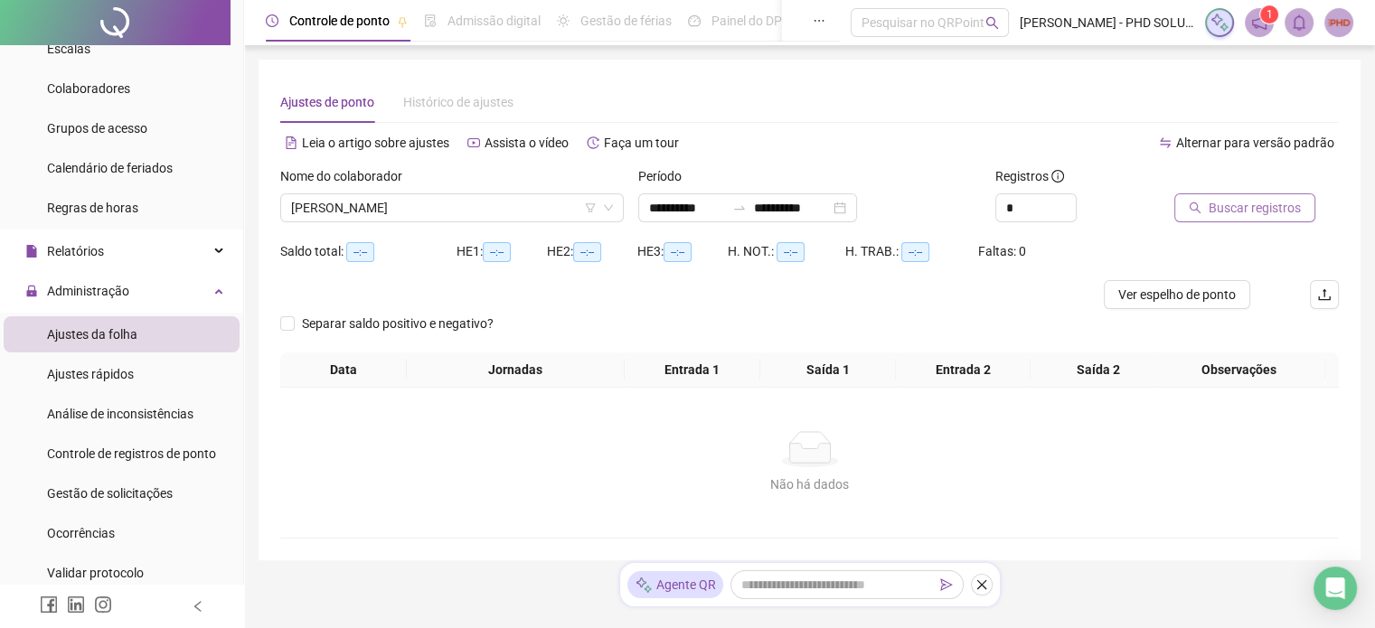
click at [1241, 215] on span "Buscar registros" at bounding box center [1254, 208] width 92 height 20
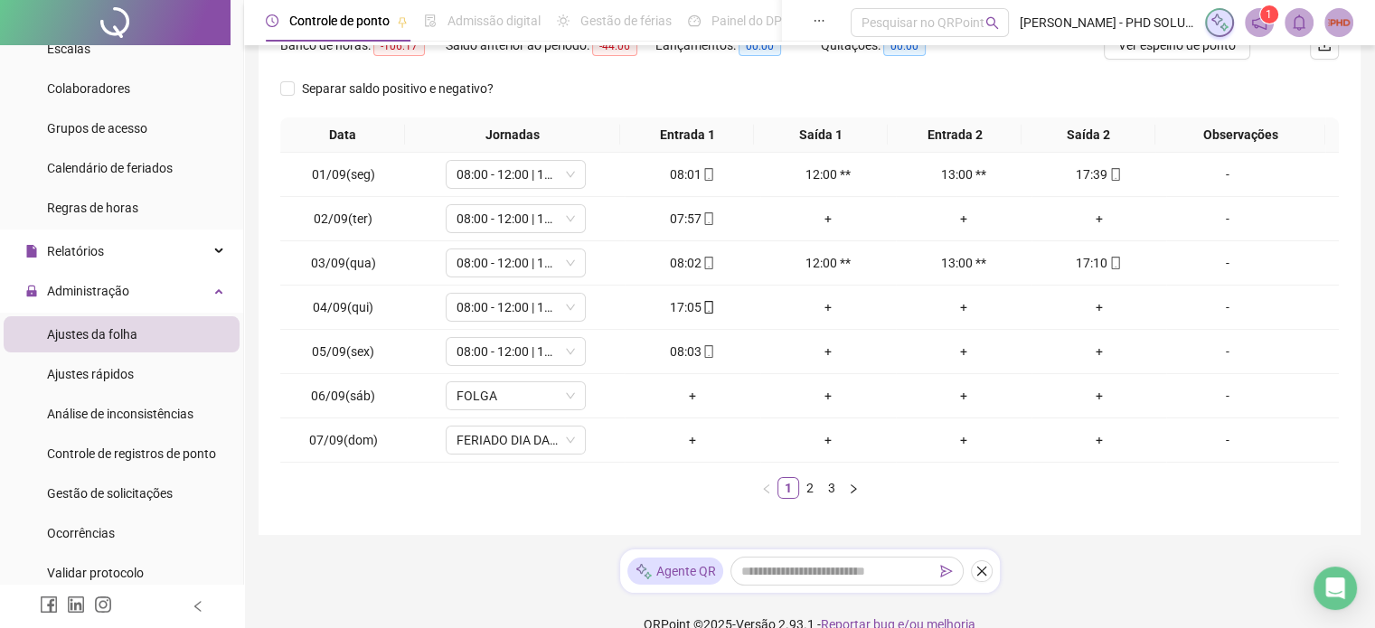
scroll to position [271, 0]
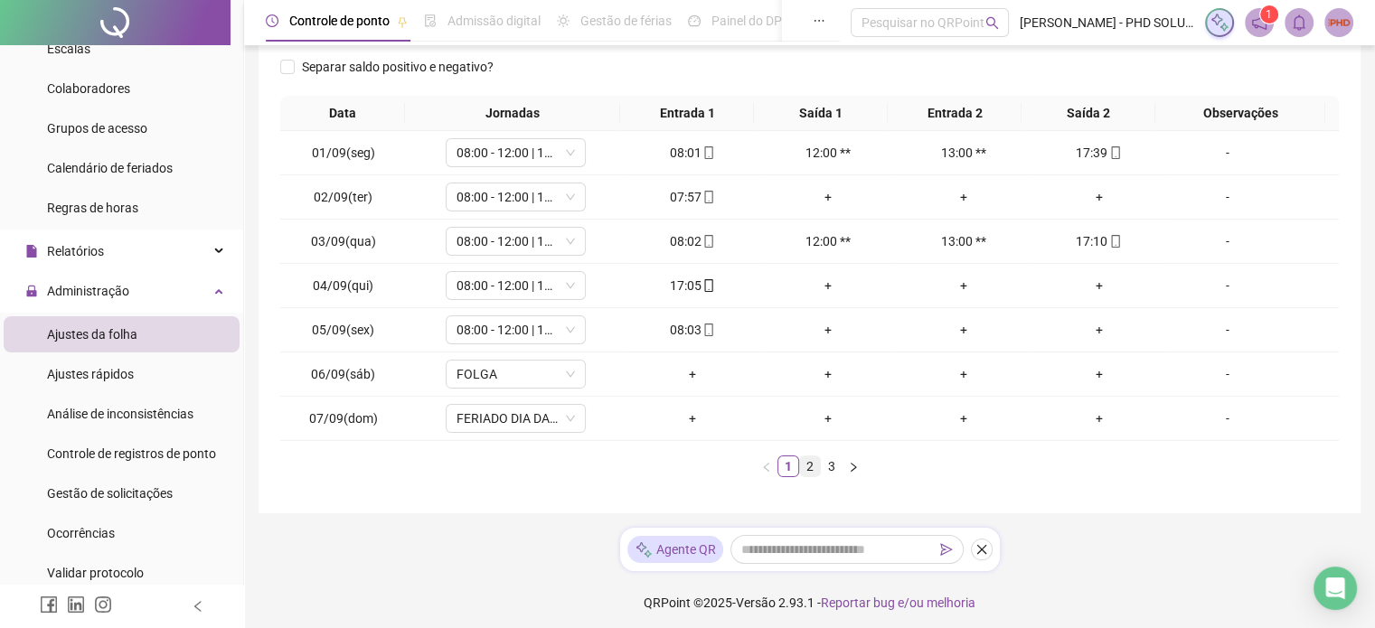
click at [811, 464] on link "2" at bounding box center [810, 466] width 20 height 20
click at [828, 463] on link "3" at bounding box center [832, 466] width 20 height 20
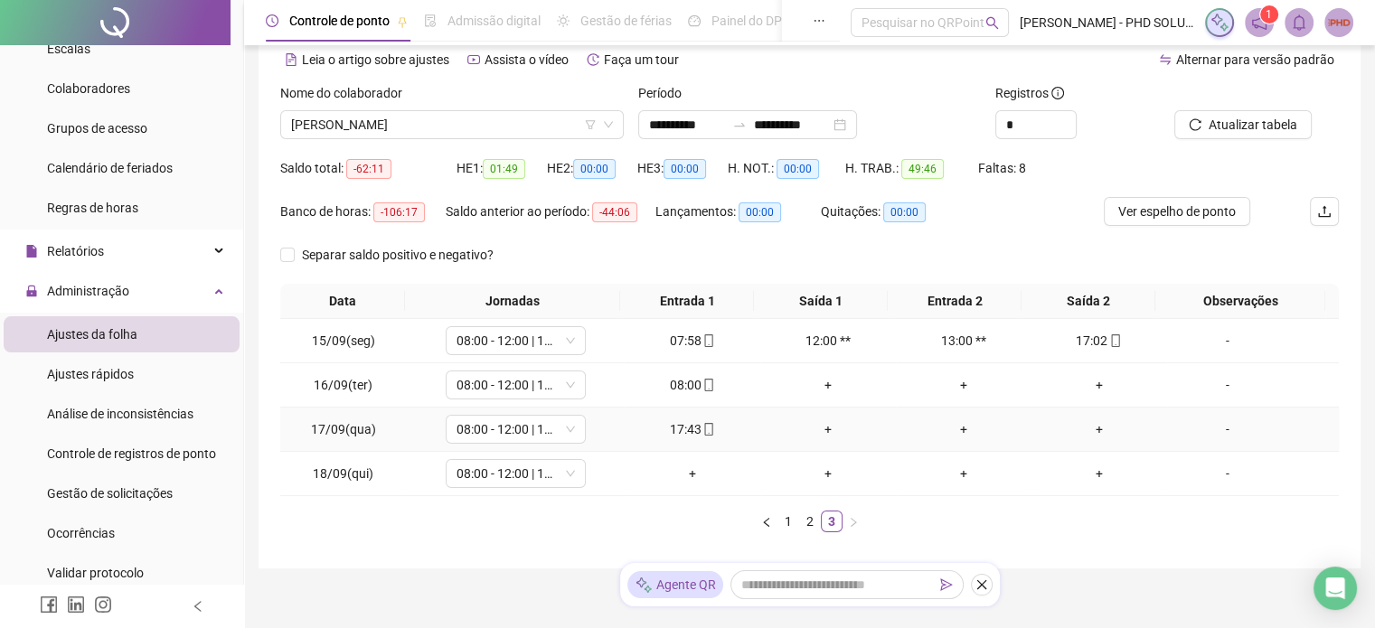
scroll to position [52, 0]
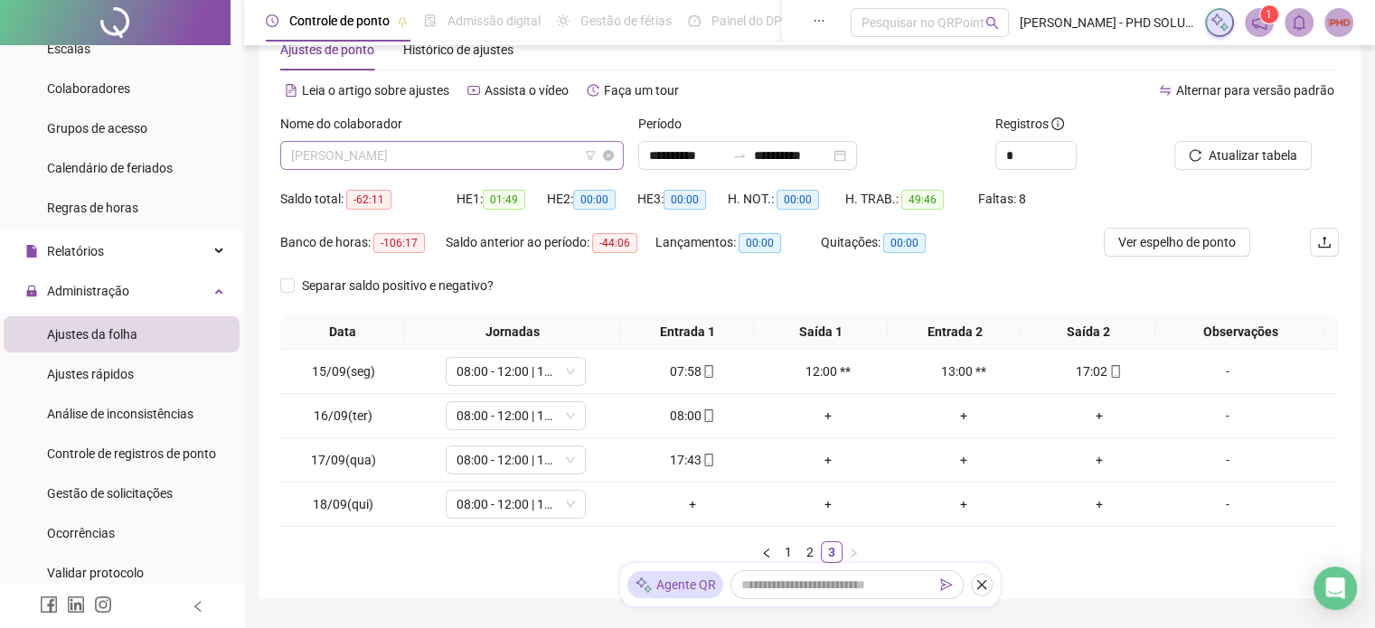
click at [537, 162] on span "[PERSON_NAME]" at bounding box center [452, 155] width 322 height 27
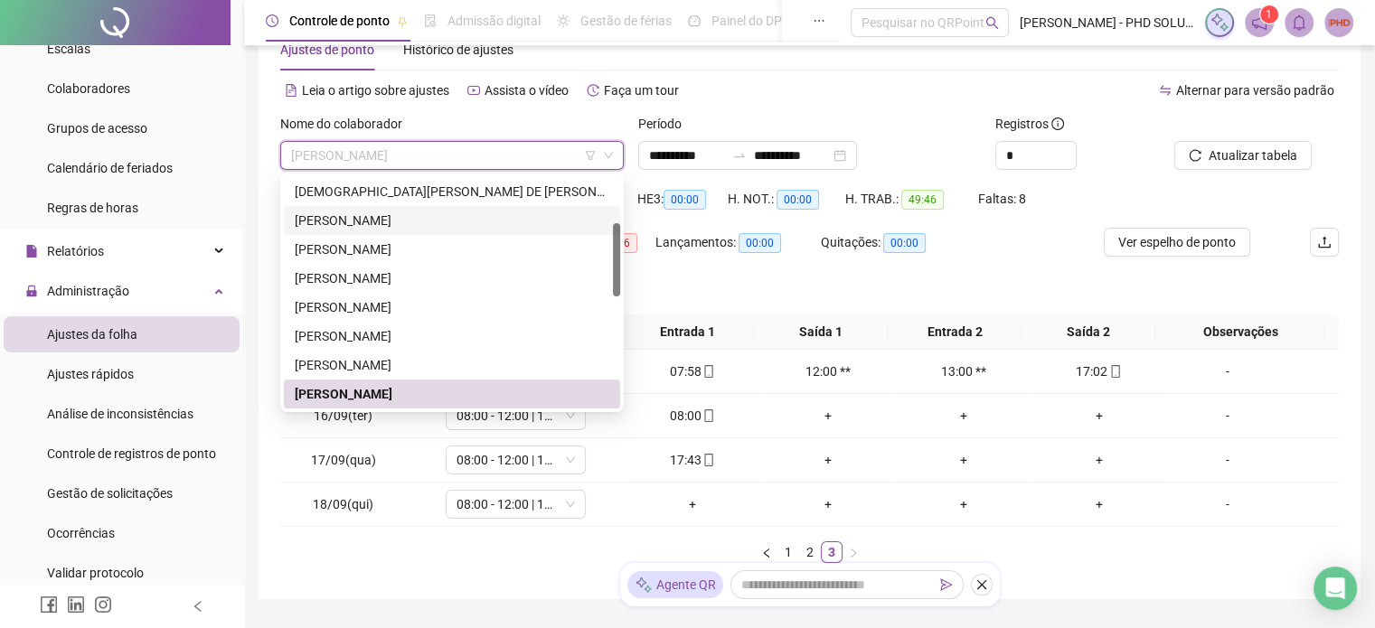
click at [415, 219] on div "[PERSON_NAME]" at bounding box center [452, 221] width 315 height 20
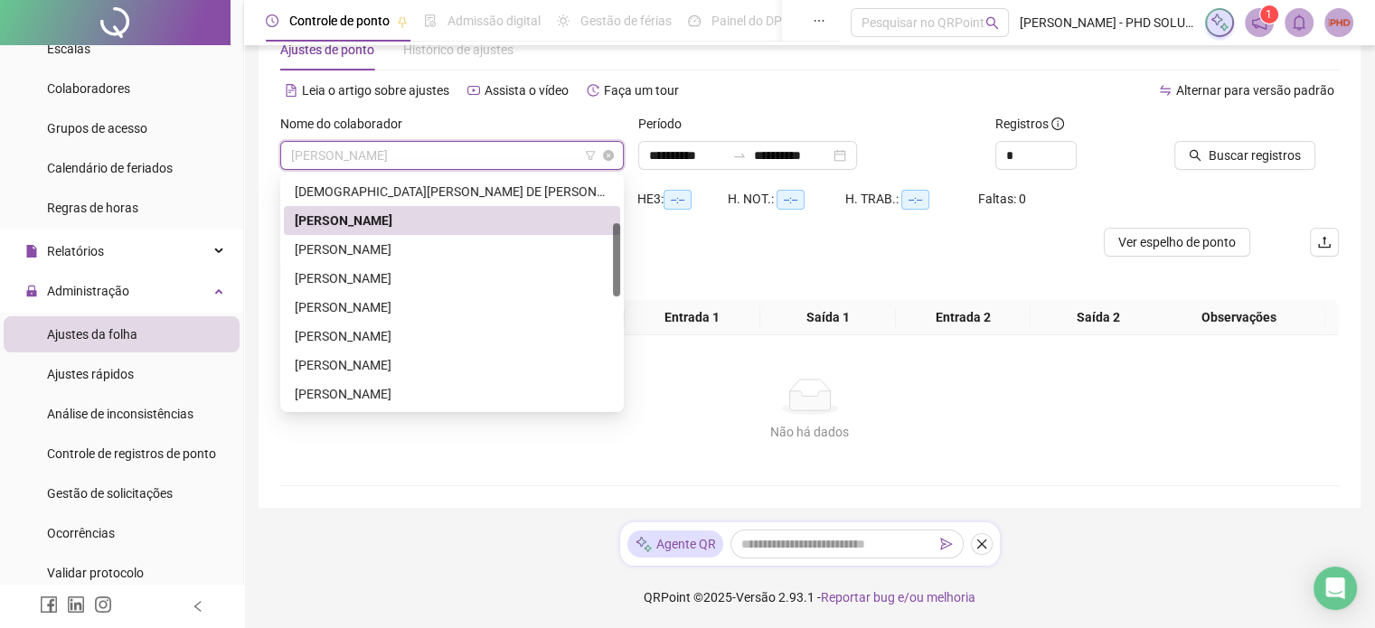
click at [477, 162] on span "[PERSON_NAME]" at bounding box center [452, 155] width 322 height 27
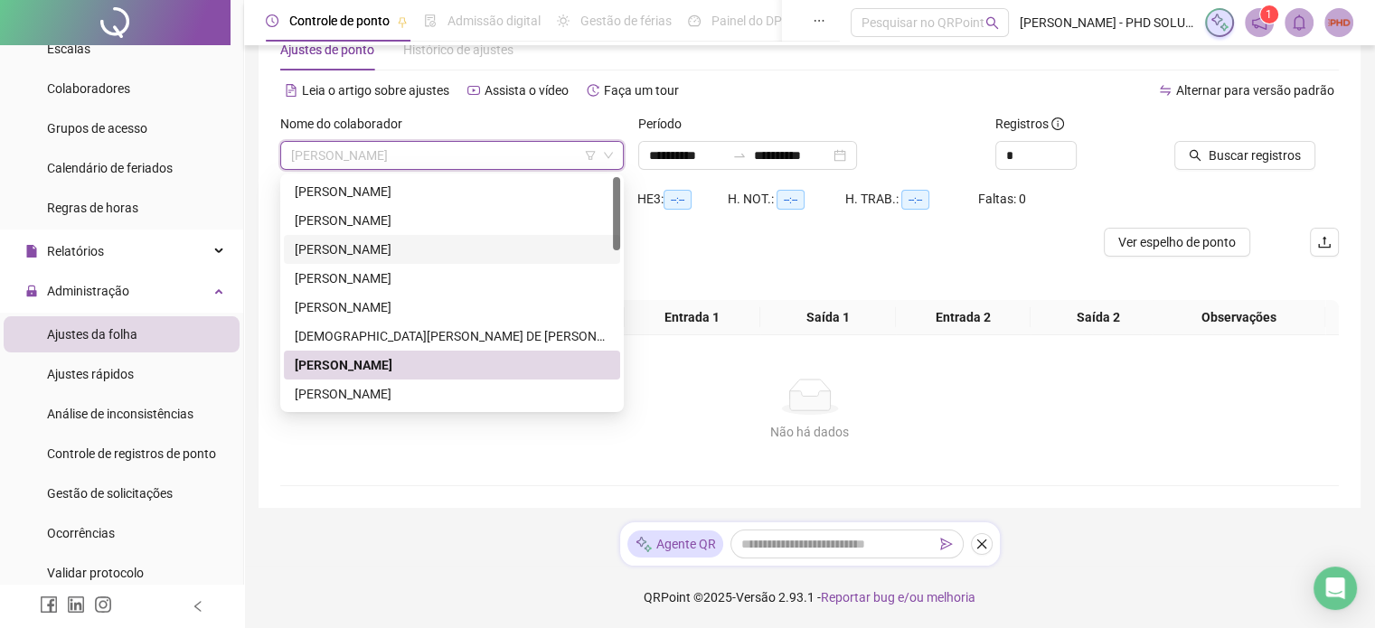
scroll to position [0, 0]
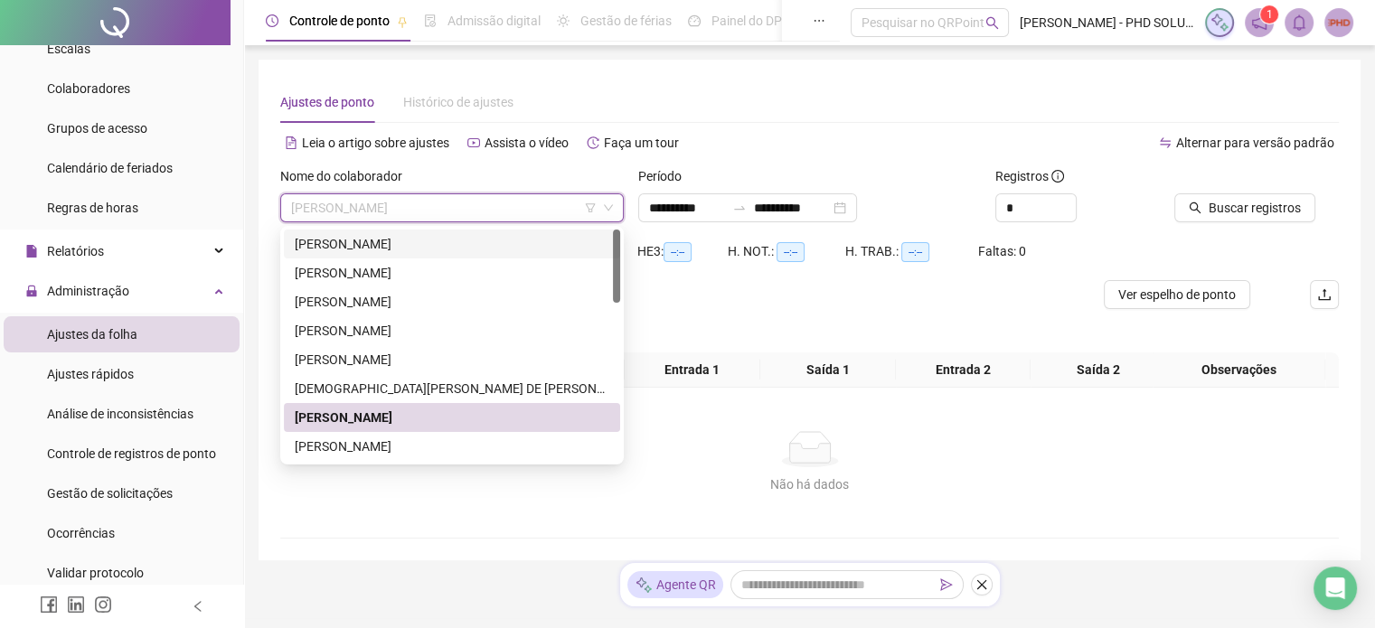
click at [442, 246] on div "[PERSON_NAME]" at bounding box center [452, 244] width 315 height 20
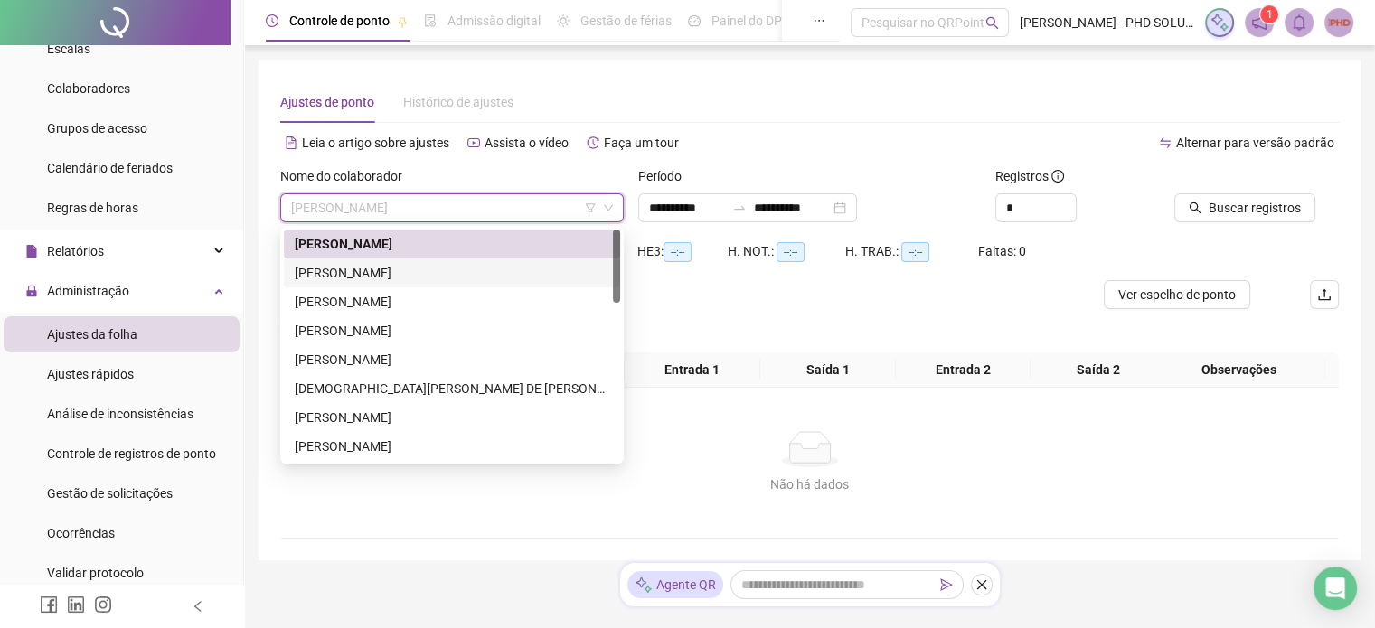
click at [348, 277] on div "[PERSON_NAME]" at bounding box center [452, 273] width 315 height 20
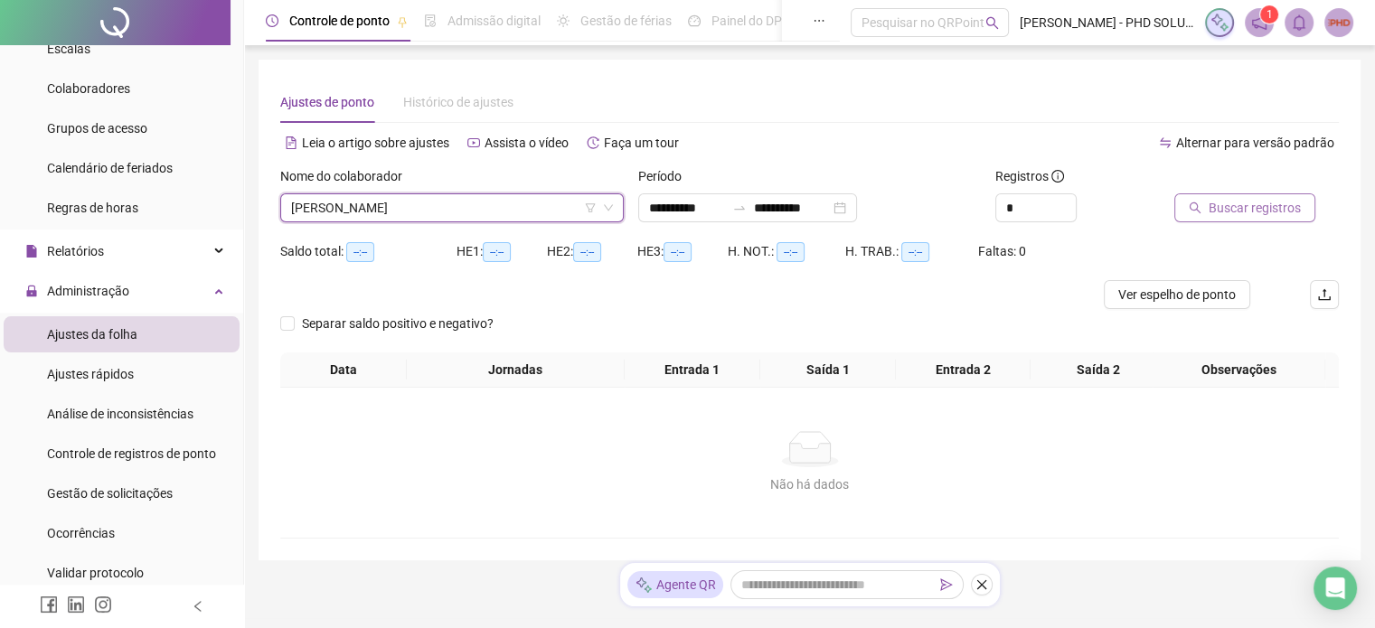
click at [1283, 207] on span "Buscar registros" at bounding box center [1254, 208] width 92 height 20
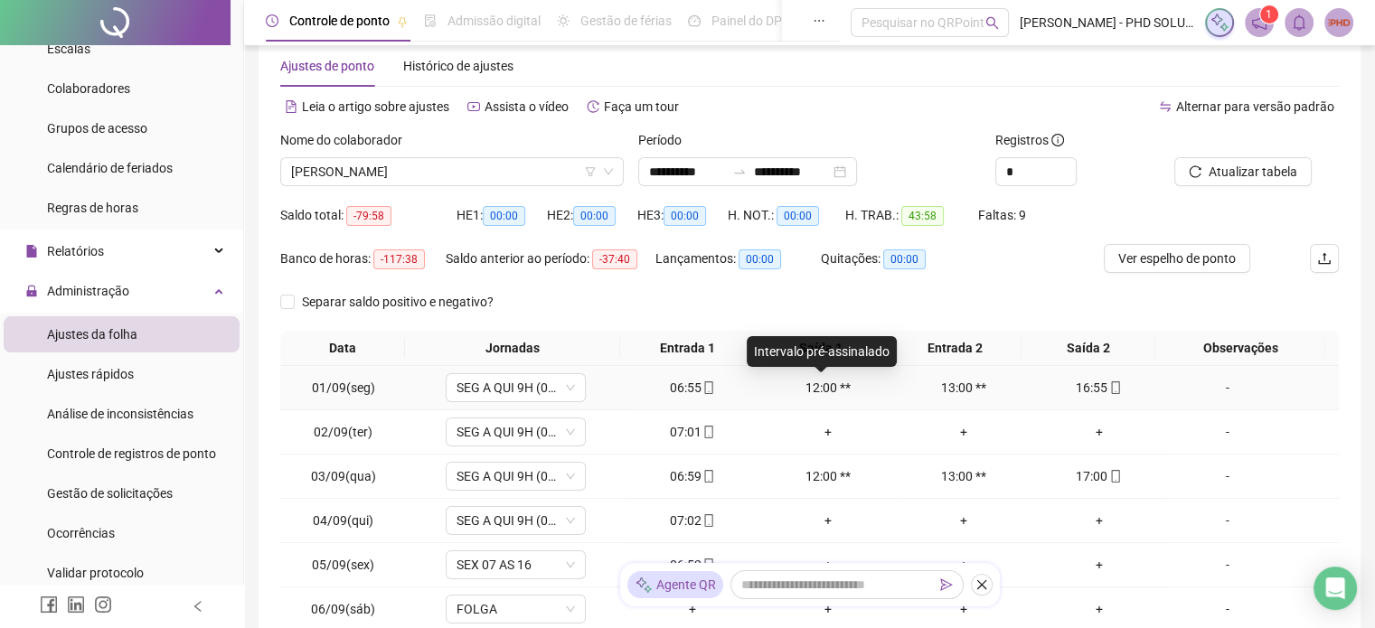
scroll to position [4, 0]
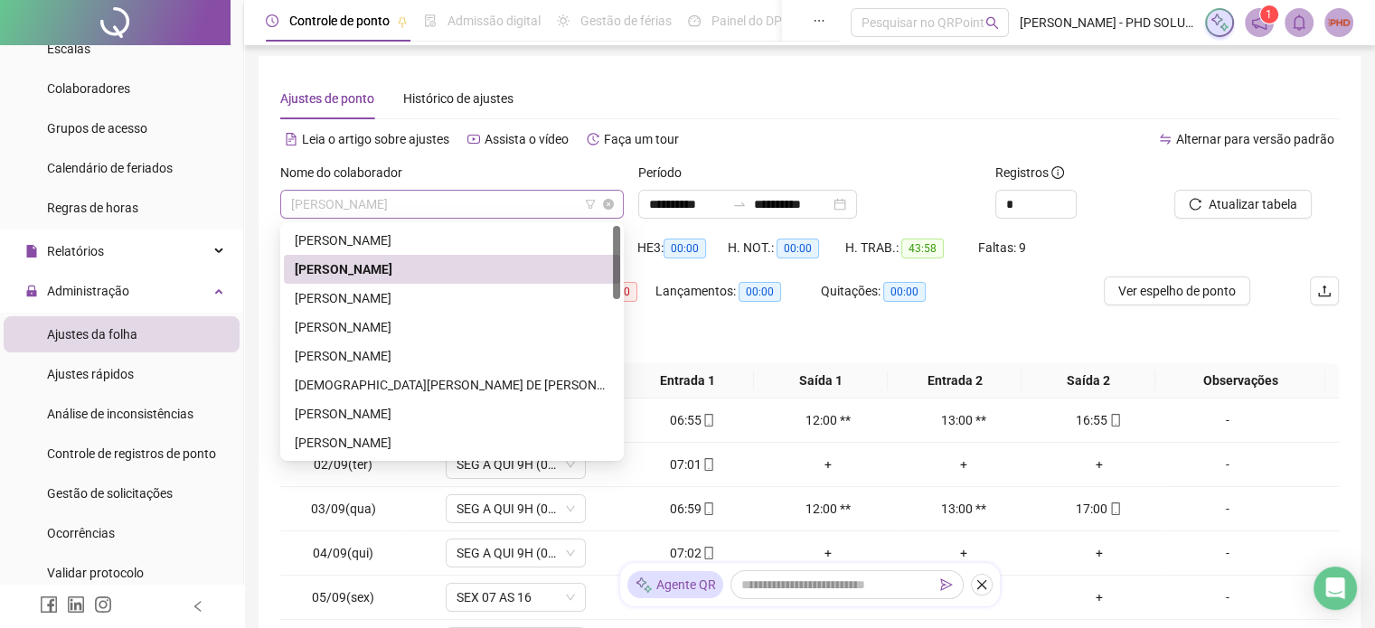
click at [550, 203] on span "[PERSON_NAME]" at bounding box center [452, 204] width 322 height 27
click at [472, 239] on div "[PERSON_NAME]" at bounding box center [452, 240] width 315 height 20
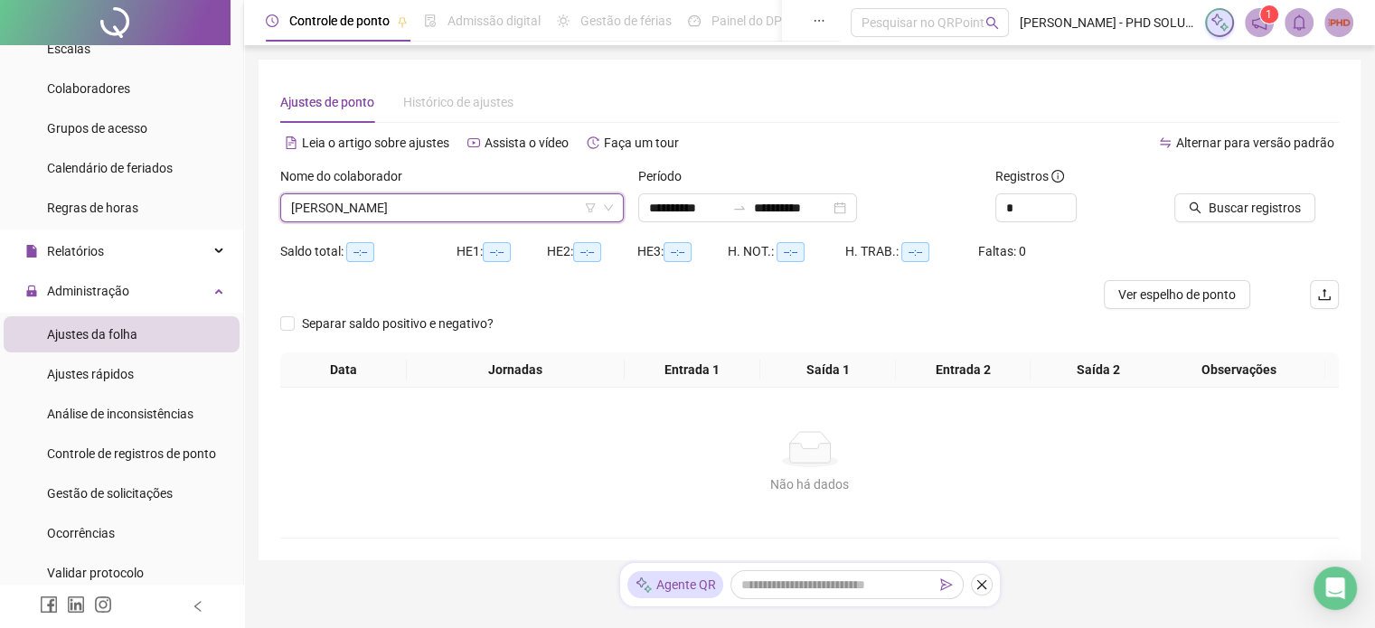
scroll to position [0, 0]
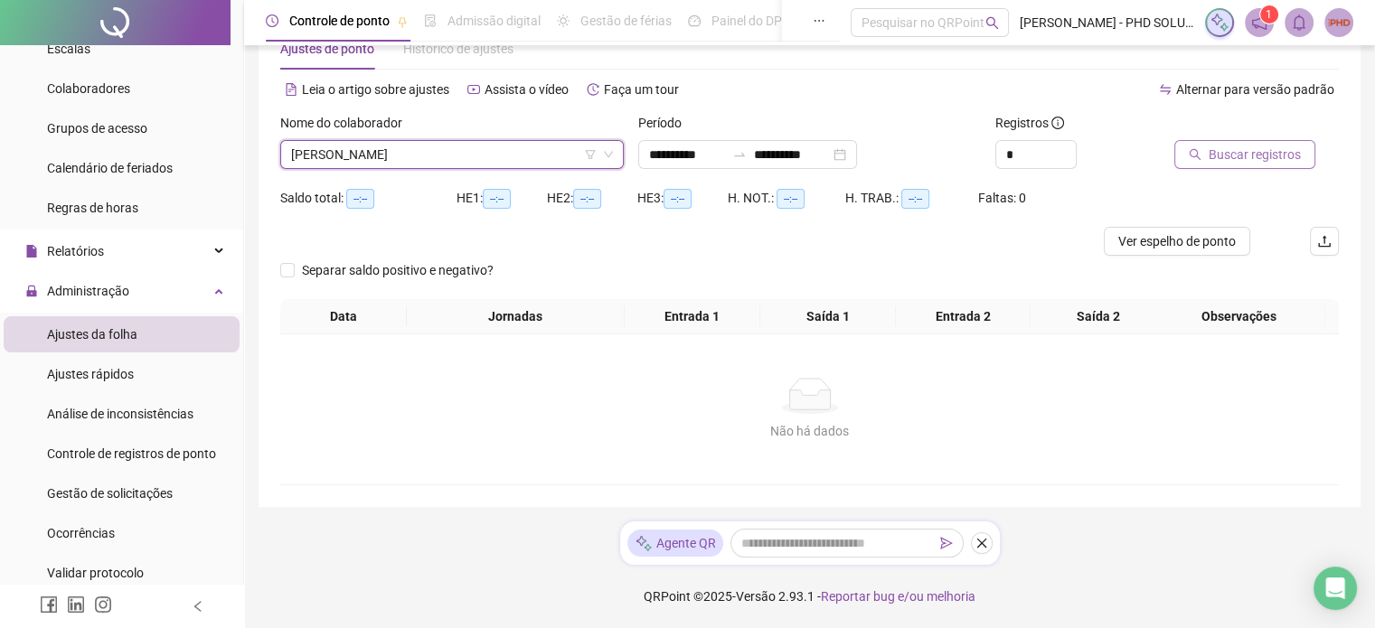
click at [1239, 147] on span "Buscar registros" at bounding box center [1254, 155] width 92 height 20
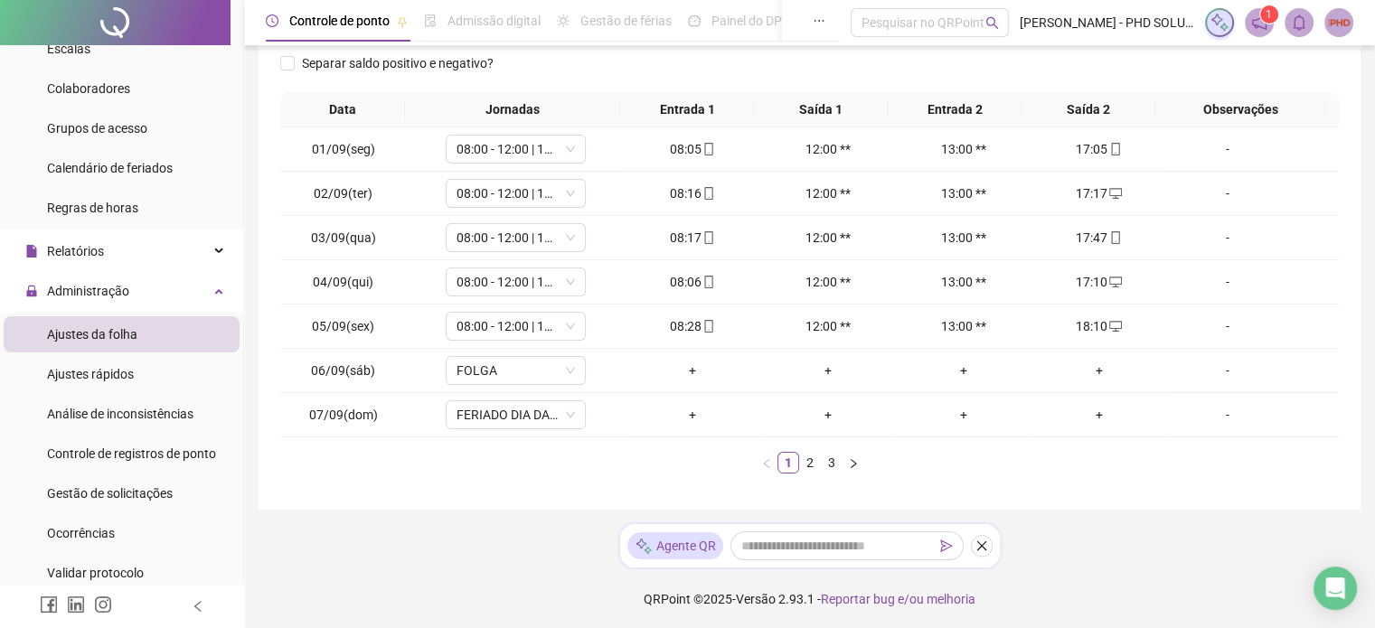
scroll to position [275, 0]
click at [806, 464] on link "2" at bounding box center [810, 463] width 20 height 20
click at [831, 462] on link "3" at bounding box center [832, 463] width 20 height 20
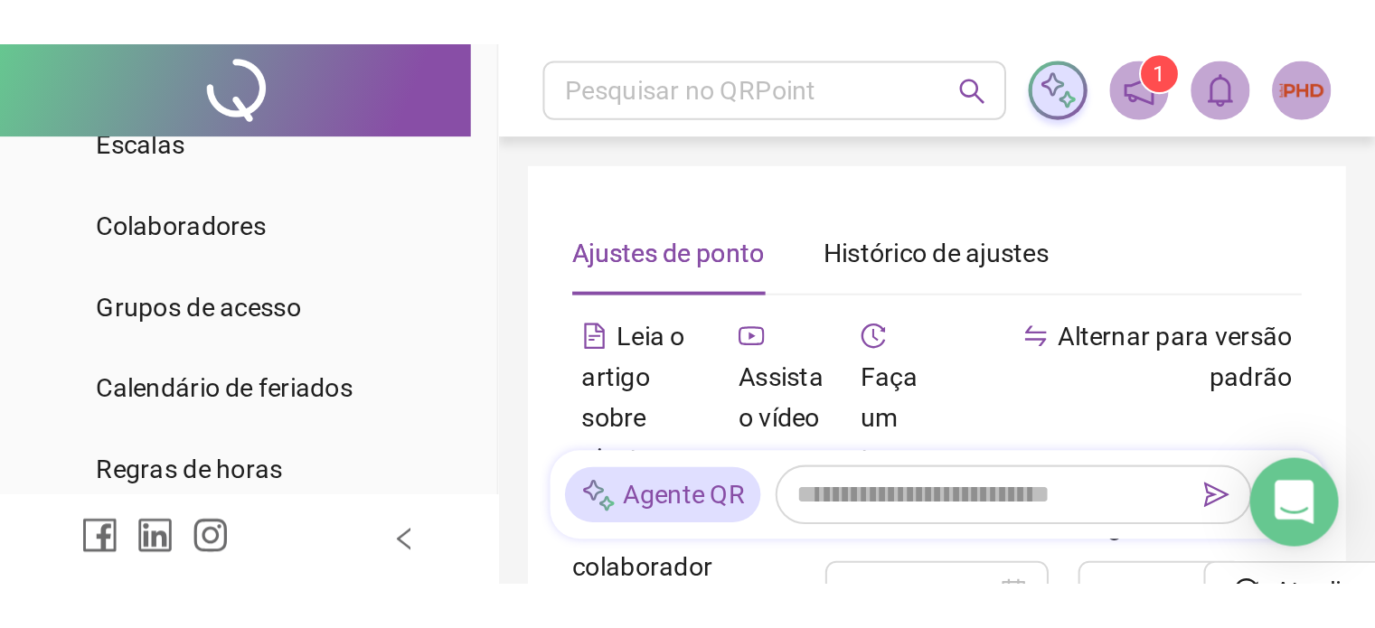
scroll to position [181, 0]
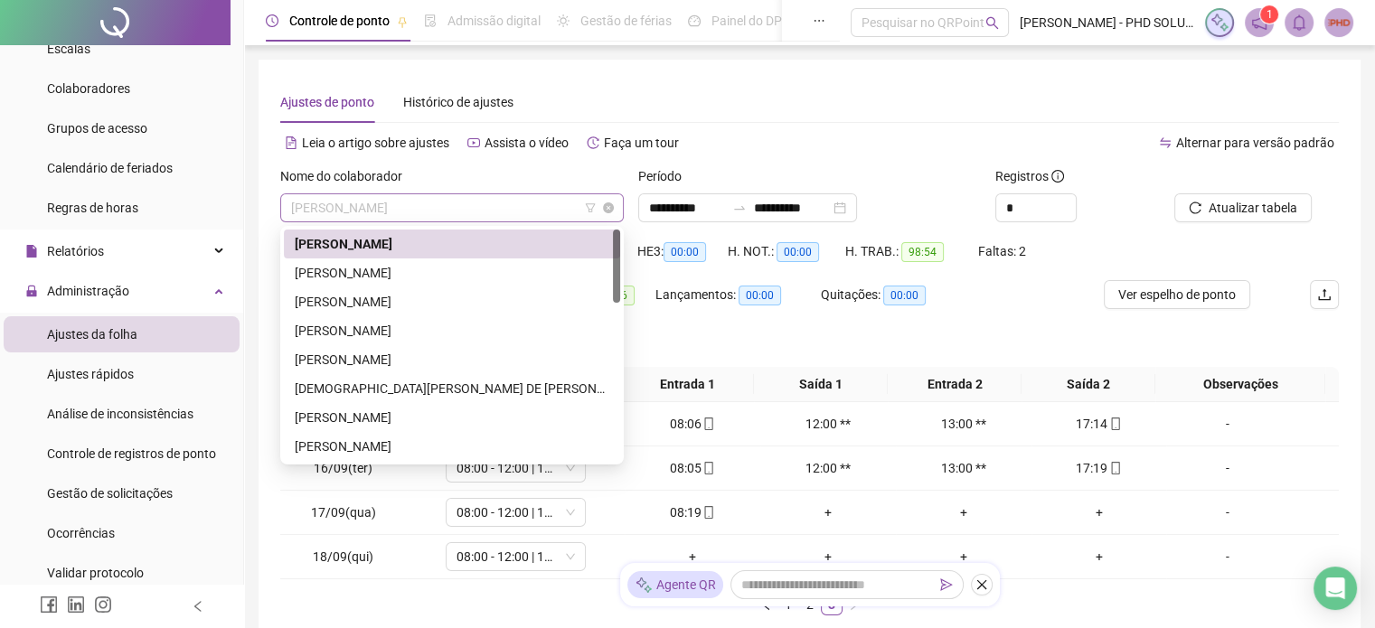
click at [514, 209] on span "[PERSON_NAME]" at bounding box center [452, 207] width 322 height 27
click at [93, 331] on span "Ajustes da folha" at bounding box center [92, 334] width 90 height 14
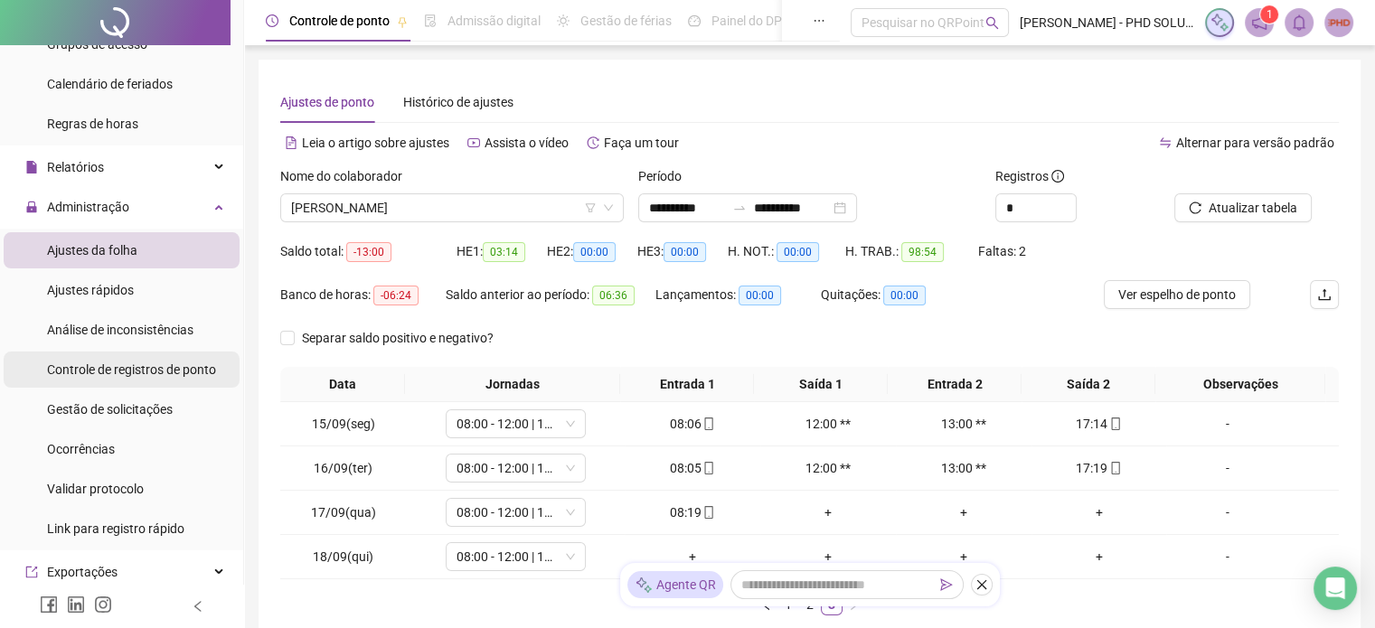
scroll to position [361, 0]
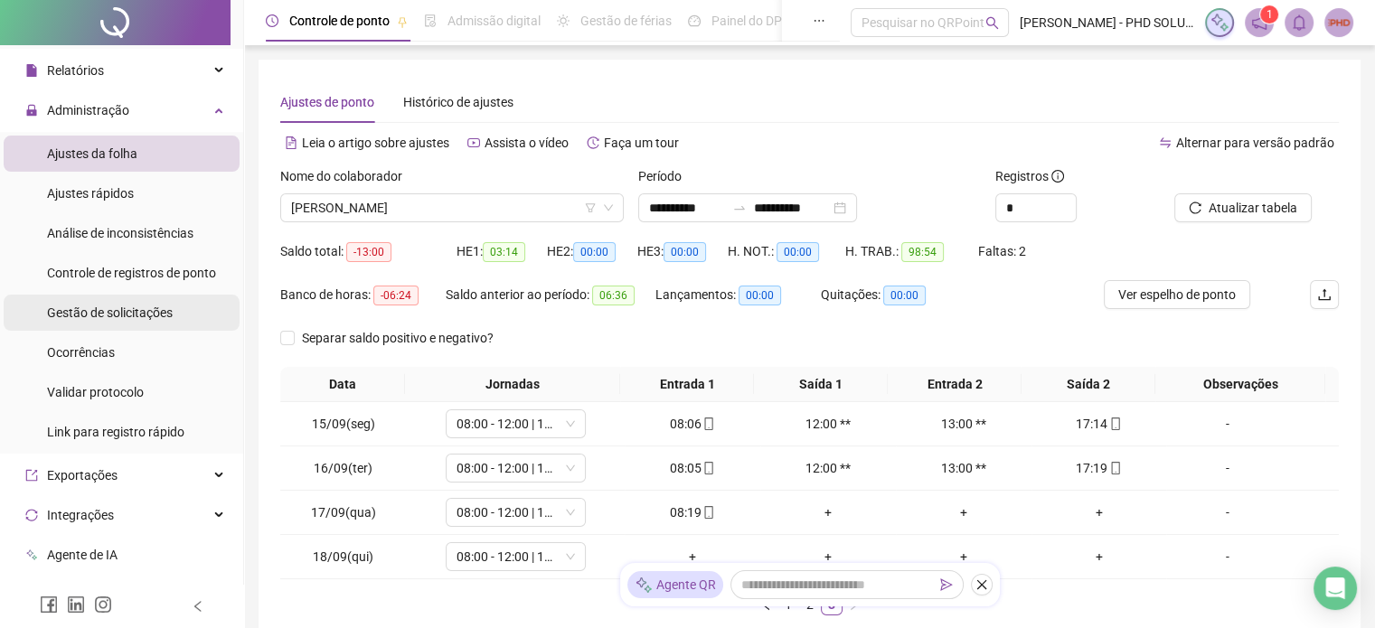
click at [124, 319] on span "Gestão de solicitações" at bounding box center [110, 312] width 126 height 14
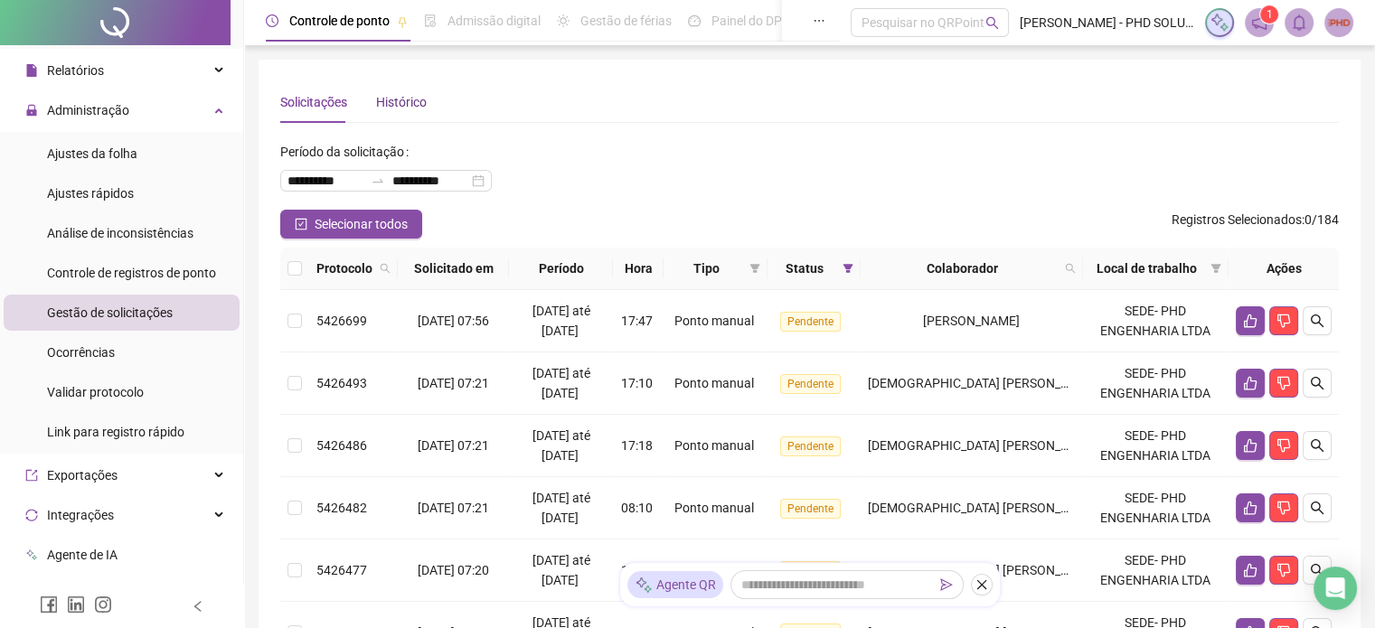
click at [405, 103] on div "Histórico" at bounding box center [401, 102] width 51 height 20
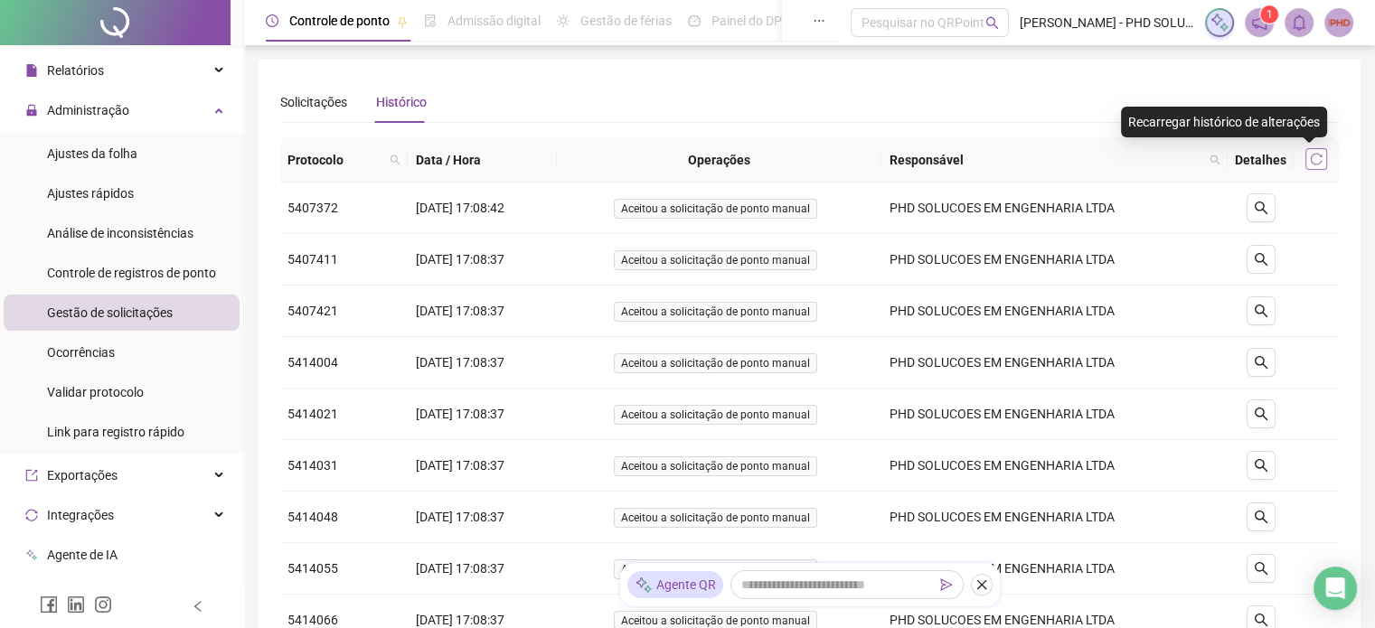
click at [1308, 159] on button "button" at bounding box center [1316, 159] width 22 height 22
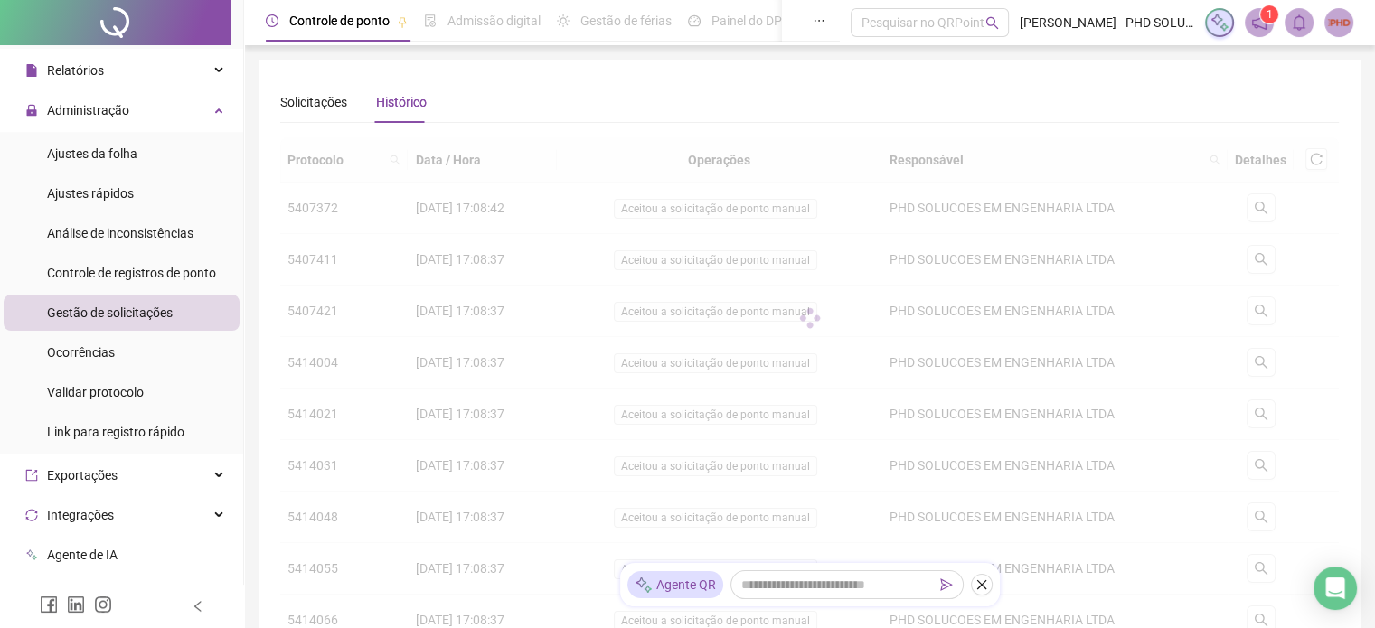
click at [136, 317] on span "Gestão de solicitações" at bounding box center [110, 312] width 126 height 14
click at [111, 190] on span "Ajustes rápidos" at bounding box center [90, 193] width 87 height 14
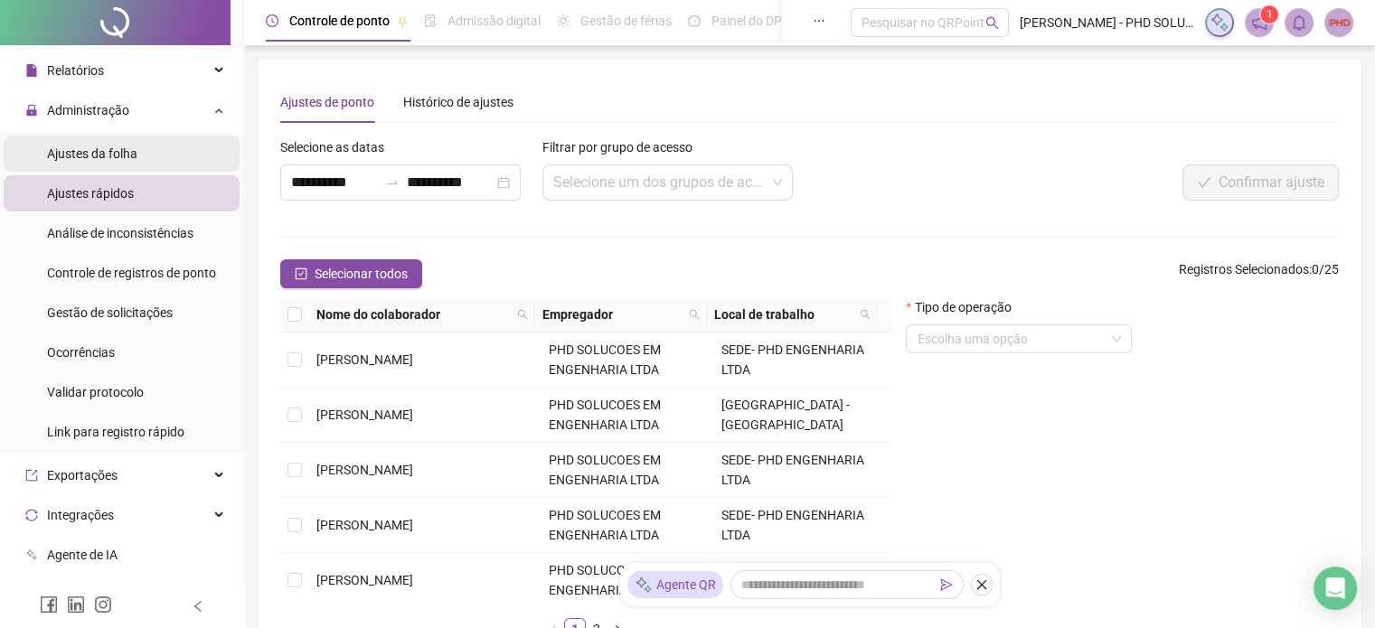
click at [123, 157] on span "Ajustes da folha" at bounding box center [92, 153] width 90 height 14
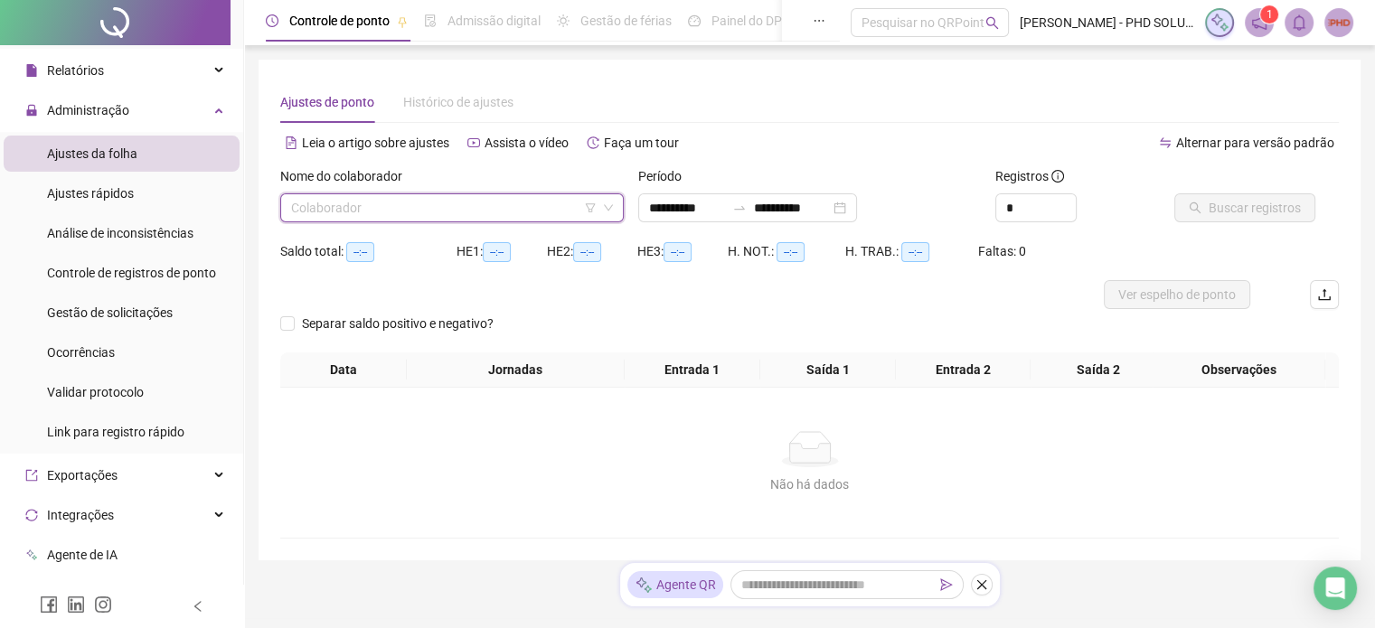
click at [369, 211] on input "search" at bounding box center [443, 207] width 305 height 27
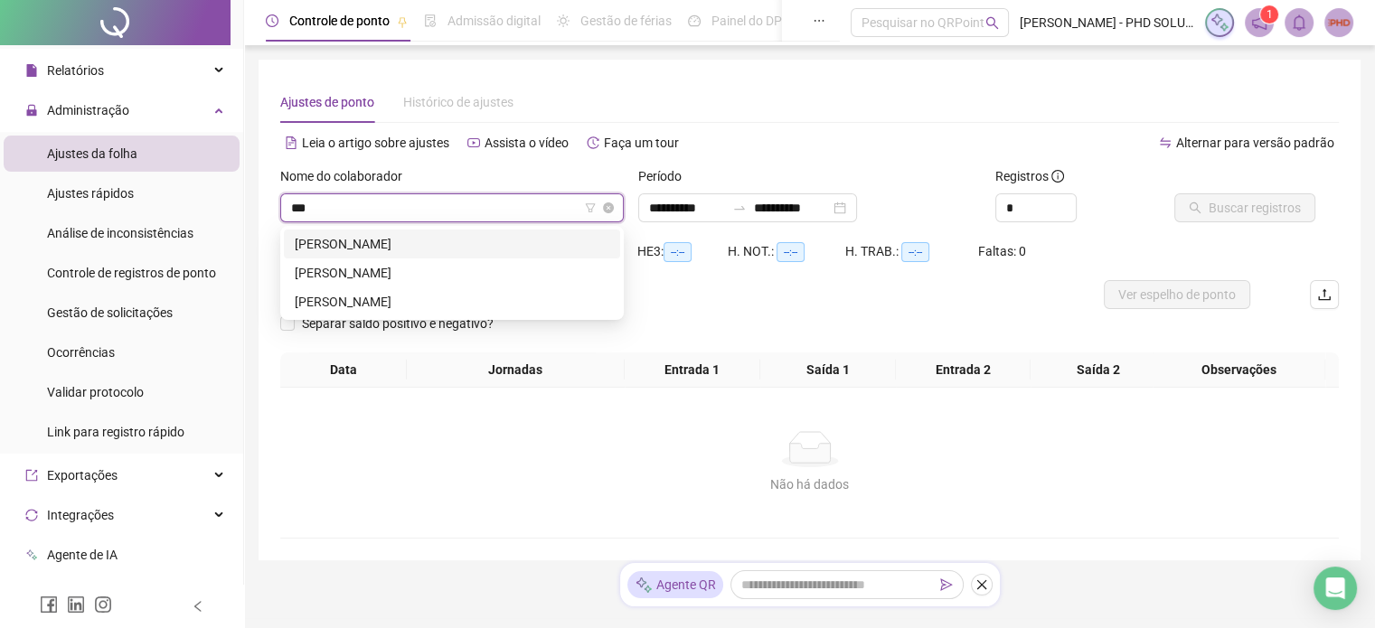
type input "****"
click at [405, 269] on div "[PERSON_NAME]" at bounding box center [452, 273] width 315 height 20
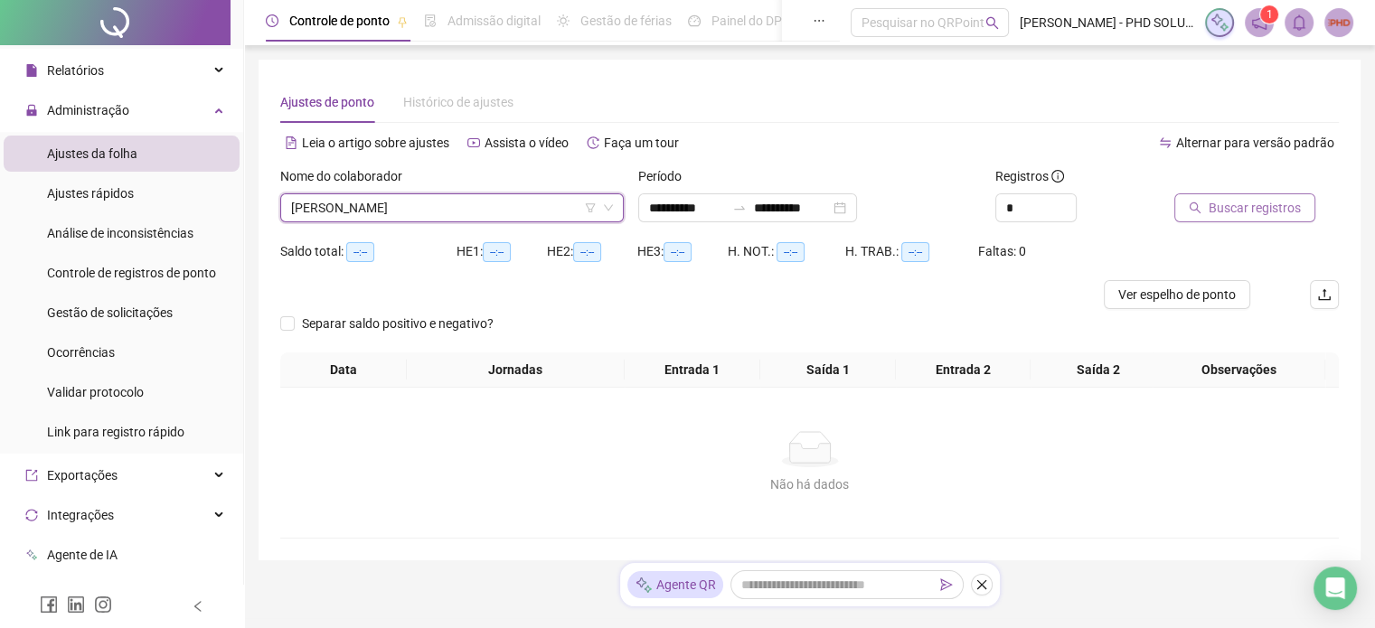
click at [1229, 208] on span "Buscar registros" at bounding box center [1254, 208] width 92 height 20
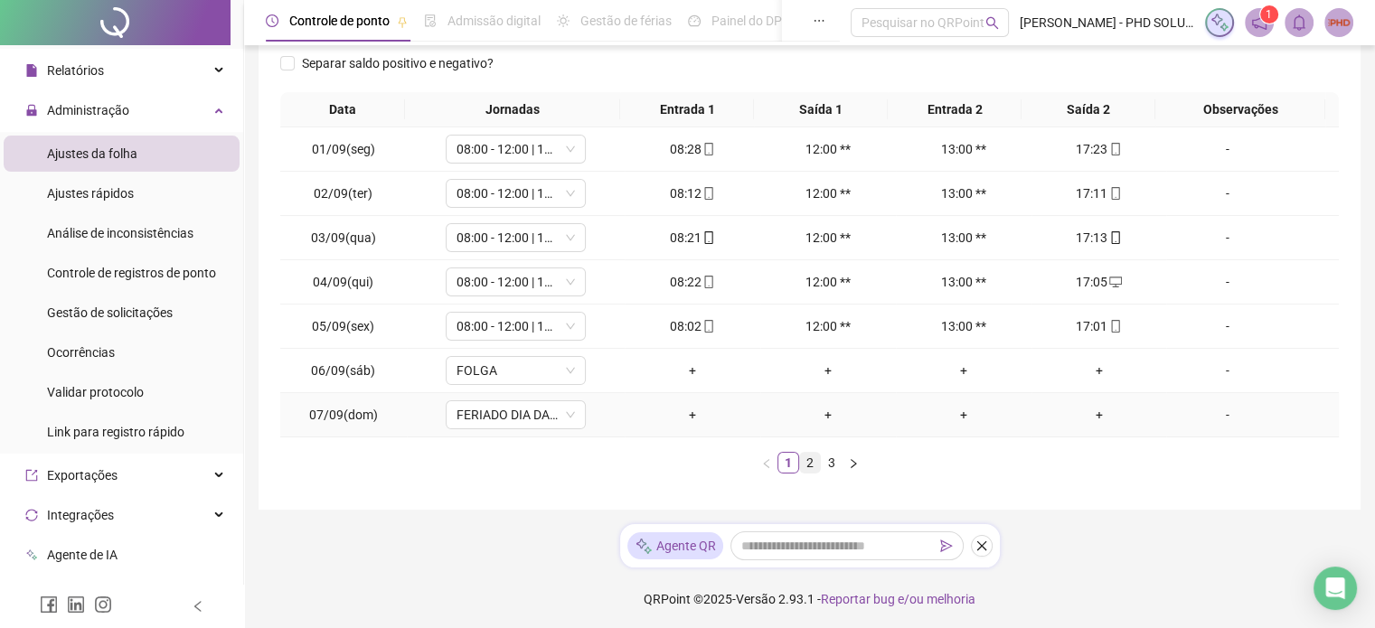
scroll to position [275, 0]
click at [813, 462] on link "2" at bounding box center [810, 463] width 20 height 20
click at [834, 460] on link "3" at bounding box center [832, 463] width 20 height 20
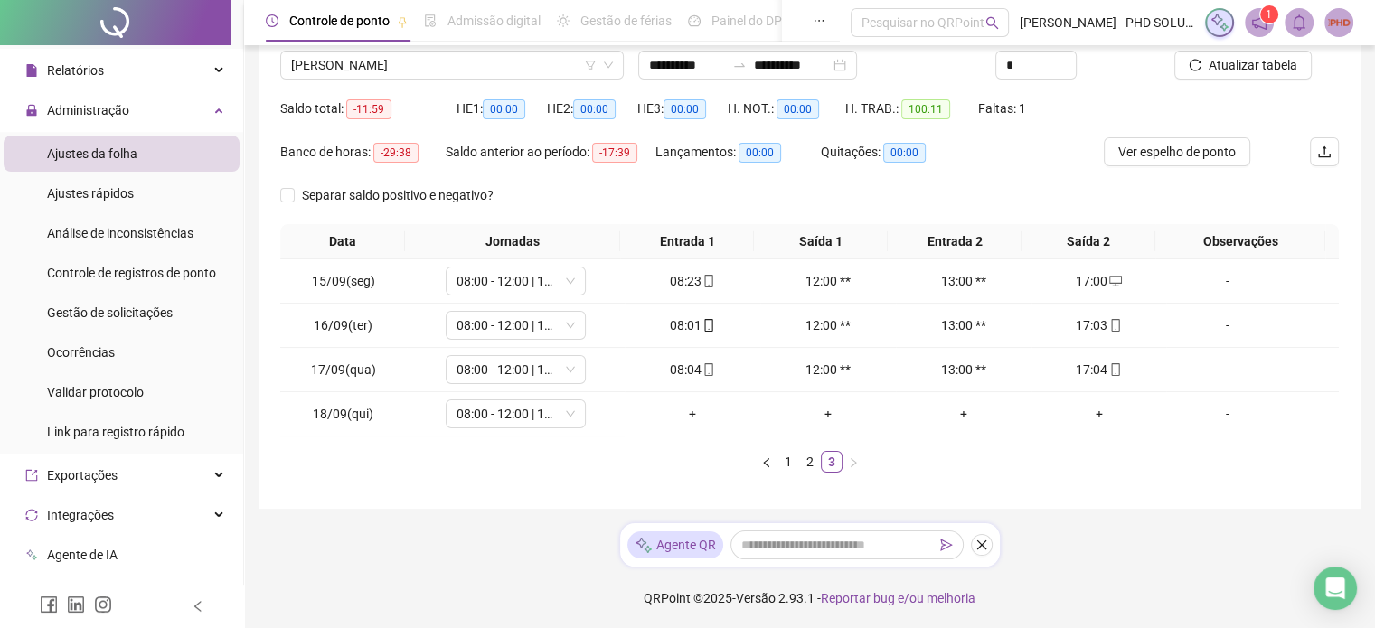
scroll to position [0, 0]
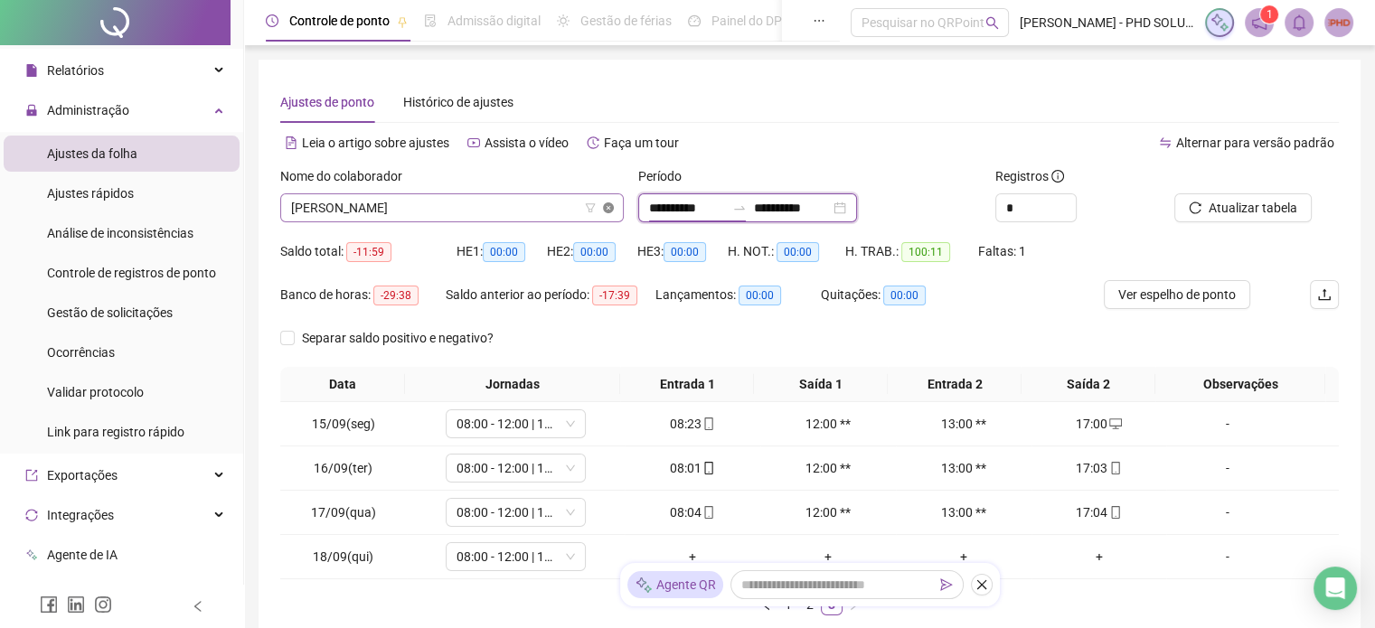
drag, startPoint x: 718, startPoint y: 206, endPoint x: 604, endPoint y: 205, distance: 113.9
click at [604, 205] on div "**********" at bounding box center [809, 201] width 1073 height 70
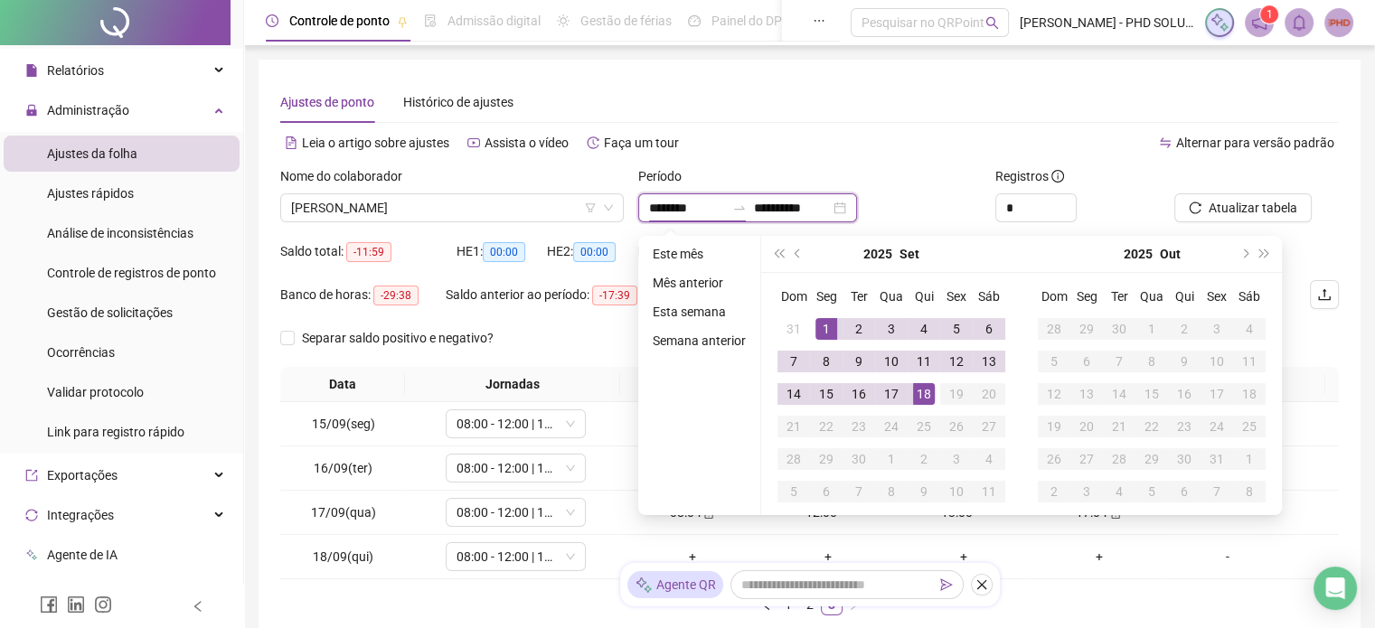
type input "**********"
click at [789, 252] on button "prev-year" at bounding box center [798, 254] width 20 height 36
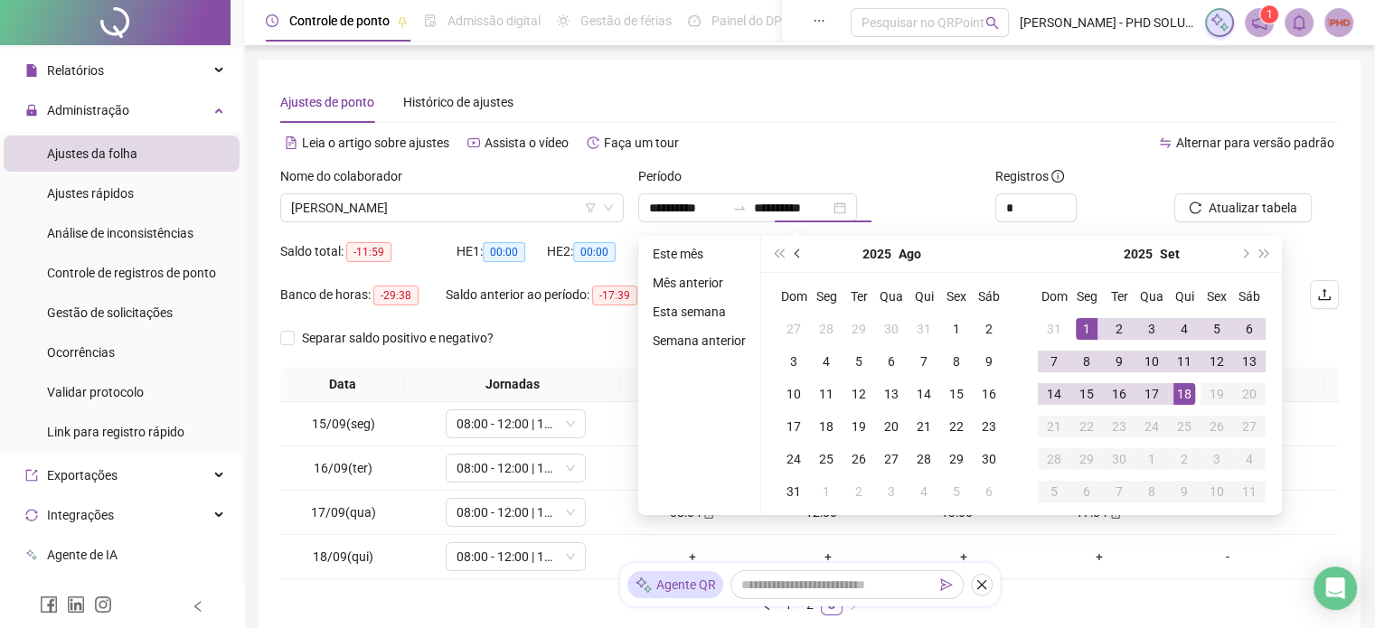
click at [789, 252] on button "prev-year" at bounding box center [798, 254] width 20 height 36
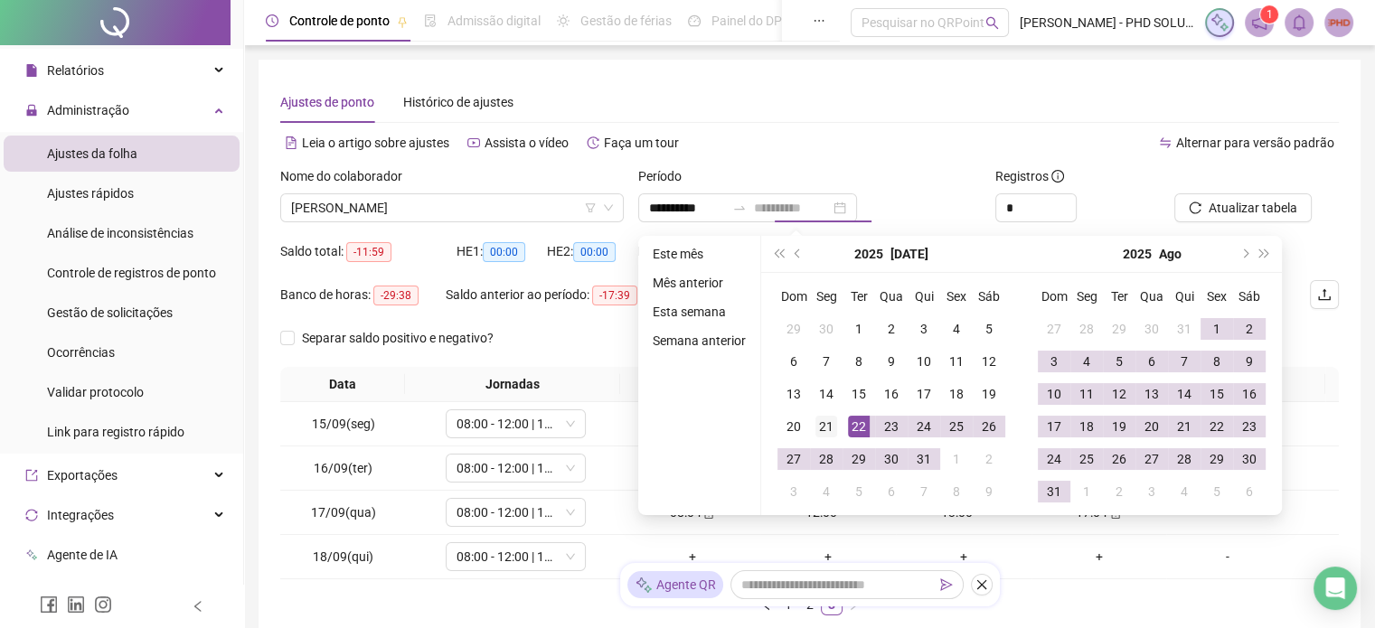
type input "**********"
click at [824, 428] on div "21" at bounding box center [826, 427] width 22 height 22
type input "**********"
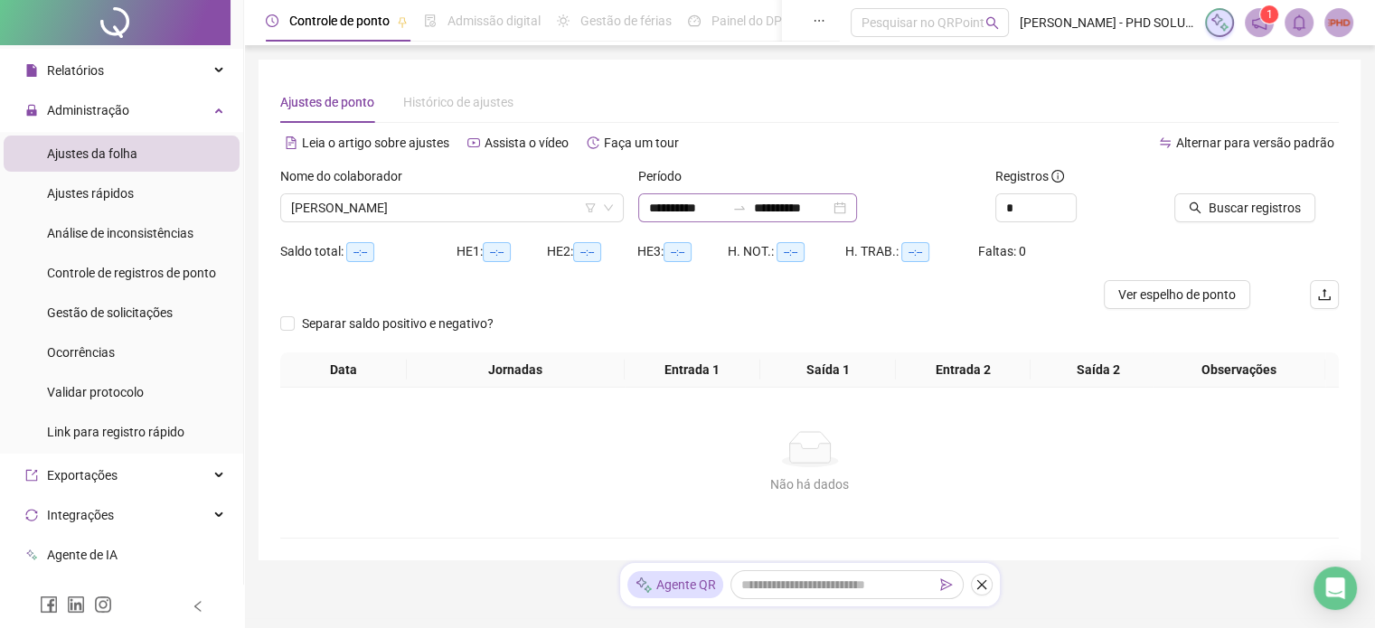
click at [857, 212] on div "**********" at bounding box center [747, 207] width 219 height 29
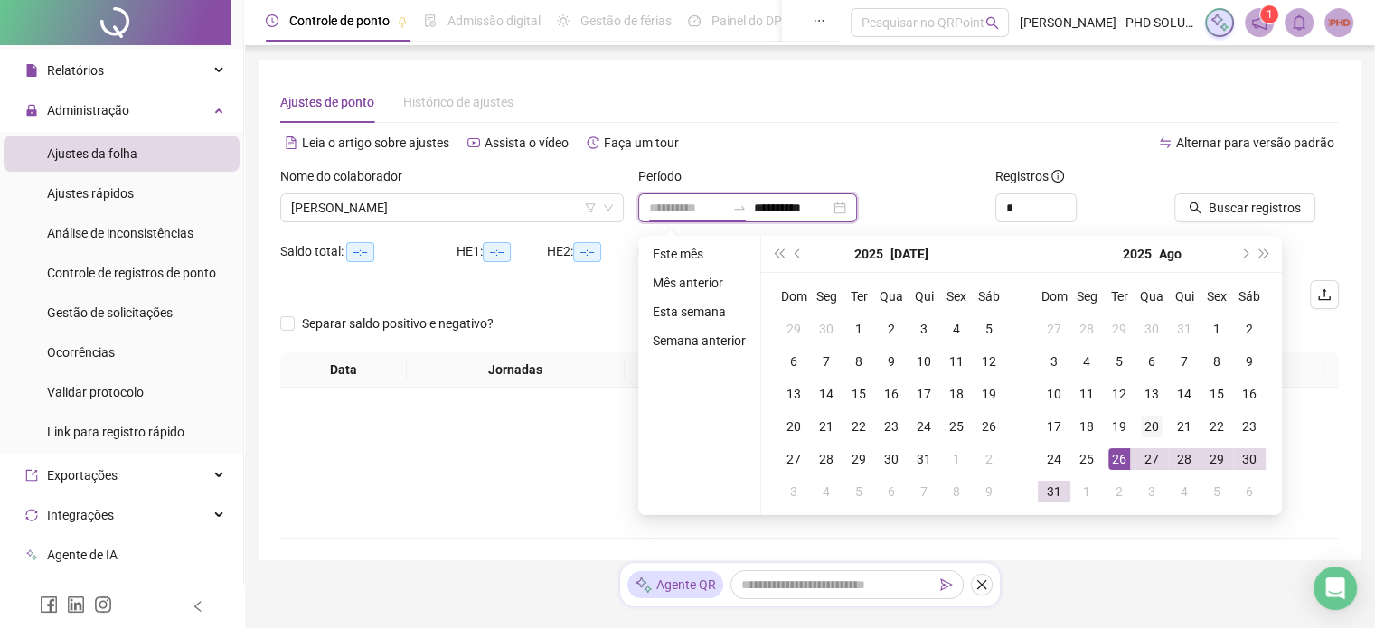
type input "**********"
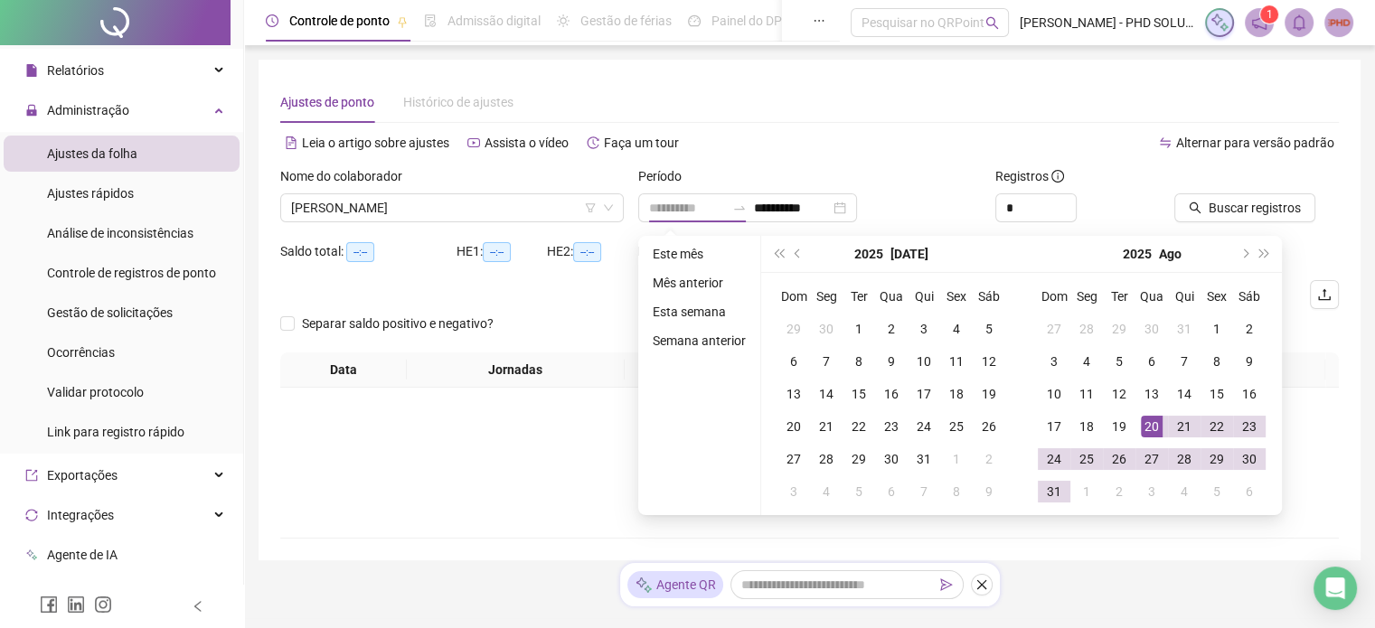
click at [1148, 432] on div "20" at bounding box center [1152, 427] width 22 height 22
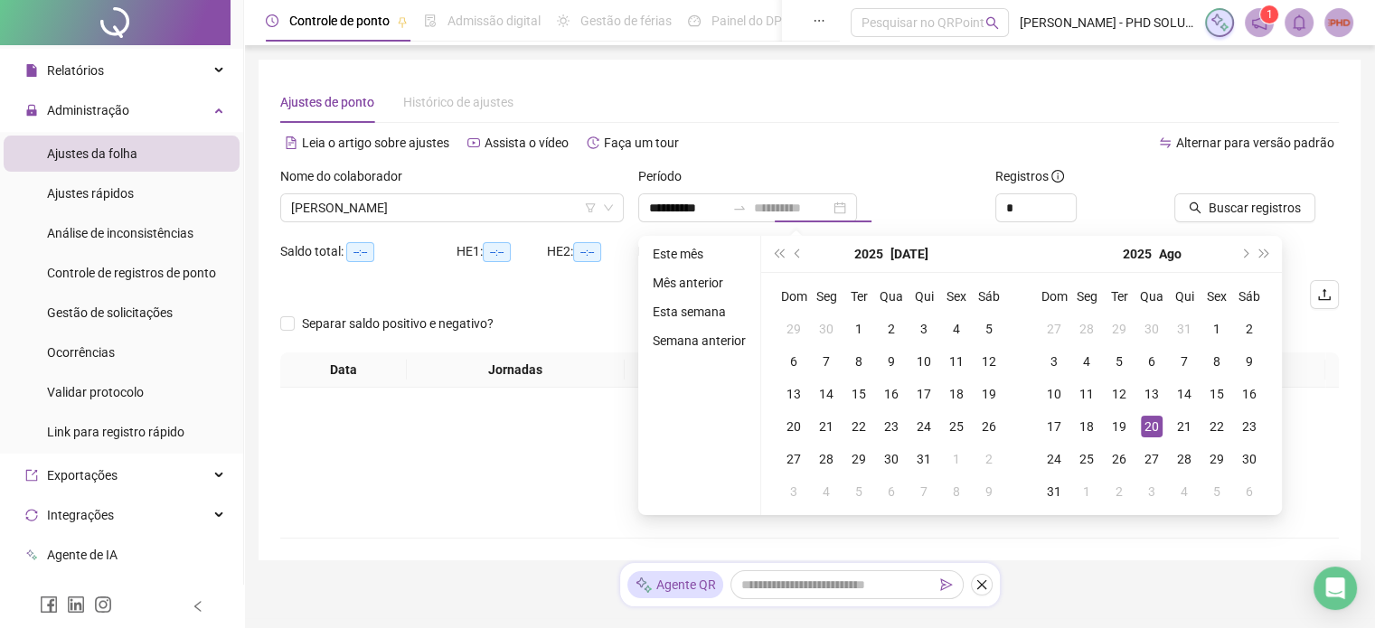
click at [1146, 421] on div "20" at bounding box center [1152, 427] width 22 height 22
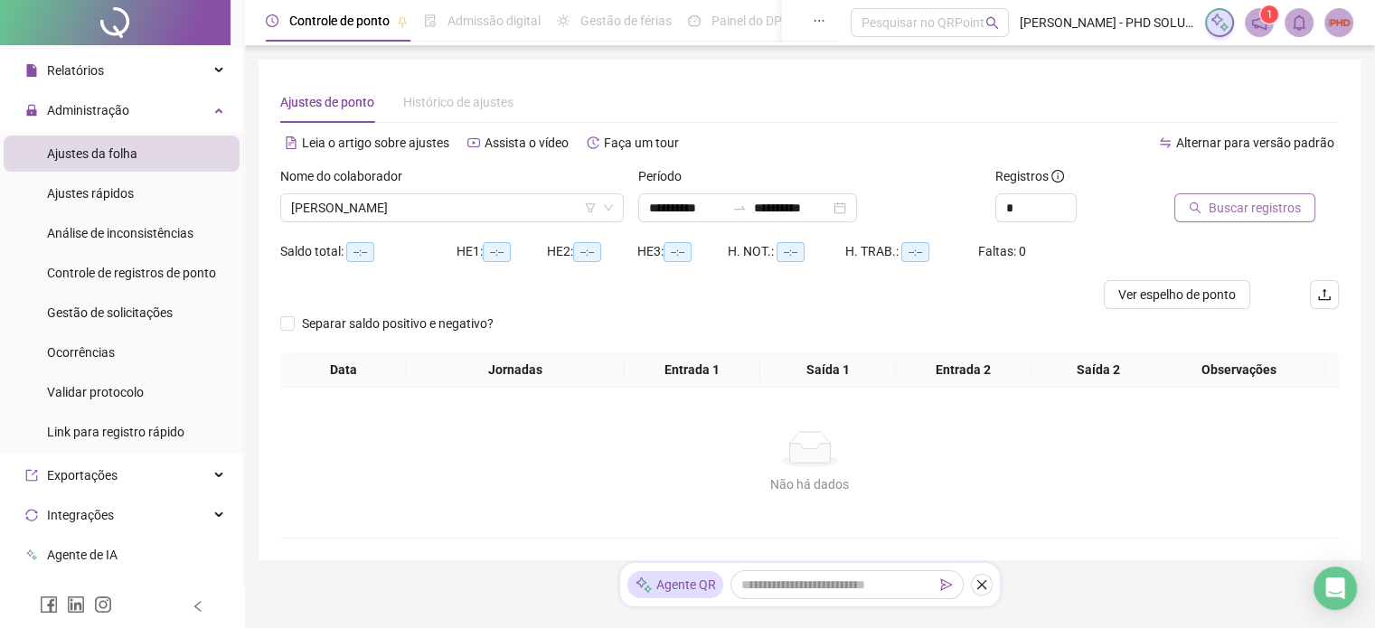
click at [1225, 212] on span "Buscar registros" at bounding box center [1254, 208] width 92 height 20
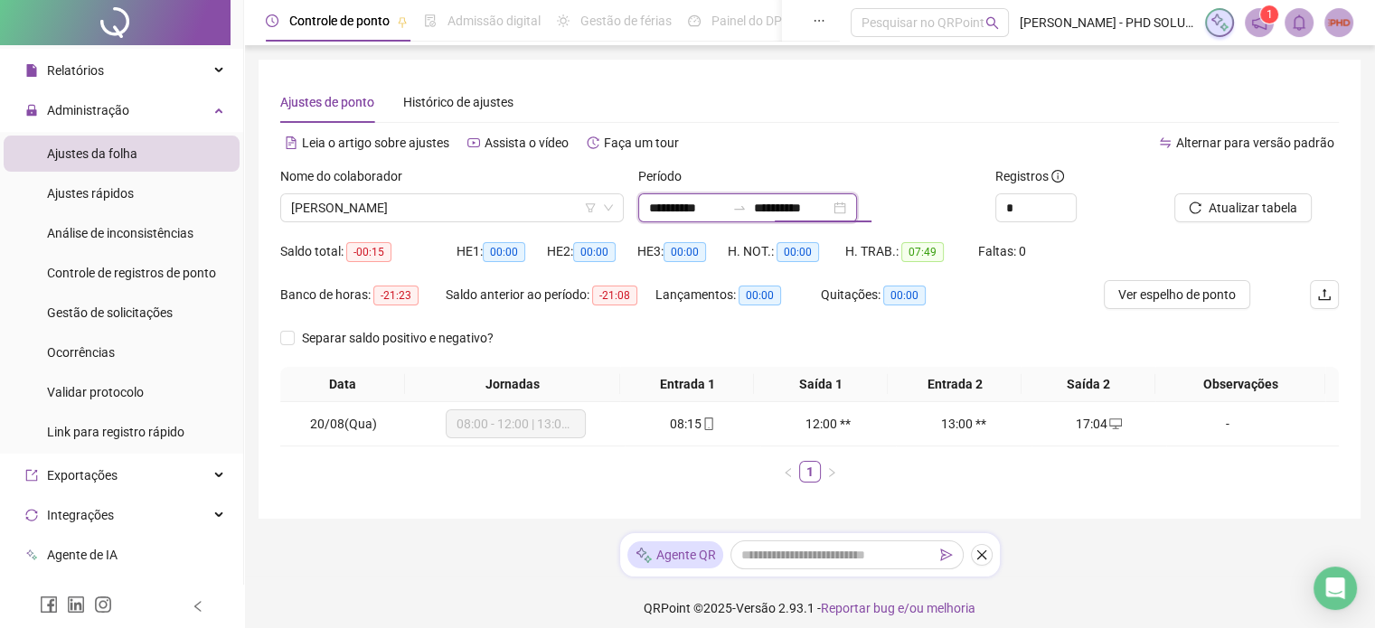
click at [830, 209] on input "**********" at bounding box center [792, 208] width 76 height 20
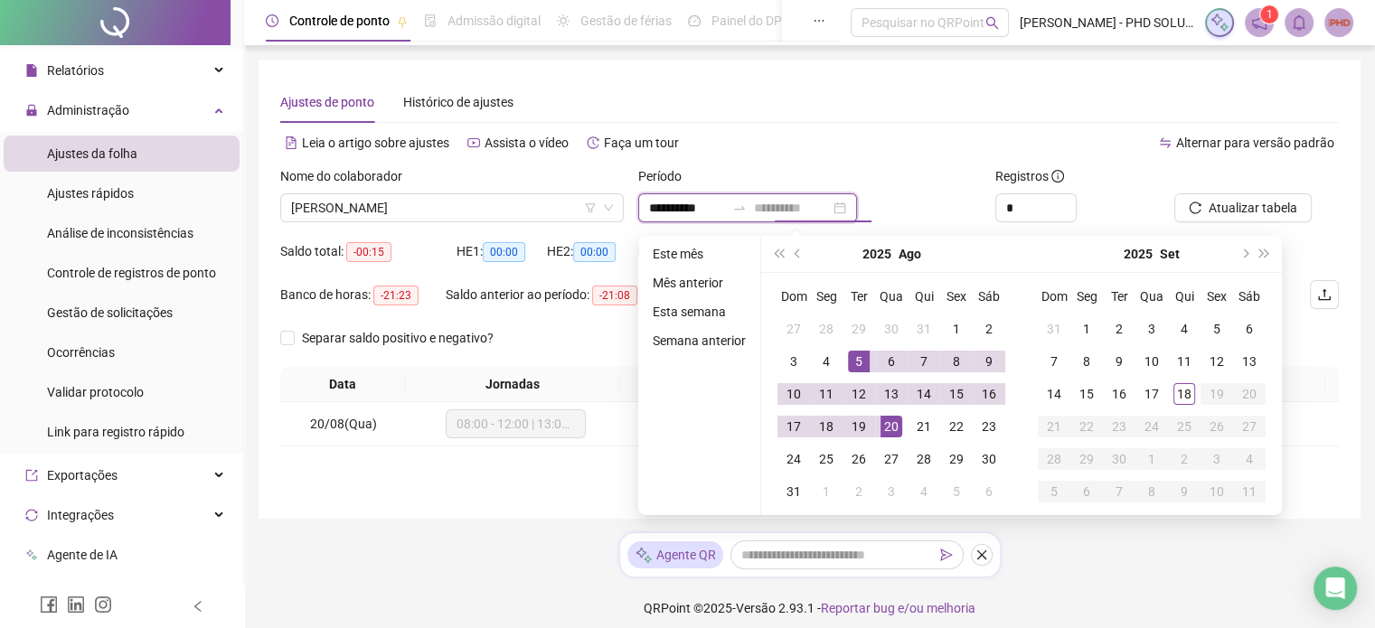
type input "**********"
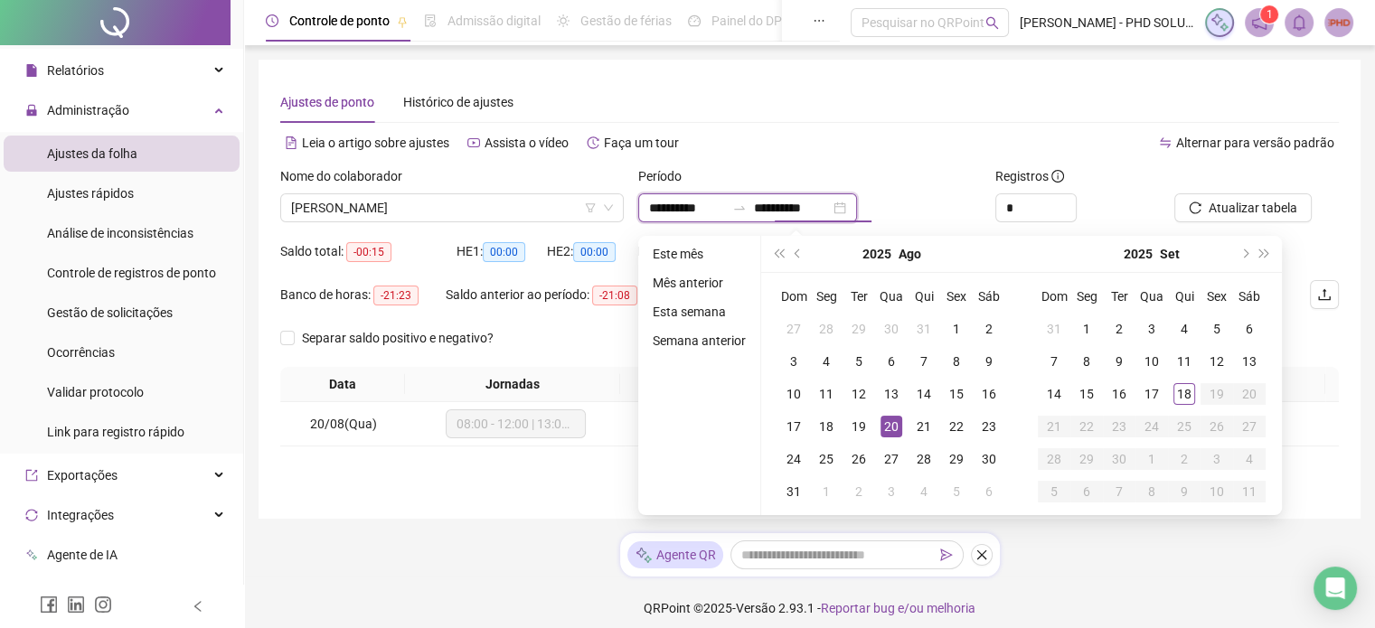
click at [694, 209] on input "**********" at bounding box center [687, 208] width 76 height 20
click at [794, 252] on span "prev-year" at bounding box center [798, 253] width 9 height 9
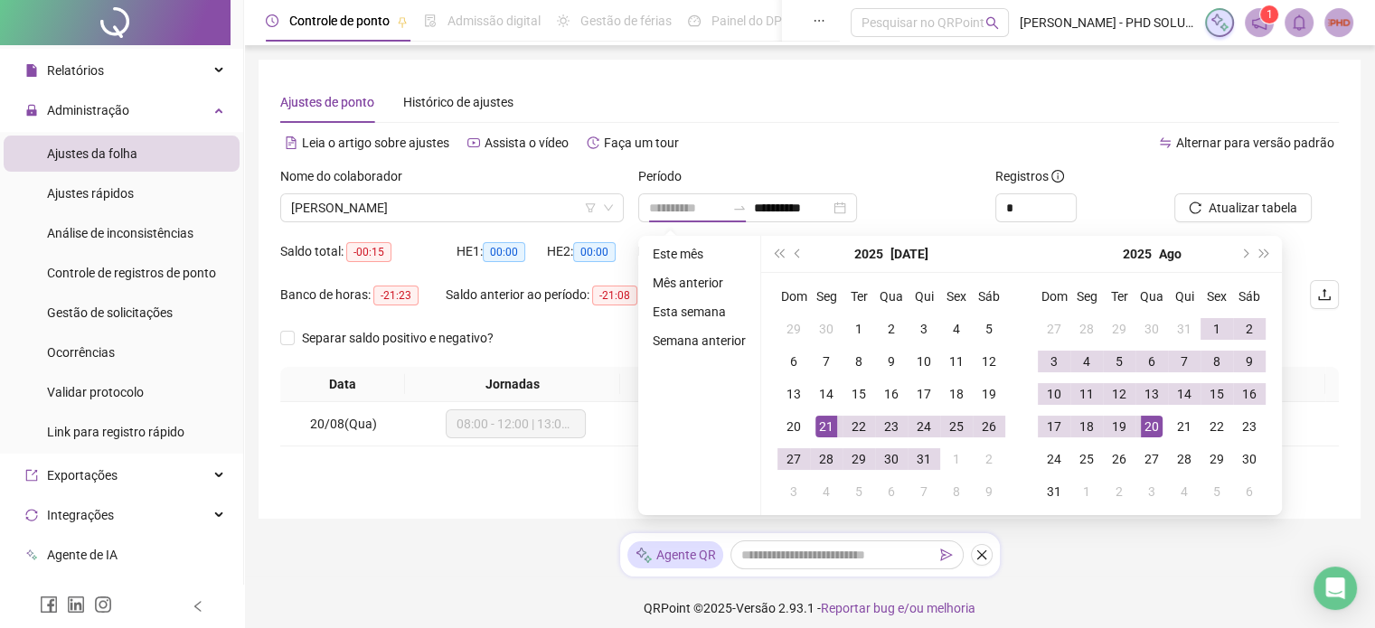
click at [827, 422] on div "21" at bounding box center [826, 427] width 22 height 22
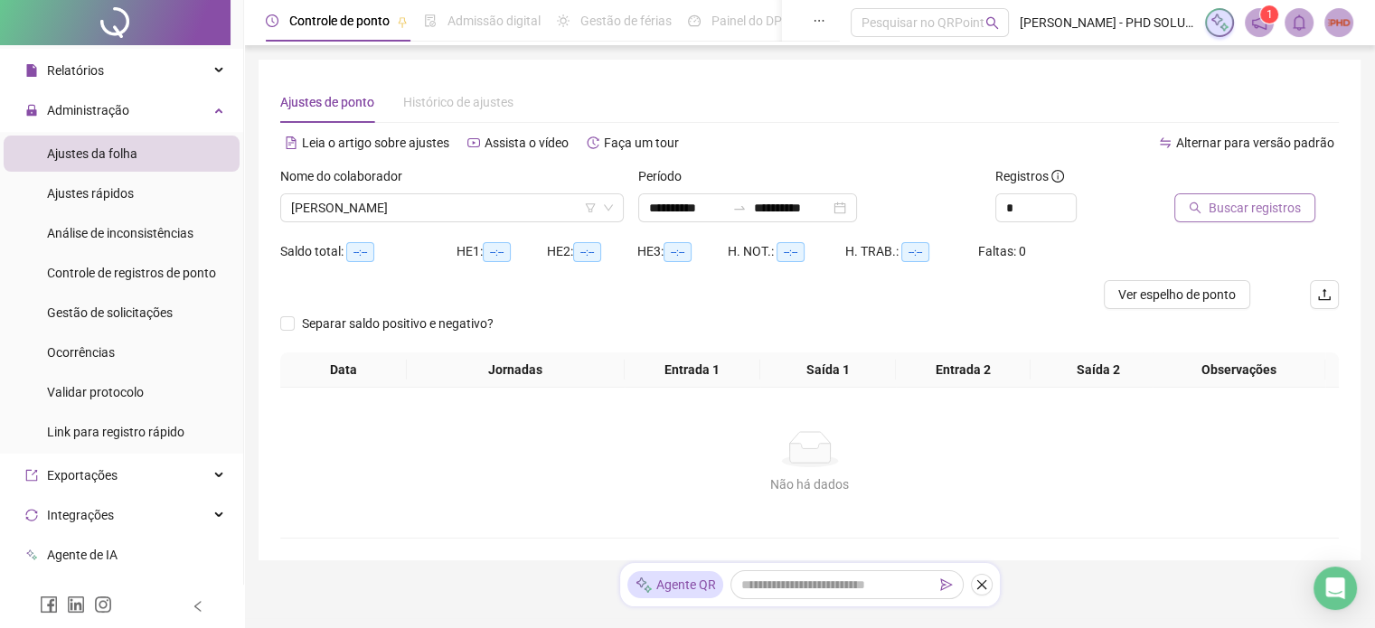
click at [1210, 207] on span "Buscar registros" at bounding box center [1254, 208] width 92 height 20
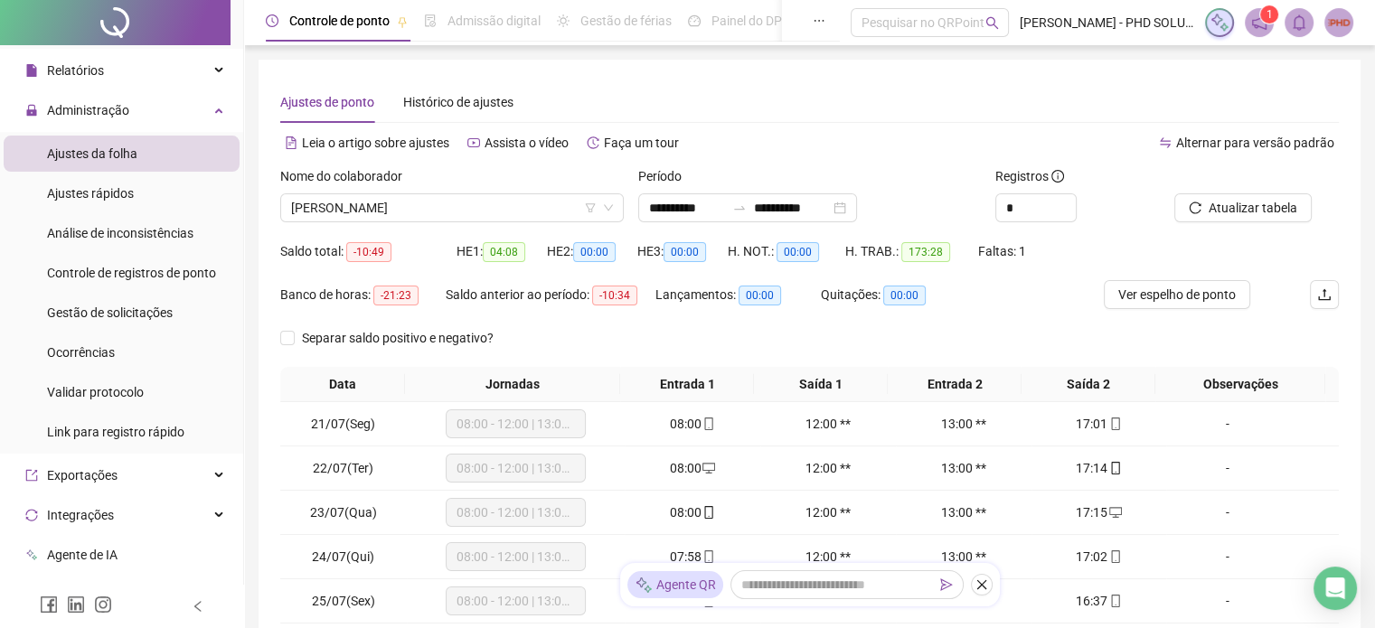
click at [509, 258] on span "04:08" at bounding box center [504, 252] width 42 height 20
click at [609, 296] on span "-10:34" at bounding box center [614, 296] width 45 height 20
click at [721, 214] on input "**********" at bounding box center [687, 208] width 76 height 20
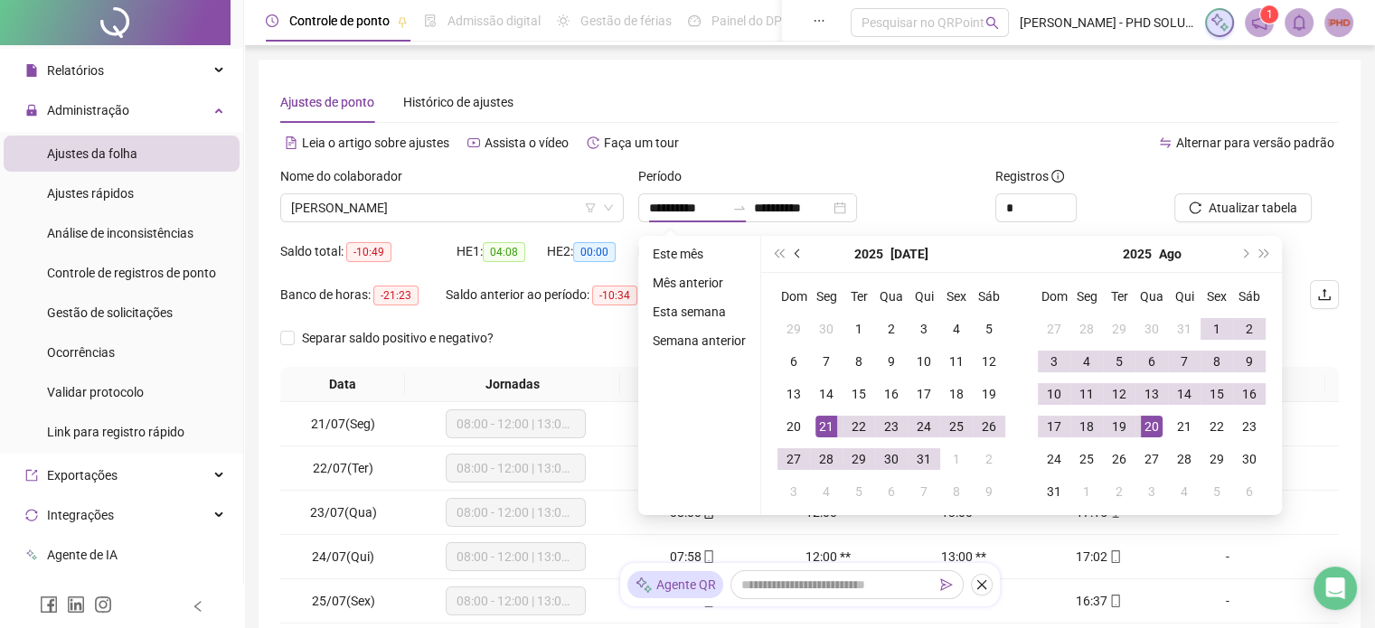
click at [795, 253] on span "prev-year" at bounding box center [798, 253] width 9 height 9
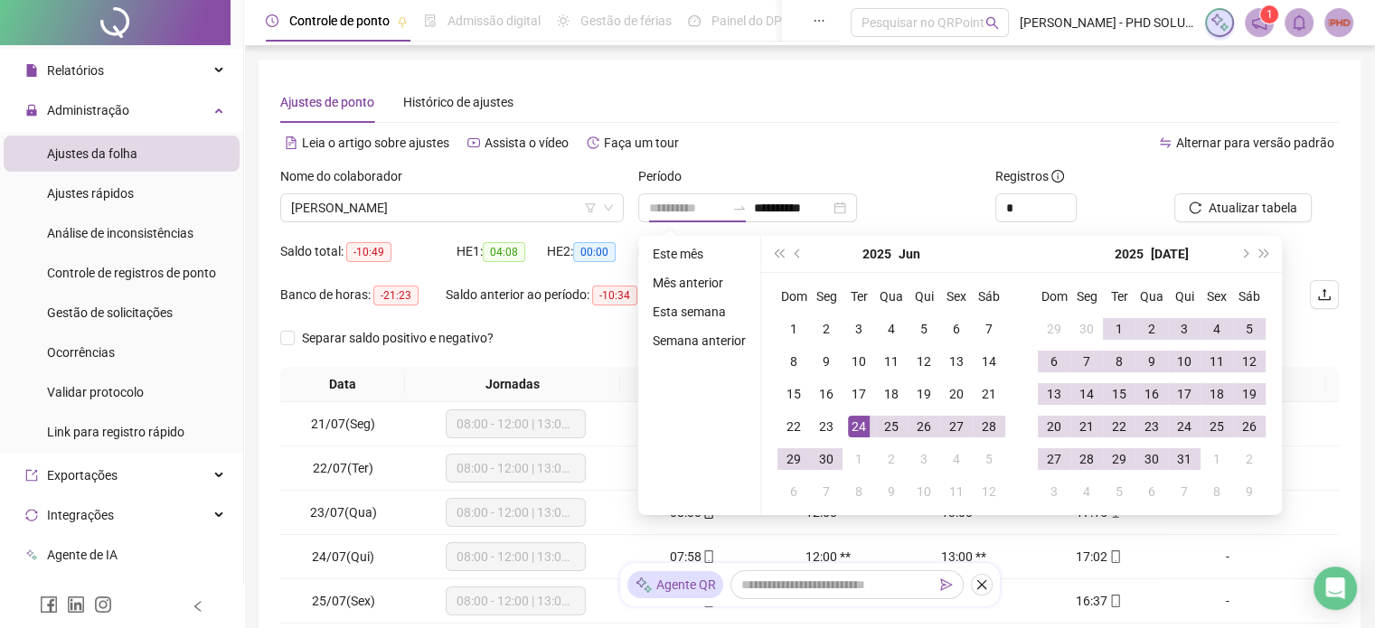
type input "**********"
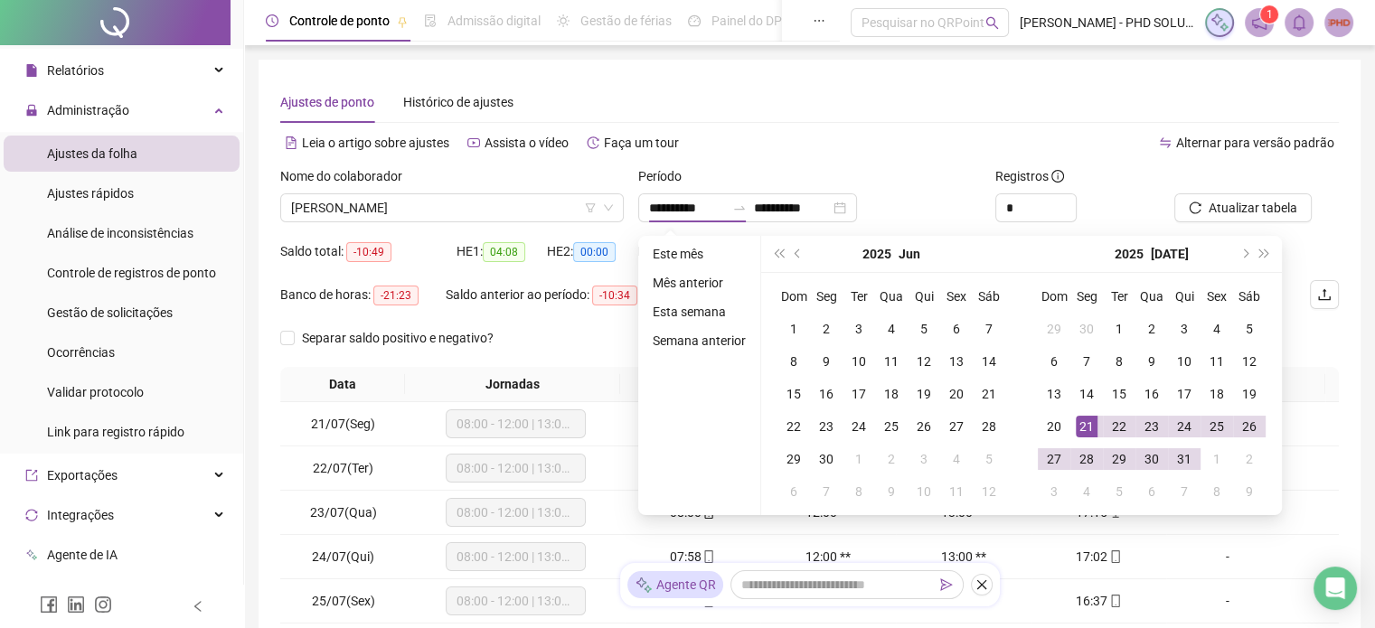
click at [829, 136] on div "Alternar para versão padrão" at bounding box center [1075, 142] width 530 height 29
